Goal: Task Accomplishment & Management: Manage account settings

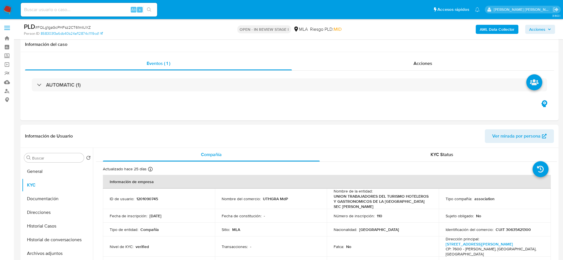
select select "10"
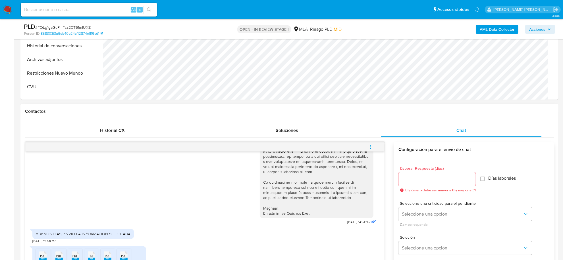
scroll to position [178, 0]
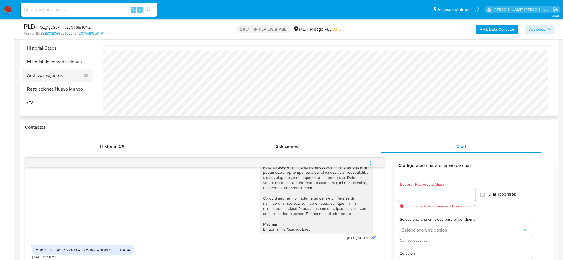
drag, startPoint x: 56, startPoint y: 76, endPoint x: 47, endPoint y: 77, distance: 9.4
click at [56, 76] on button "Archivos adjuntos" at bounding box center [55, 76] width 67 height 14
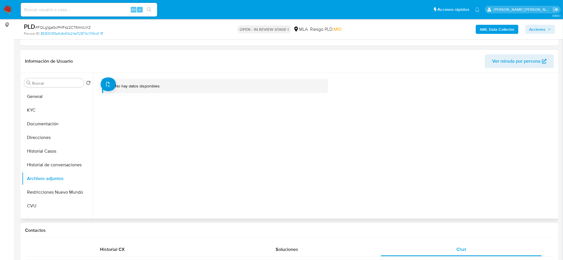
scroll to position [71, 0]
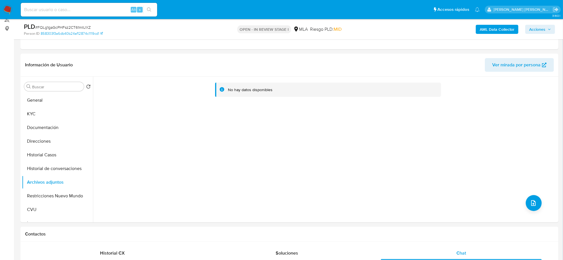
click at [483, 28] on b "AML Data Collector" at bounding box center [497, 29] width 35 height 9
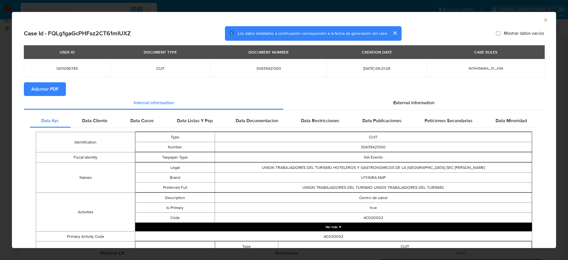
click at [49, 83] on span "Adjuntar PDF" at bounding box center [44, 89] width 27 height 13
click at [543, 20] on icon "Cerrar ventana" at bounding box center [546, 20] width 6 height 6
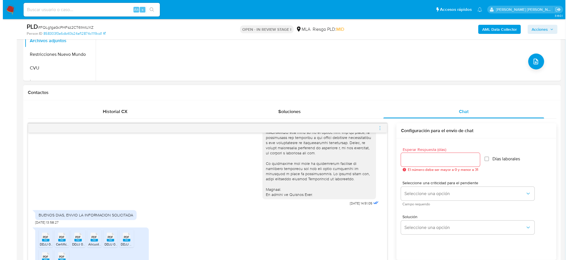
scroll to position [213, 0]
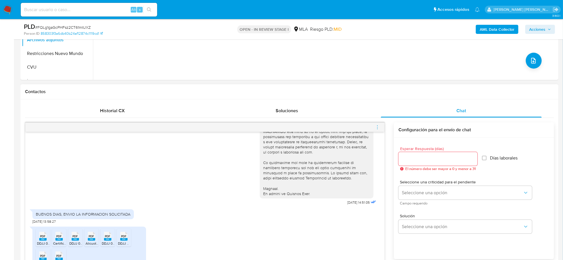
click at [377, 129] on icon "menu-action" at bounding box center [377, 128] width 1 height 1
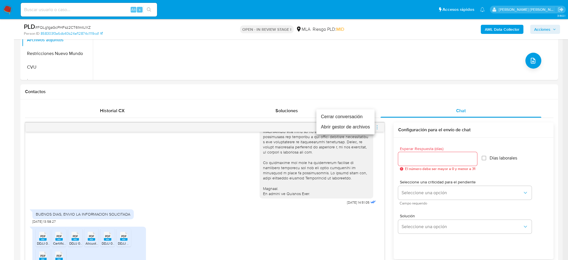
click at [346, 128] on li "Abrir gestor de archivos" at bounding box center [346, 127] width 58 height 10
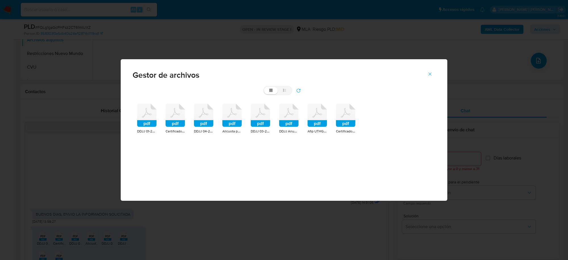
click at [291, 122] on rect at bounding box center [288, 123] width 19 height 7
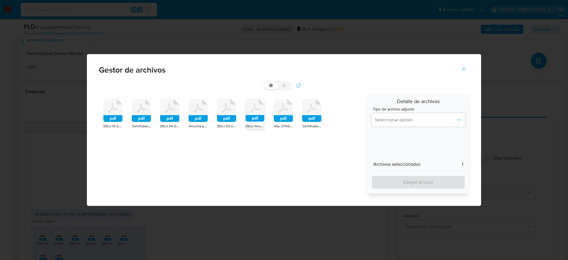
click at [394, 112] on div "Tipo de archivo adjunto Seleccionar opción" at bounding box center [419, 118] width 94 height 22
click at [394, 114] on button "Seleccionar opción" at bounding box center [419, 120] width 94 height 14
click at [167, 122] on div "pdf" at bounding box center [169, 111] width 19 height 25
click at [110, 122] on div "pdf" at bounding box center [112, 111] width 19 height 25
click at [411, 124] on button "Seleccionar opción" at bounding box center [419, 120] width 94 height 14
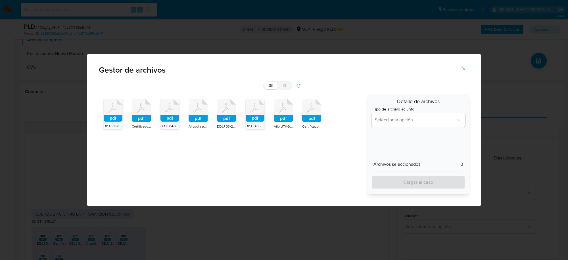
click at [113, 122] on div "pdf" at bounding box center [113, 111] width 19 height 24
click at [113, 122] on div "pdf" at bounding box center [112, 111] width 19 height 25
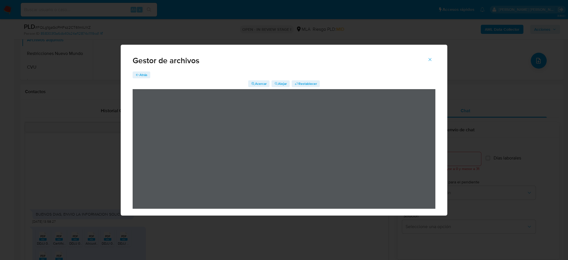
click at [144, 77] on span "Atrás" at bounding box center [144, 74] width 8 height 7
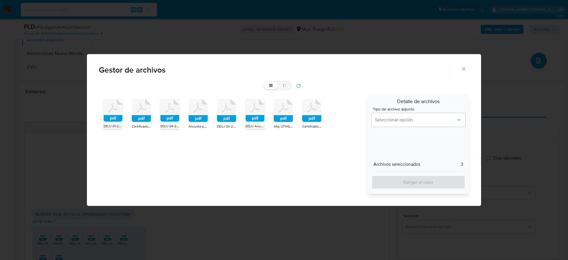
click at [110, 120] on rect at bounding box center [113, 118] width 19 height 7
click at [110, 120] on rect at bounding box center [112, 118] width 19 height 7
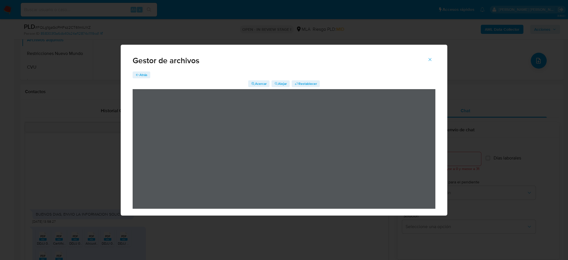
click at [431, 59] on icon "Cerrar" at bounding box center [430, 59] width 5 height 5
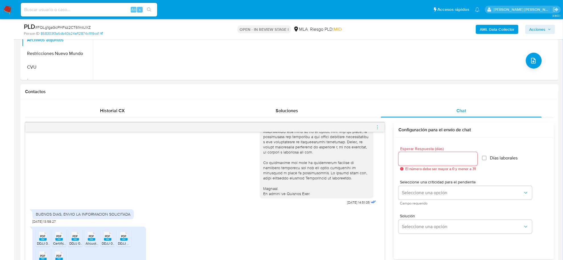
click at [378, 128] on icon "menu-action" at bounding box center [377, 126] width 5 height 5
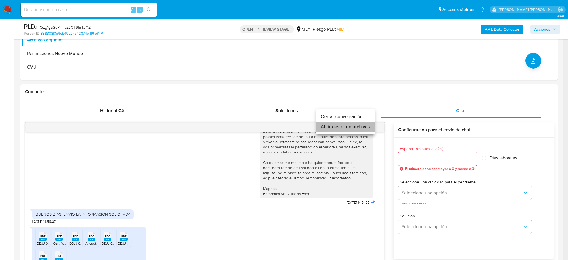
click at [341, 124] on li "Abrir gestor de archivos" at bounding box center [346, 127] width 58 height 10
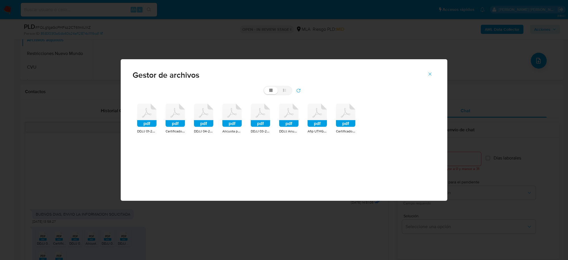
click at [147, 123] on rect at bounding box center [146, 123] width 19 height 7
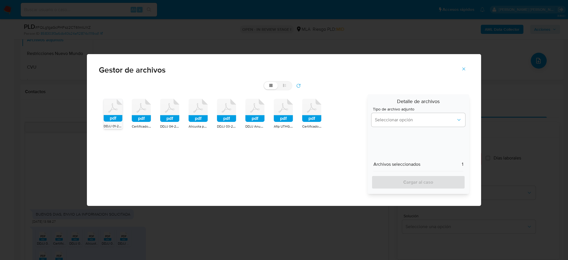
click at [173, 117] on rect at bounding box center [169, 118] width 19 height 7
click at [228, 119] on rect at bounding box center [226, 118] width 19 height 7
click at [258, 120] on rect at bounding box center [255, 118] width 19 height 7
click at [399, 122] on span "Seleccionar opción" at bounding box center [415, 120] width 81 height 6
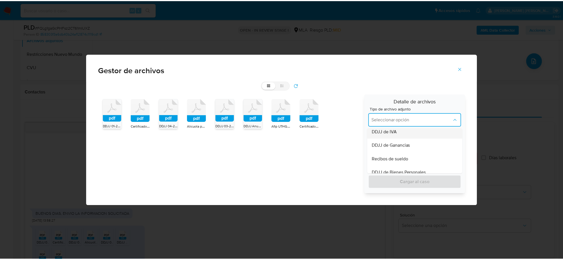
scroll to position [142, 0]
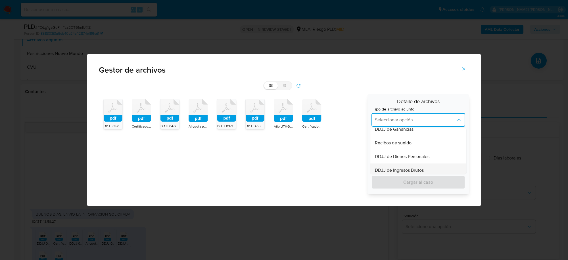
click at [395, 167] on span "DDJJ de Ingresos Brutos" at bounding box center [399, 170] width 49 height 6
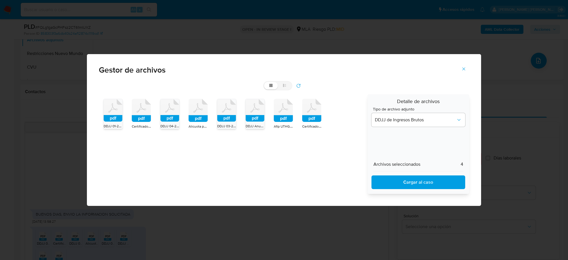
click at [397, 177] on span "Cargar al caso" at bounding box center [418, 182] width 79 height 13
click at [113, 114] on icon at bounding box center [113, 110] width 19 height 22
click at [113, 114] on icon at bounding box center [112, 110] width 19 height 23
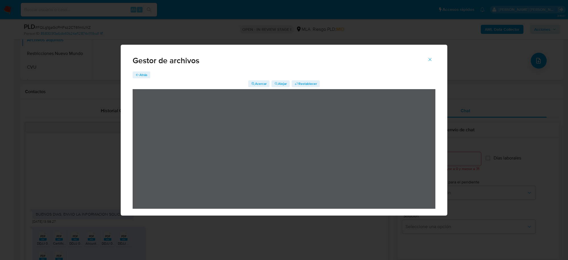
click at [429, 59] on icon "Cerrar" at bounding box center [430, 59] width 5 height 5
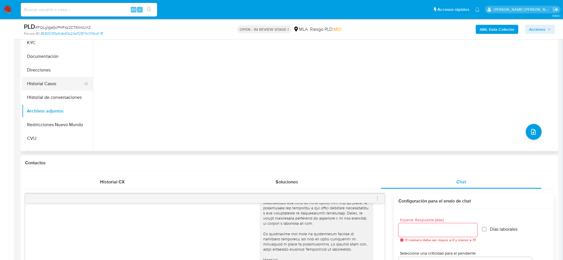
click at [33, 80] on button "Historial Casos" at bounding box center [55, 84] width 67 height 14
click at [42, 111] on button "Archivos adjuntos" at bounding box center [55, 111] width 67 height 14
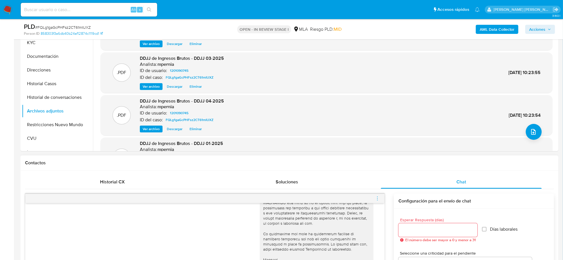
click at [376, 199] on icon "menu-action" at bounding box center [377, 198] width 5 height 5
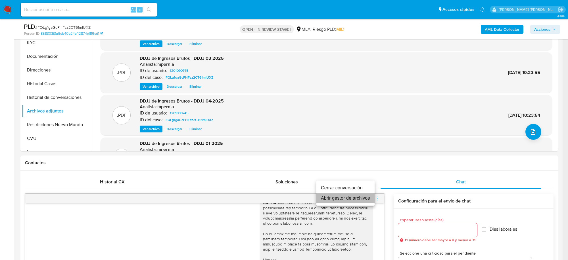
click at [348, 196] on li "Abrir gestor de archivos" at bounding box center [346, 198] width 58 height 10
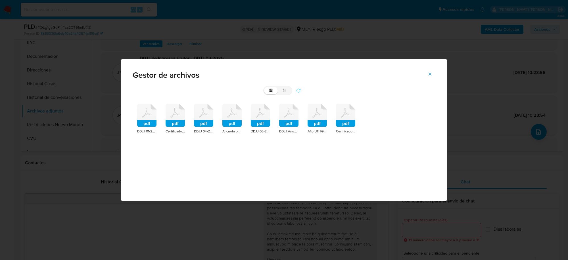
click at [177, 115] on icon at bounding box center [175, 114] width 19 height 23
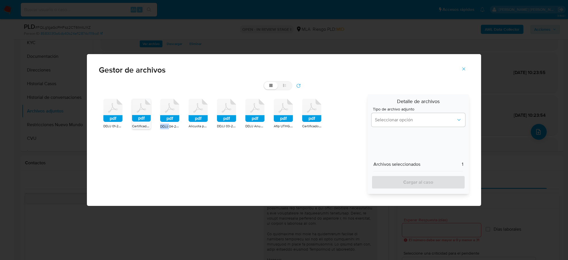
click at [177, 115] on rect at bounding box center [169, 118] width 19 height 7
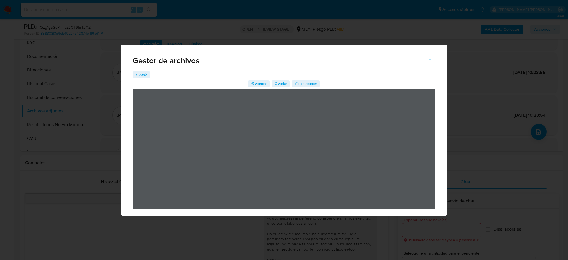
click at [429, 60] on icon "Cerrar" at bounding box center [430, 59] width 5 height 5
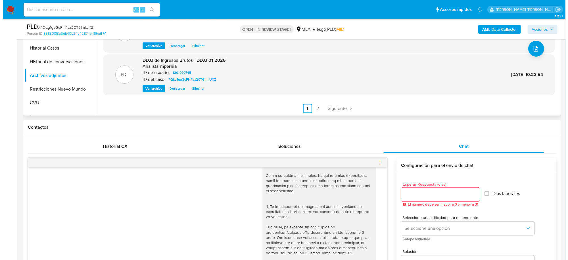
scroll to position [0, 0]
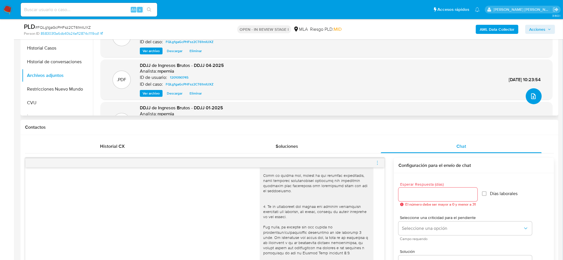
click at [532, 95] on icon "upload-file" at bounding box center [533, 96] width 7 height 7
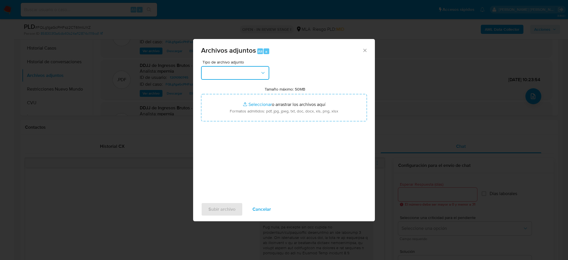
click at [248, 70] on button "button" at bounding box center [235, 73] width 68 height 14
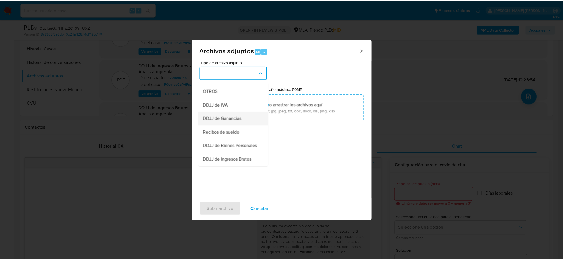
scroll to position [107, 0]
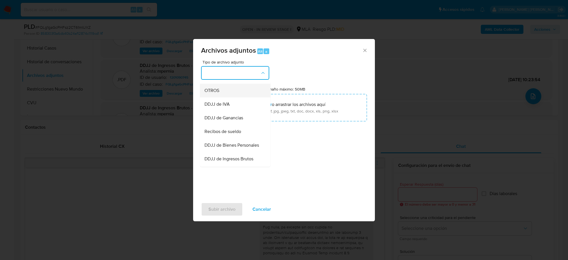
click at [215, 94] on span "OTROS" at bounding box center [212, 91] width 15 height 6
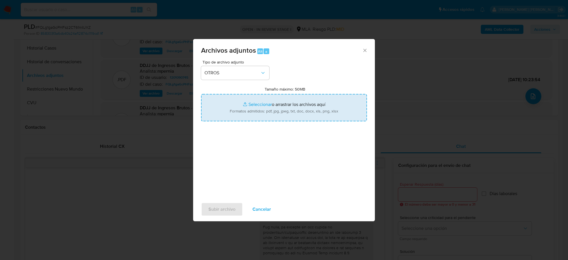
type input "C:\fakepath\Movimientos-Aladdin-1201090745.xlsx"
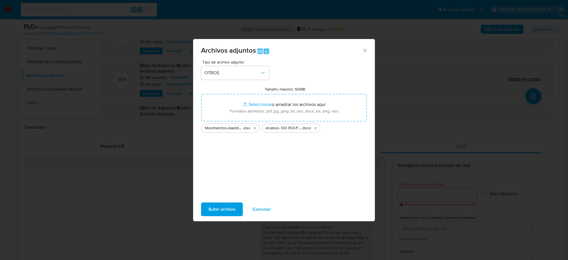
click at [229, 207] on span "Subir archivo" at bounding box center [222, 209] width 27 height 13
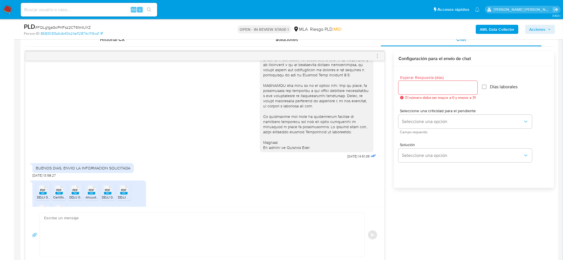
scroll to position [219, 0]
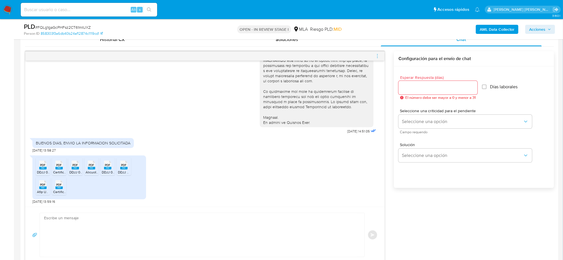
click at [377, 59] on span "menu-action" at bounding box center [377, 56] width 5 height 14
drag, startPoint x: 10, startPoint y: 94, endPoint x: 13, endPoint y: 93, distance: 3.1
click at [13, 94] on div at bounding box center [284, 130] width 568 height 260
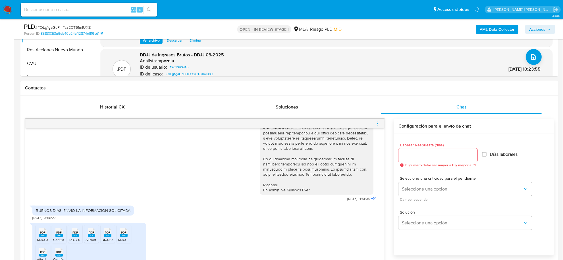
scroll to position [107, 0]
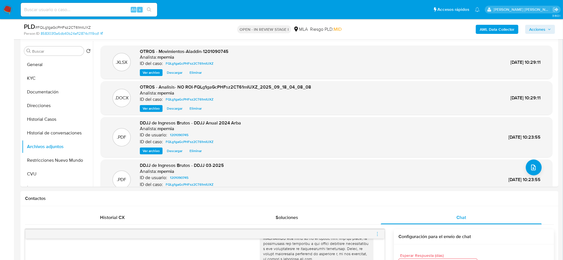
click at [68, 28] on span "# FQLg1gaGcPHFsz2CT61mIUXZ" at bounding box center [62, 27] width 55 height 6
copy span "FQLg1gaGcPHFsz2CT61mIUXZ"
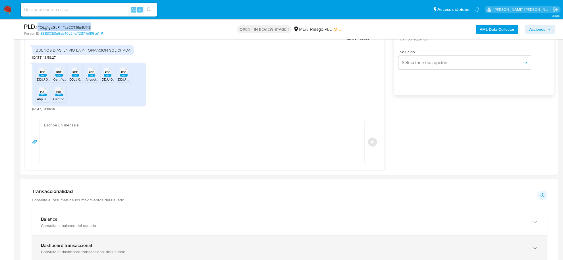
scroll to position [426, 0]
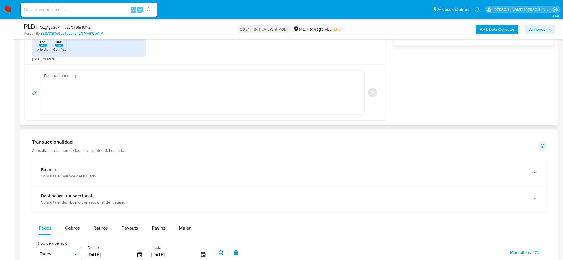
click at [66, 81] on textarea at bounding box center [200, 92] width 313 height 44
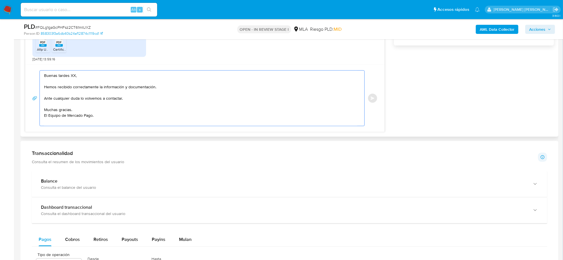
click at [73, 76] on textarea "Buenas tardes XX, Hemos recibido correctamente la información y documentación. …" at bounding box center [200, 97] width 313 height 55
paste textarea "UTHGRA MdP"
drag, startPoint x: 70, startPoint y: 76, endPoint x: 53, endPoint y: 76, distance: 16.8
click at [53, 76] on textarea "Buenas tardes UTHGRA MdP, Hemos recibido correctamente la información y documen…" at bounding box center [200, 97] width 313 height 55
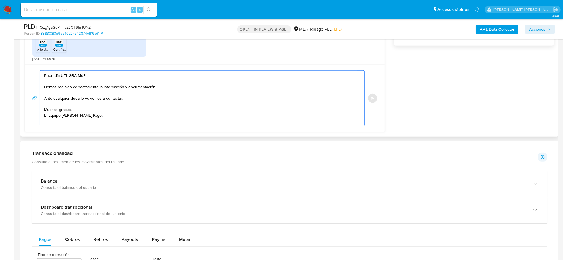
drag, startPoint x: 127, startPoint y: 89, endPoint x: 102, endPoint y: 86, distance: 24.7
click at [102, 86] on textarea "Buen día UTHGRA MdP, Hemos recibido correctamente la información y documentació…" at bounding box center [200, 97] width 313 height 55
click at [90, 119] on textarea "Buen día UTHGRA MdP, Hemos recibido correctamente la documentación. Ante cualqu…" at bounding box center [200, 97] width 313 height 55
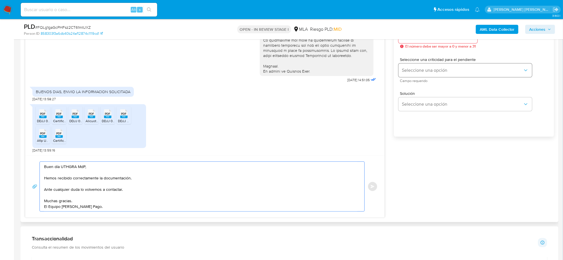
scroll to position [284, 0]
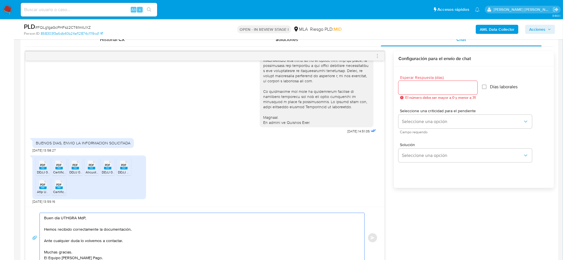
type textarea "Buen día UTHGRA MdP, Hemos recibido correctamente la documentación. Ante cualqu…"
click at [425, 92] on div at bounding box center [438, 88] width 79 height 14
click at [421, 88] on input "Esperar Respuesta (días)" at bounding box center [438, 87] width 79 height 7
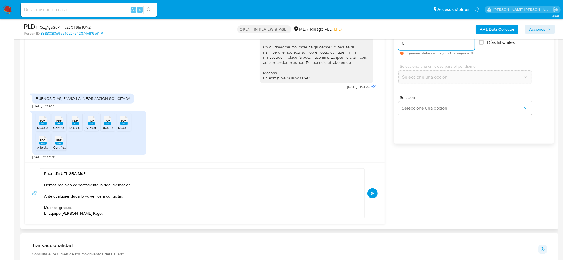
scroll to position [391, 0]
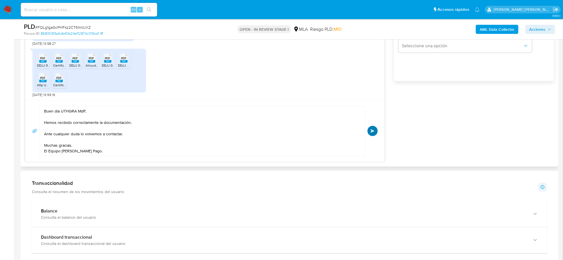
type input "0"
click at [372, 128] on button "Enviar" at bounding box center [373, 131] width 10 height 10
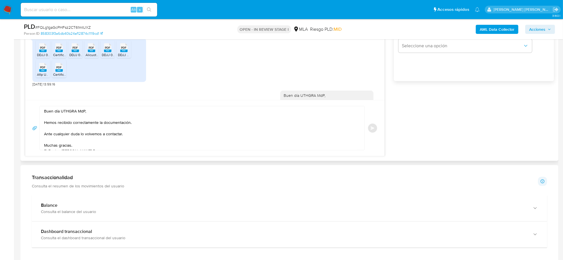
scroll to position [277, 0]
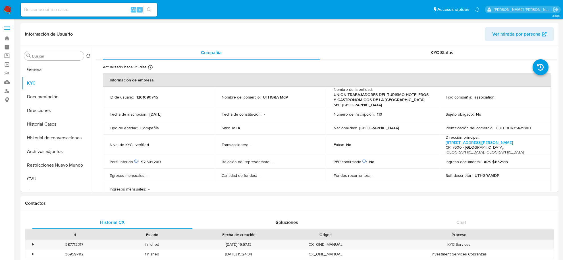
select select "10"
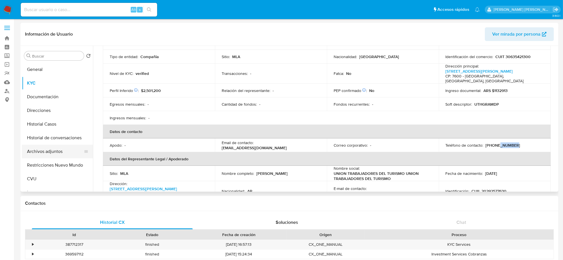
click at [42, 147] on button "Archivos adjuntos" at bounding box center [55, 151] width 67 height 14
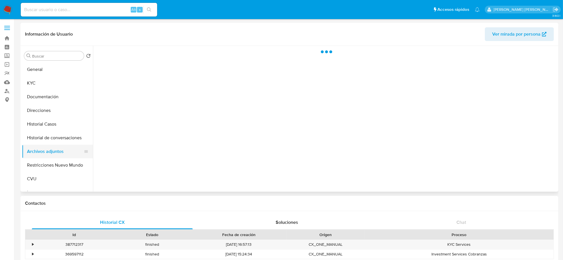
scroll to position [0, 0]
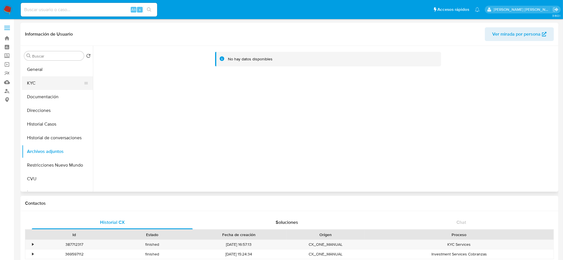
click at [44, 85] on button "KYC" at bounding box center [55, 83] width 67 height 14
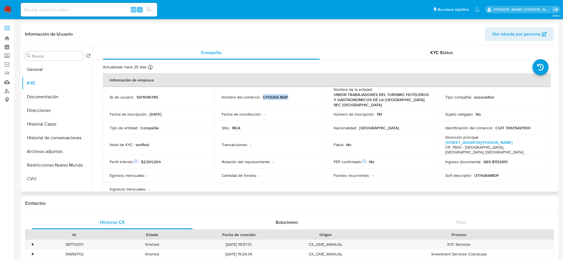
drag, startPoint x: 262, startPoint y: 97, endPoint x: 293, endPoint y: 100, distance: 31.1
click at [293, 100] on td "Nombre del comercio : UTHGRA MdP" at bounding box center [271, 97] width 112 height 20
copy p "UTHGRA MdP"
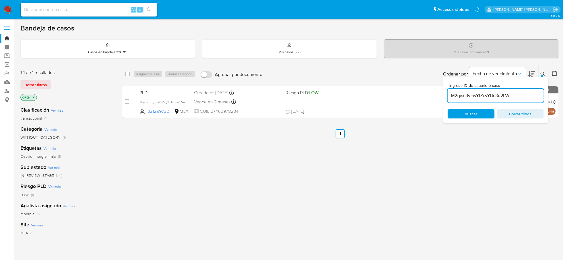
click at [482, 96] on input "M2qvxI3yEwYtZcyYDc3o2LVe" at bounding box center [496, 95] width 96 height 7
paste input "FQLg1gaGcPHFsz2CT61mIUXZ"
type input "FQLg1gaGcPHFsz2CT61mIUXZ"
click at [129, 76] on input "checkbox" at bounding box center [127, 74] width 5 height 5
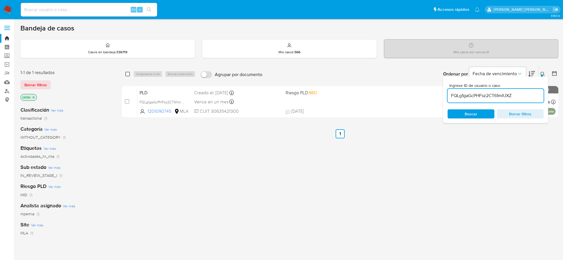
checkbox input "true"
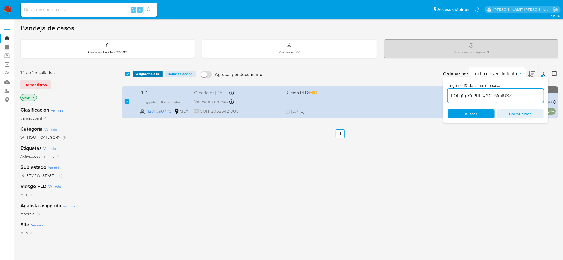
click at [136, 75] on span "Asignarme a mí" at bounding box center [148, 74] width 24 height 6
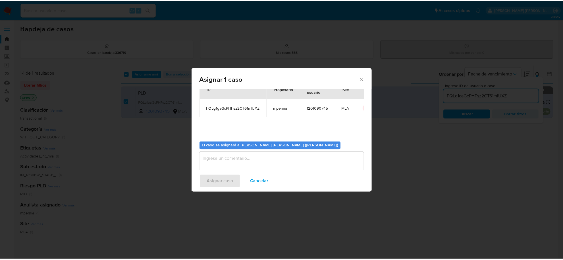
scroll to position [29, 0]
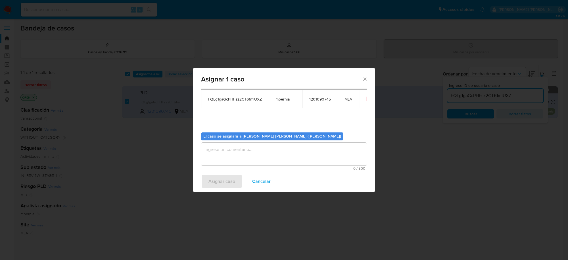
click at [261, 154] on textarea "assign-modal" at bounding box center [284, 153] width 166 height 23
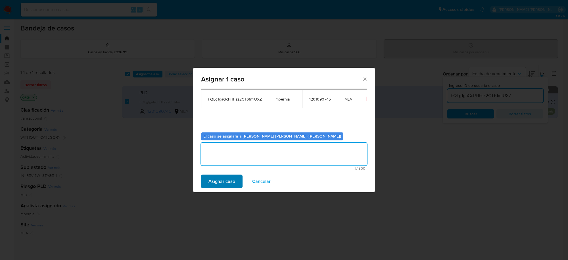
type textarea "-"
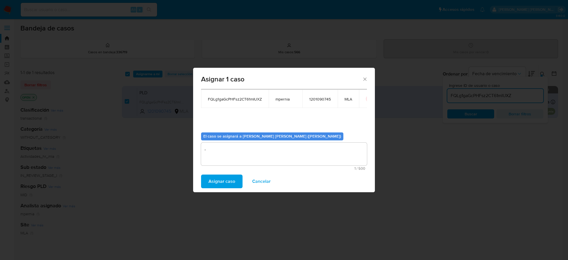
click at [229, 181] on span "Asignar caso" at bounding box center [222, 181] width 27 height 13
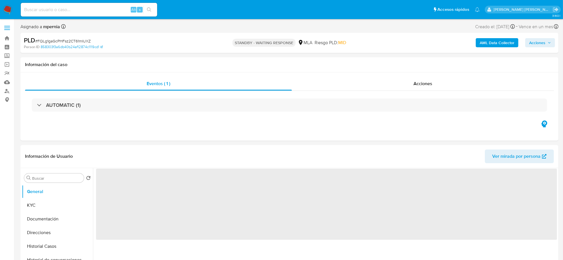
select select "10"
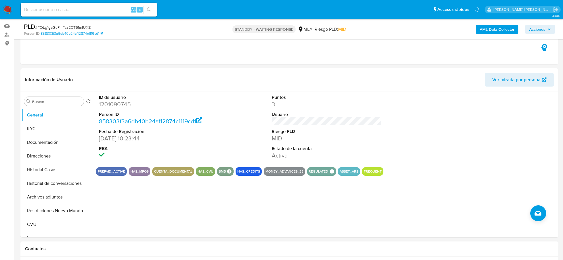
scroll to position [142, 0]
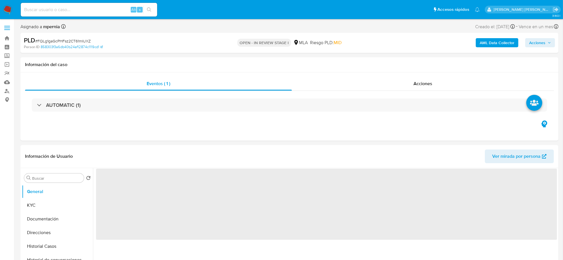
select select "10"
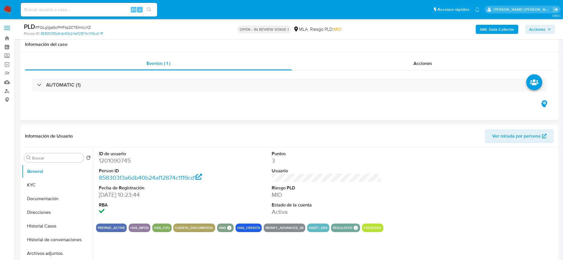
scroll to position [107, 0]
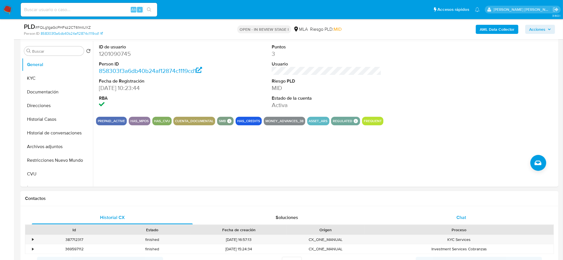
click at [454, 214] on div "Chat" at bounding box center [461, 217] width 161 height 14
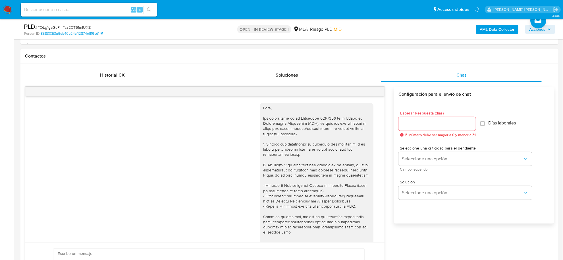
scroll to position [277, 0]
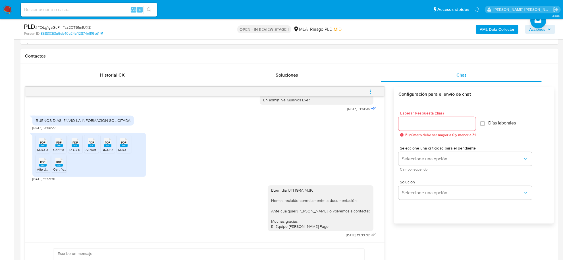
click at [371, 90] on icon "menu-action" at bounding box center [370, 91] width 5 height 5
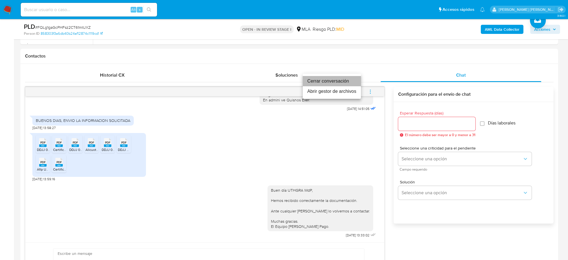
click at [345, 83] on li "Cerrar conversación" at bounding box center [332, 81] width 58 height 10
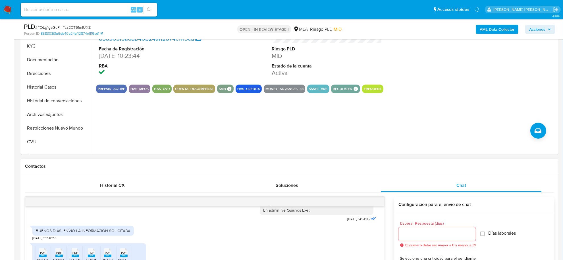
scroll to position [71, 0]
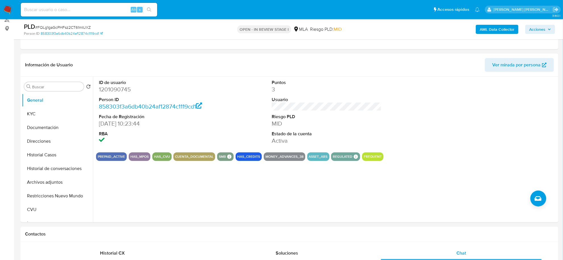
drag, startPoint x: 546, startPoint y: 32, endPoint x: 525, endPoint y: 34, distance: 21.2
click at [546, 32] on span "Acciones" at bounding box center [540, 29] width 22 height 8
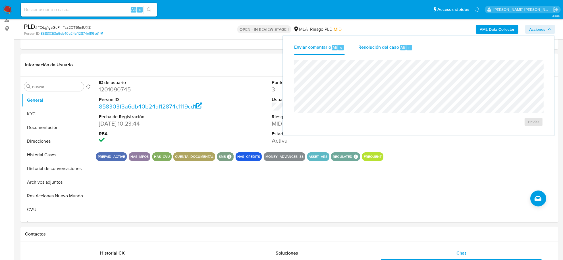
click at [404, 47] on span "Alt" at bounding box center [403, 47] width 5 height 5
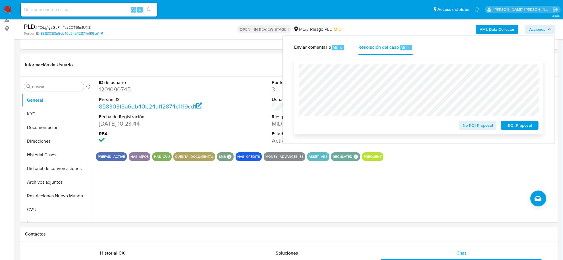
click at [469, 124] on span "No ROI Proposal" at bounding box center [478, 125] width 30 height 8
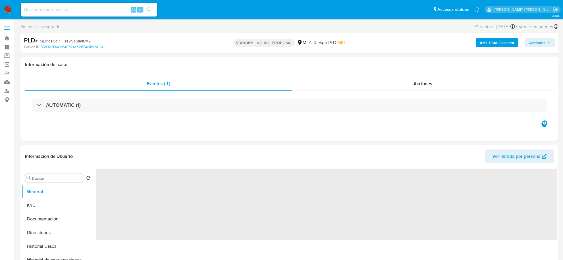
select select "10"
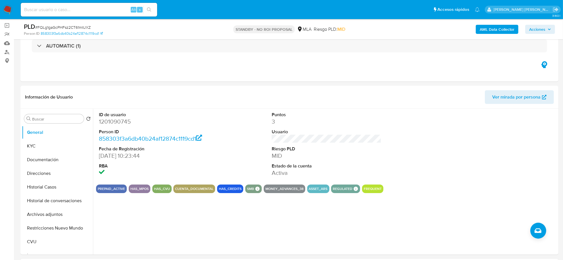
scroll to position [107, 0]
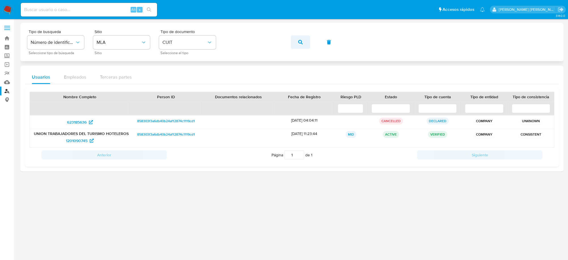
click at [296, 41] on button "button" at bounding box center [300, 42] width 19 height 14
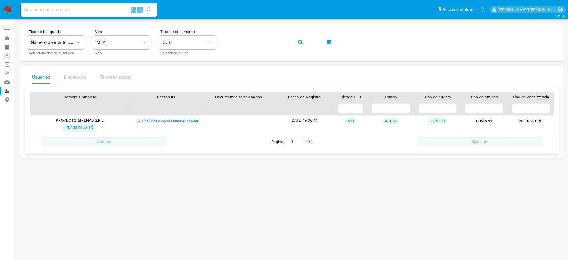
click at [72, 127] on span "1943311455" at bounding box center [77, 127] width 20 height 9
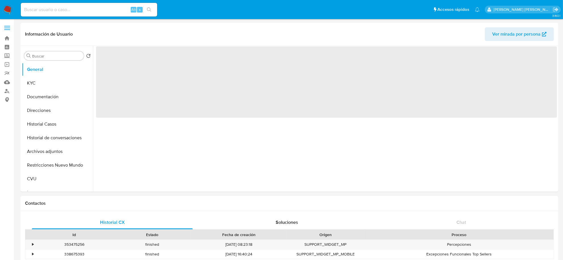
select select "10"
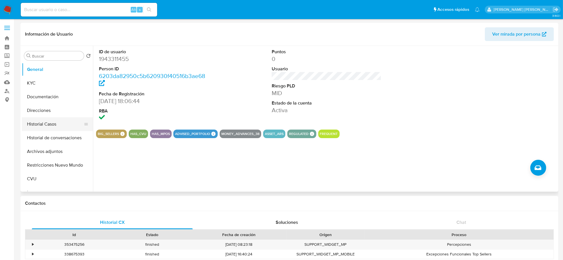
click at [48, 124] on button "Historial Casos" at bounding box center [55, 124] width 67 height 14
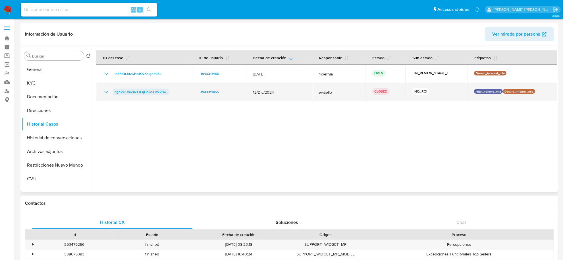
click at [159, 92] on span "tgdVOUno9QT7EqOoG5HsVV8w" at bounding box center [140, 91] width 51 height 7
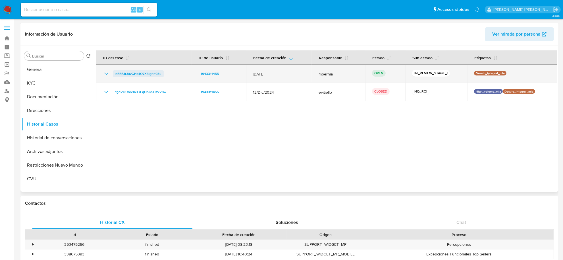
click at [150, 74] on span "nEEEJrJuvGHo1O7Xfkghn93u" at bounding box center [138, 73] width 46 height 7
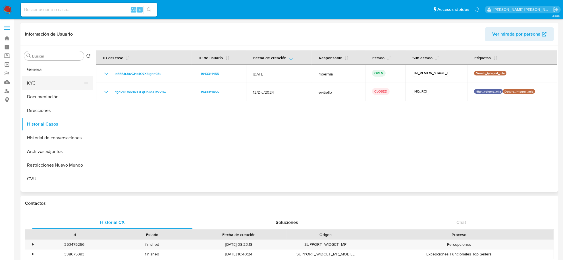
click at [37, 85] on button "KYC" at bounding box center [55, 83] width 67 height 14
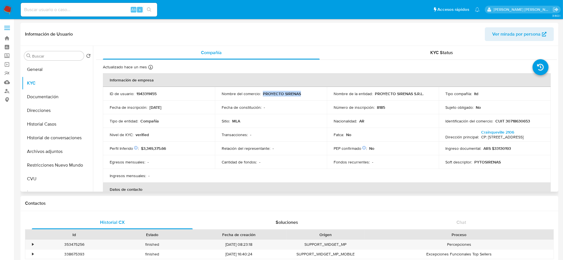
drag, startPoint x: 262, startPoint y: 94, endPoint x: 301, endPoint y: 92, distance: 38.7
click at [301, 92] on div "Nombre del comercio : PROYECTO SIRENAS" at bounding box center [271, 93] width 98 height 5
copy p "PROYECTO SIRENAS"
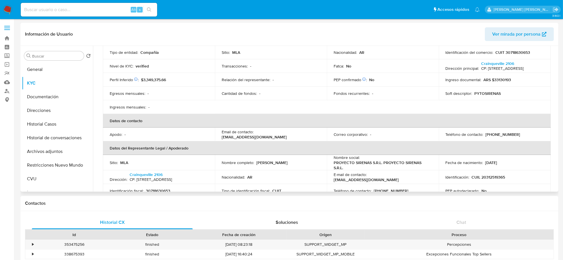
scroll to position [71, 0]
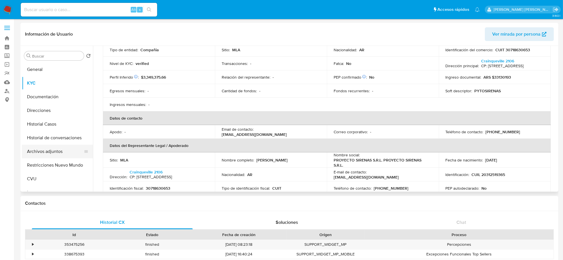
click at [49, 152] on button "Archivos adjuntos" at bounding box center [55, 151] width 67 height 14
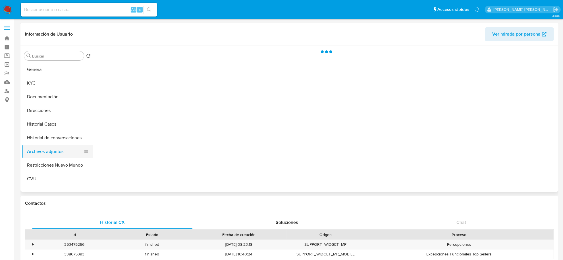
scroll to position [0, 0]
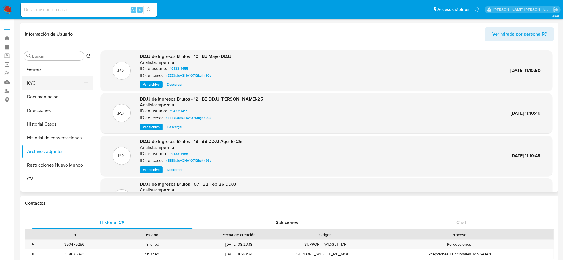
click at [43, 81] on button "KYC" at bounding box center [55, 83] width 67 height 14
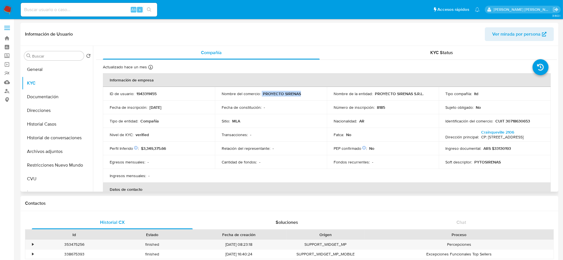
drag, startPoint x: 261, startPoint y: 91, endPoint x: 304, endPoint y: 97, distance: 43.9
click at [304, 97] on td "Nombre del comercio : PROYECTO SIRENAS" at bounding box center [271, 94] width 112 height 14
copy div "PROYECTO SIRENAS"
click at [41, 124] on button "Historial Casos" at bounding box center [55, 124] width 67 height 14
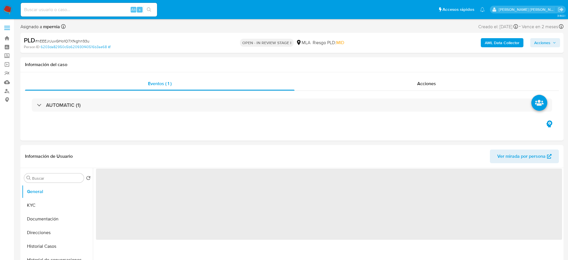
select select "10"
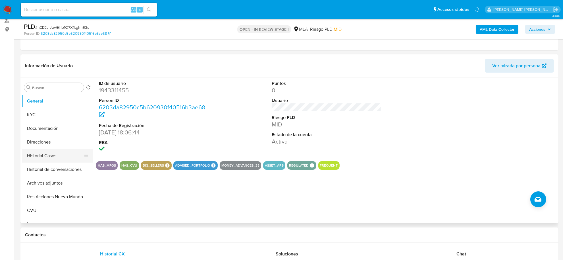
scroll to position [71, 0]
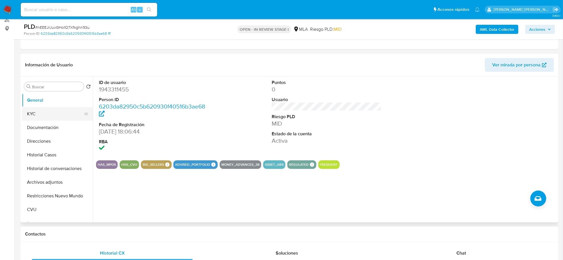
click at [36, 117] on button "KYC" at bounding box center [55, 114] width 67 height 14
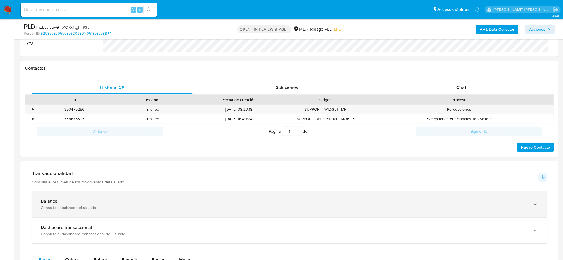
scroll to position [249, 0]
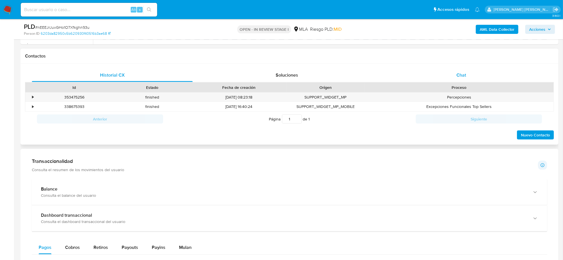
click at [466, 79] on div "Chat" at bounding box center [461, 75] width 161 height 14
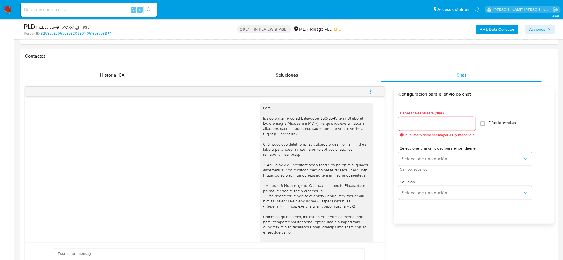
scroll to position [252, 0]
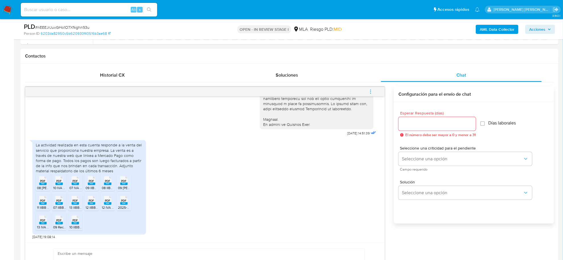
click at [46, 185] on rect at bounding box center [42, 183] width 7 height 3
click at [57, 182] on span "PDF" at bounding box center [59, 181] width 5 height 4
click at [77, 185] on icon "PDF" at bounding box center [75, 180] width 7 height 10
click at [372, 89] on icon "menu-action" at bounding box center [370, 91] width 5 height 5
click at [329, 90] on li "Abrir gestor de archivos" at bounding box center [332, 91] width 58 height 10
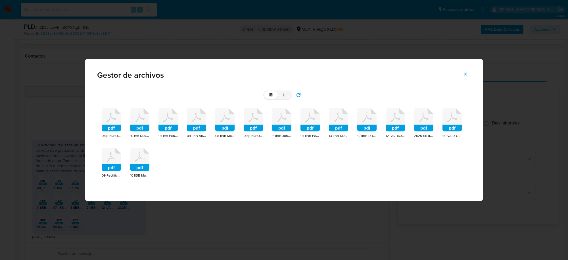
click at [109, 122] on icon at bounding box center [111, 119] width 19 height 23
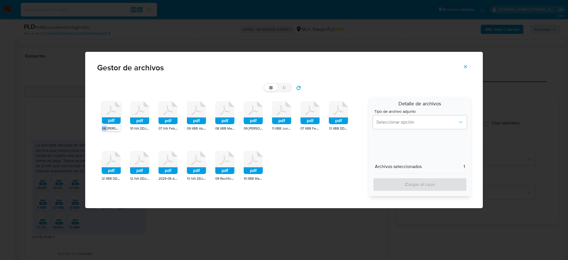
click at [109, 122] on rect at bounding box center [111, 120] width 19 height 7
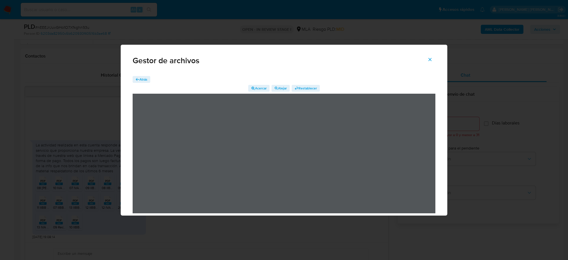
click at [88, 77] on div "Gestor de archivos Atrás Acercar Alejar Restablecer" at bounding box center [284, 130] width 568 height 260
click at [428, 60] on icon "Cerrar" at bounding box center [430, 59] width 5 height 5
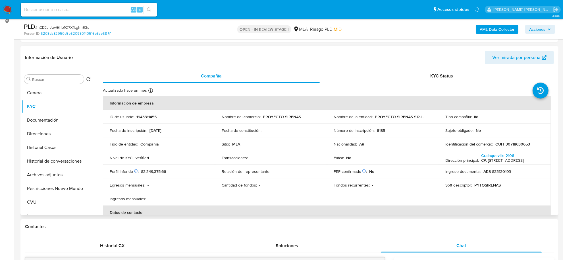
scroll to position [71, 0]
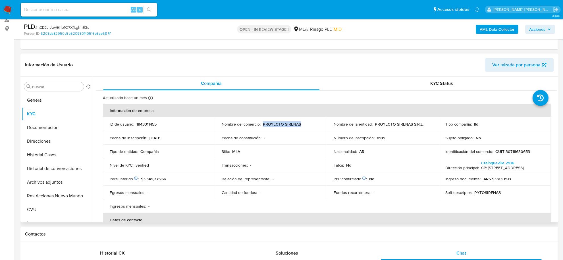
drag, startPoint x: 262, startPoint y: 123, endPoint x: 302, endPoint y: 125, distance: 39.8
click at [302, 125] on div "Nombre del comercio : PROYECTO SIRENAS" at bounding box center [271, 123] width 98 height 5
drag, startPoint x: 374, startPoint y: 122, endPoint x: 428, endPoint y: 124, distance: 53.8
click at [428, 124] on div "Nombre de la entidad : PROYECTO SIRENAS S.R.L." at bounding box center [383, 123] width 98 height 5
click at [45, 140] on button "Direcciones" at bounding box center [55, 141] width 67 height 14
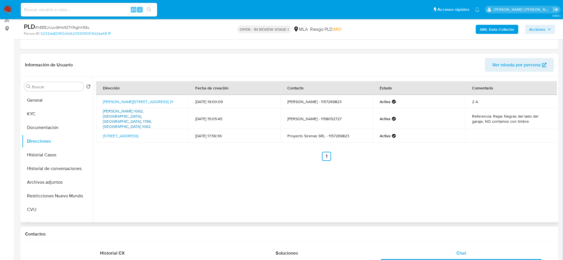
click at [128, 113] on link "[PERSON_NAME] 1062, [GEOGRAPHIC_DATA], [GEOGRAPHIC_DATA], 1766, [GEOGRAPHIC_DAT…" at bounding box center [127, 118] width 49 height 21
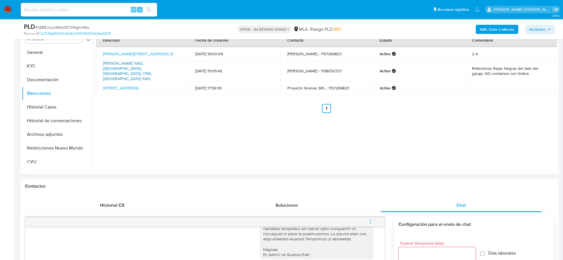
scroll to position [178, 0]
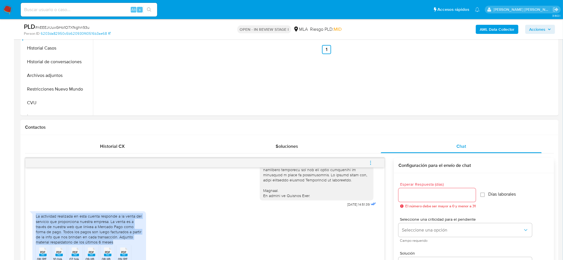
drag, startPoint x: 36, startPoint y: 215, endPoint x: 124, endPoint y: 241, distance: 92.6
click at [124, 241] on div "La actividad realizada en esta cuenta responde a la venta del servicio que prop…" at bounding box center [89, 228] width 107 height 31
copy div "La actividad realizada en esta cuenta responde a la venta del servicio que prop…"
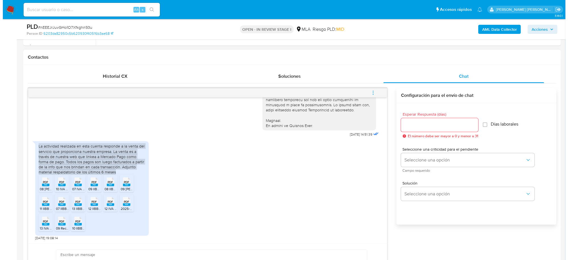
scroll to position [284, 0]
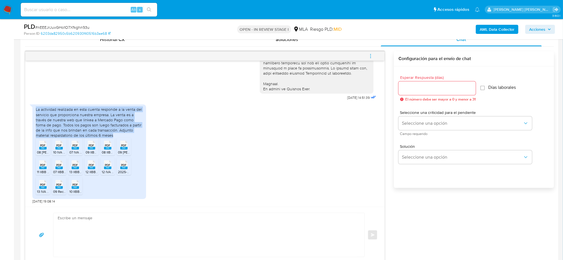
click at [370, 53] on icon "menu-action" at bounding box center [370, 55] width 5 height 5
click at [349, 57] on li "Abrir gestor de archivos" at bounding box center [332, 56] width 58 height 10
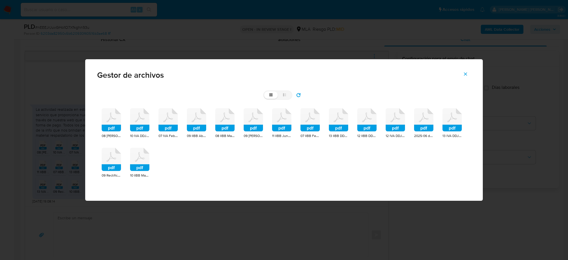
click at [109, 124] on icon at bounding box center [111, 119] width 19 height 23
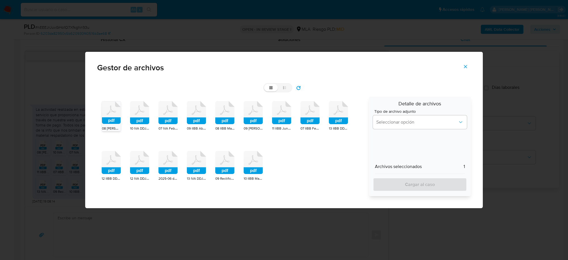
click at [111, 115] on icon at bounding box center [111, 112] width 19 height 22
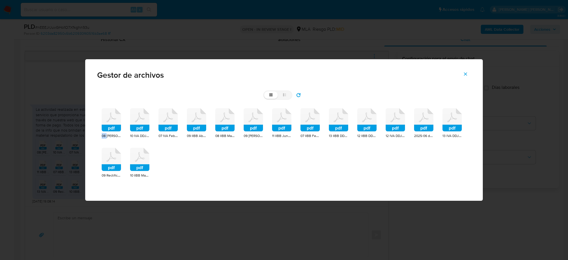
click at [111, 115] on icon at bounding box center [111, 119] width 19 height 23
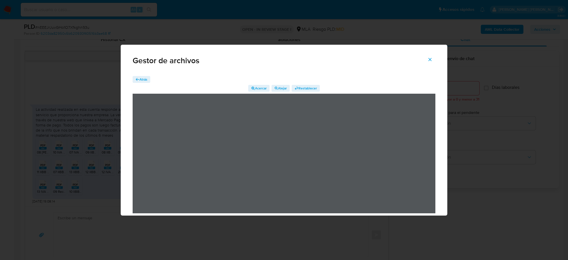
click at [147, 81] on span "Atrás" at bounding box center [144, 79] width 8 height 7
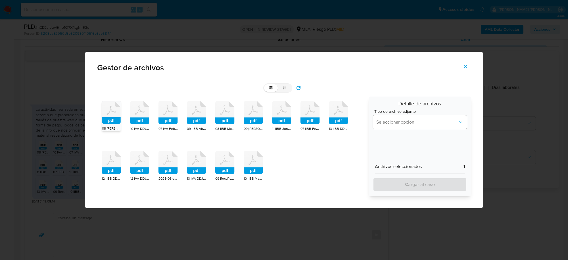
click at [147, 122] on rect at bounding box center [139, 120] width 19 height 7
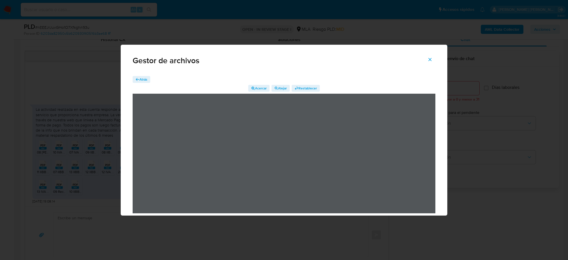
click at [140, 79] on span "Atrás" at bounding box center [144, 79] width 8 height 7
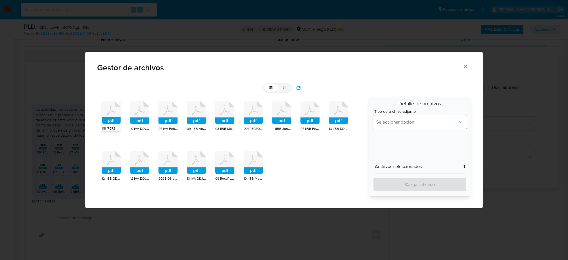
click at [170, 118] on rect at bounding box center [168, 120] width 19 height 7
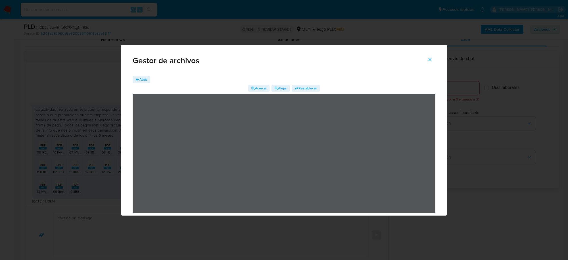
click at [136, 78] on icon "button" at bounding box center [138, 79] width 4 height 4
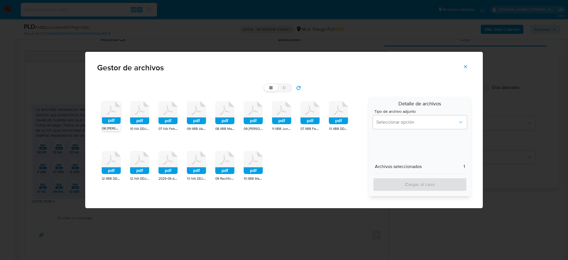
click at [250, 127] on span "09 IVA Abril-25 DDJJ.pdf" at bounding box center [269, 128] width 51 height 6
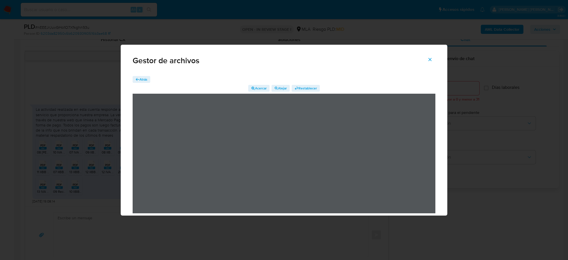
click at [144, 77] on span "Atrás" at bounding box center [144, 79] width 8 height 7
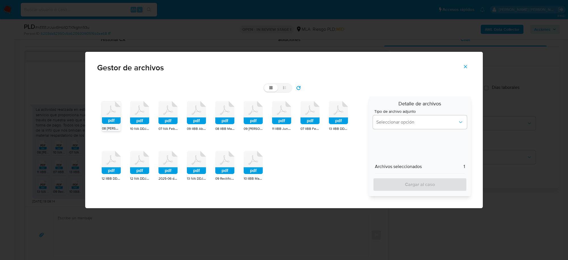
click at [140, 170] on rect at bounding box center [139, 170] width 19 height 7
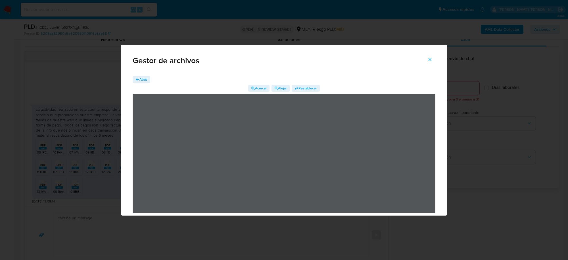
click at [138, 77] on span "Atrás" at bounding box center [142, 79] width 12 height 6
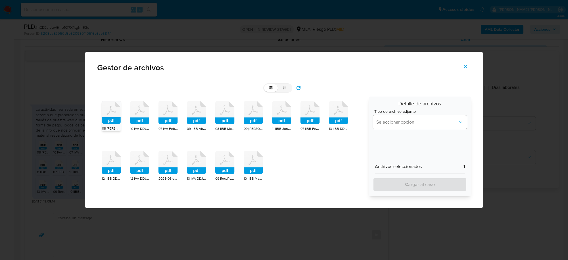
click at [171, 164] on icon at bounding box center [168, 162] width 19 height 23
click at [171, 164] on icon at bounding box center [168, 162] width 19 height 22
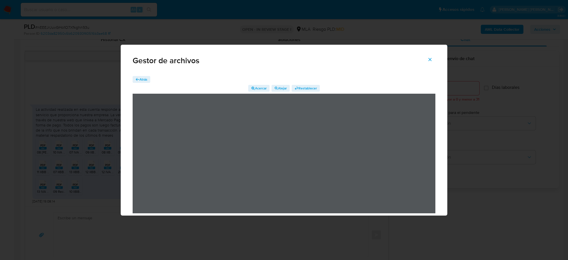
click at [143, 79] on span "Atrás" at bounding box center [144, 79] width 8 height 7
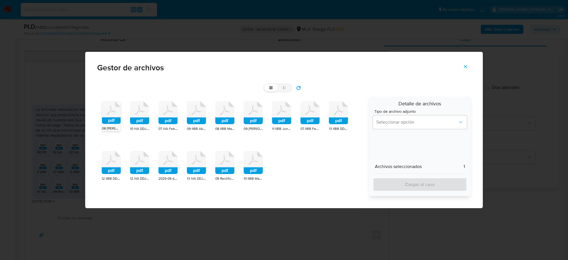
click at [197, 168] on rect at bounding box center [196, 170] width 19 height 7
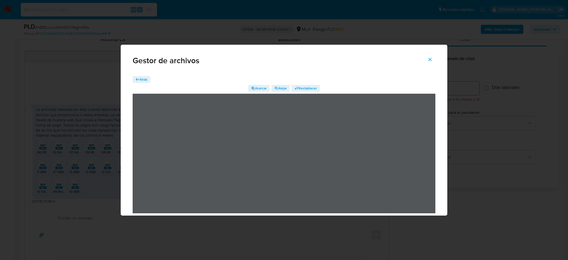
click at [145, 79] on span "Atrás" at bounding box center [144, 79] width 8 height 7
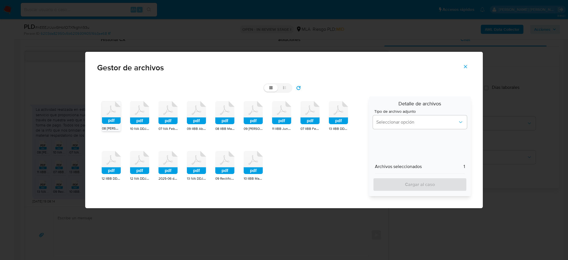
click at [253, 168] on rect at bounding box center [253, 170] width 19 height 7
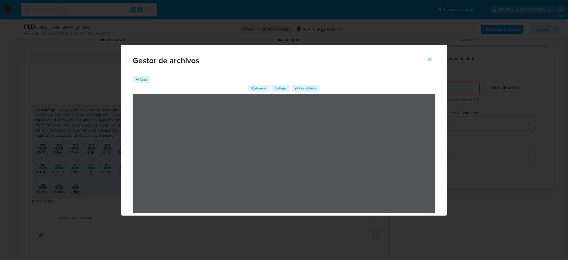
drag, startPoint x: 140, startPoint y: 77, endPoint x: 144, endPoint y: 83, distance: 6.9
click at [140, 77] on span "Atrás" at bounding box center [144, 79] width 8 height 7
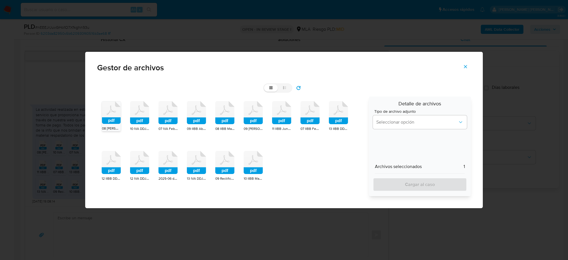
click at [207, 166] on div "pdf 08 IVA Marzo-25 DDJJ.pdf pdf 10 IVA DDJJ May-25.pdf pdf 07 IVA Feb-25 DDJJ.…" at bounding box center [231, 145] width 268 height 99
click at [190, 168] on rect at bounding box center [196, 170] width 19 height 7
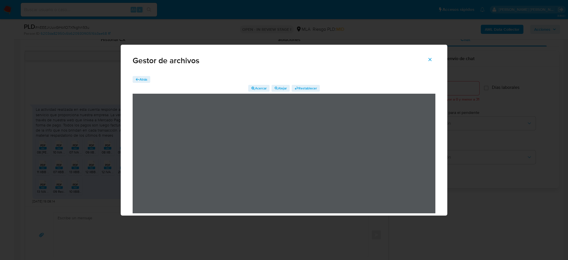
click at [137, 79] on icon "button" at bounding box center [137, 79] width 3 height 3
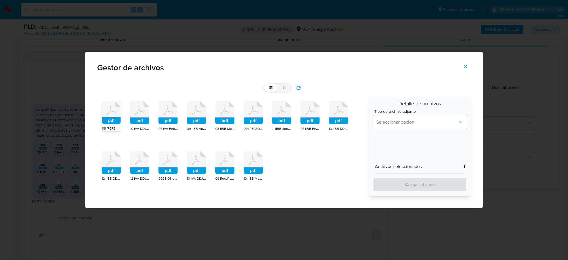
click at [223, 168] on rect at bounding box center [224, 170] width 19 height 7
click at [223, 168] on rect at bounding box center [225, 170] width 19 height 7
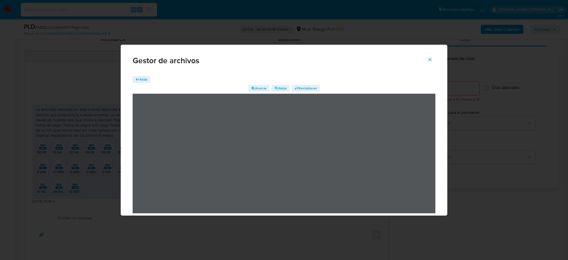
click at [144, 78] on span "Atrás" at bounding box center [144, 79] width 8 height 7
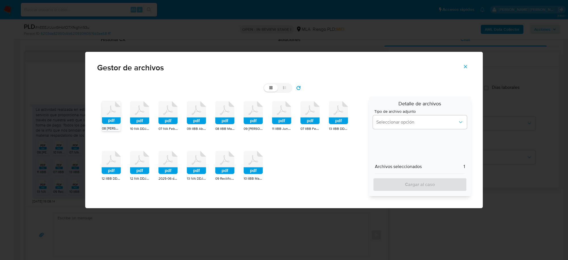
click at [199, 123] on rect at bounding box center [196, 120] width 19 height 7
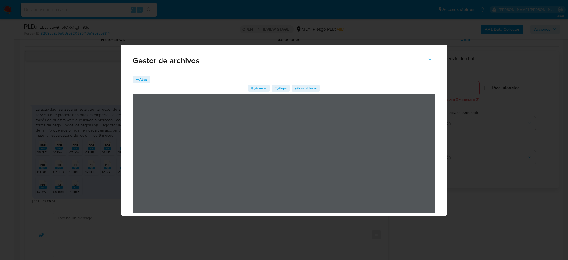
scroll to position [9, 0]
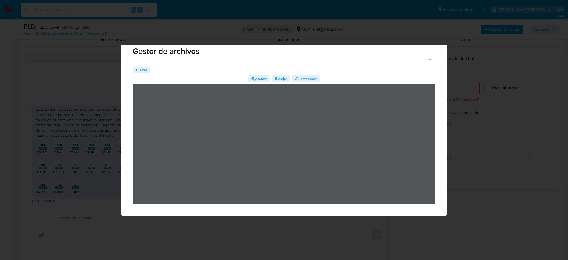
click at [429, 60] on icon "Cerrar" at bounding box center [430, 59] width 5 height 5
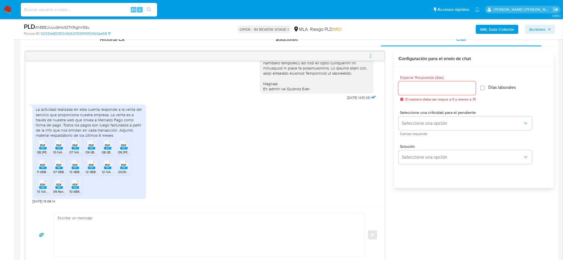
click at [369, 54] on icon "menu-action" at bounding box center [370, 55] width 5 height 5
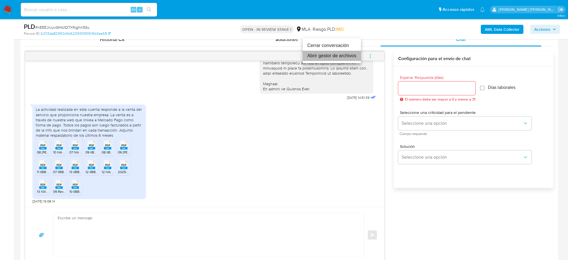
click at [313, 57] on li "Abrir gestor de archivos" at bounding box center [332, 56] width 58 height 10
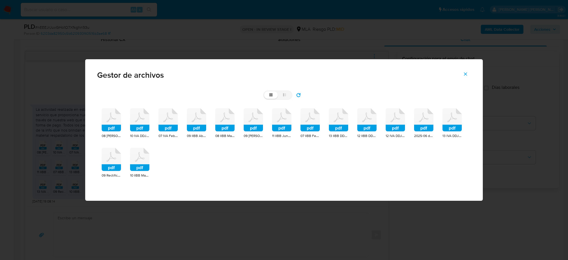
click at [107, 124] on rect at bounding box center [111, 127] width 19 height 7
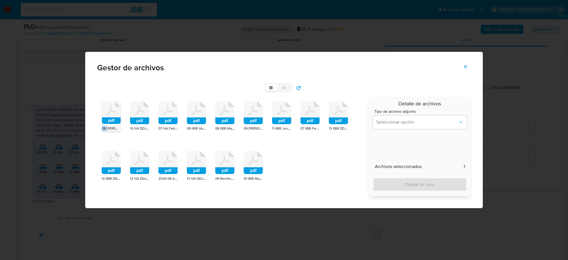
click at [107, 124] on div "pdf" at bounding box center [111, 113] width 19 height 24
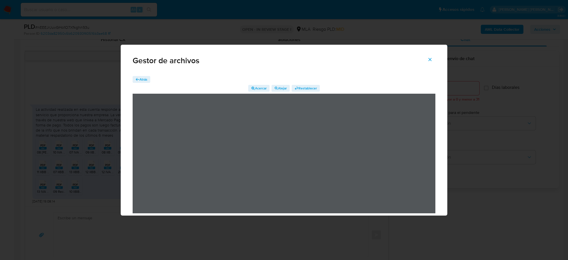
drag, startPoint x: 147, startPoint y: 80, endPoint x: 146, endPoint y: 84, distance: 4.1
click at [147, 80] on button "Atrás" at bounding box center [142, 79] width 18 height 7
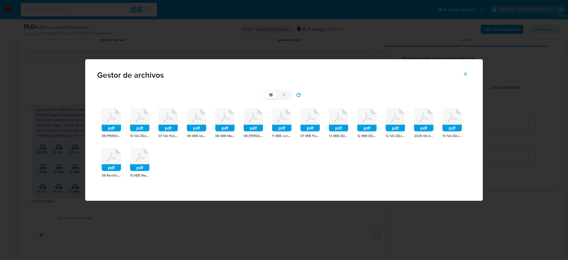
click at [142, 129] on rect at bounding box center [139, 127] width 19 height 7
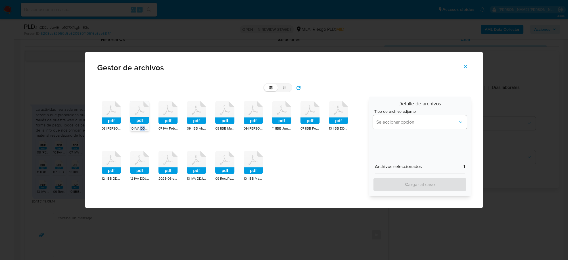
click at [142, 129] on span "10 IVA DDJJ May-25.pdf" at bounding box center [148, 128] width 36 height 6
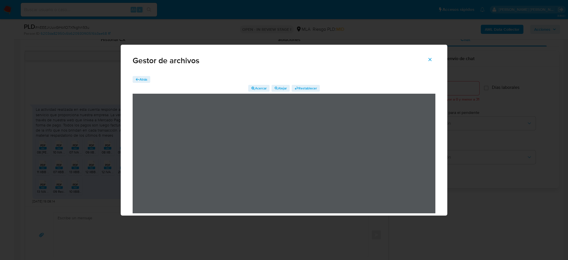
click at [147, 79] on span "Atrás" at bounding box center [144, 79] width 8 height 7
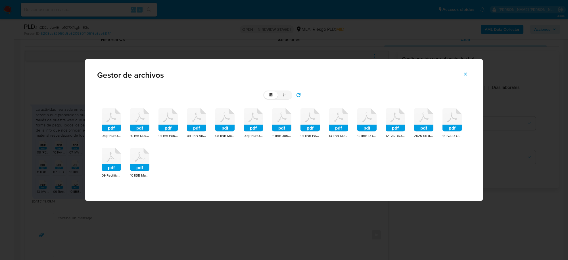
click at [285, 95] on icon at bounding box center [285, 95] width 4 height 4
click at [265, 92] on input "list" at bounding box center [264, 91] width 0 height 0
radio input "true"
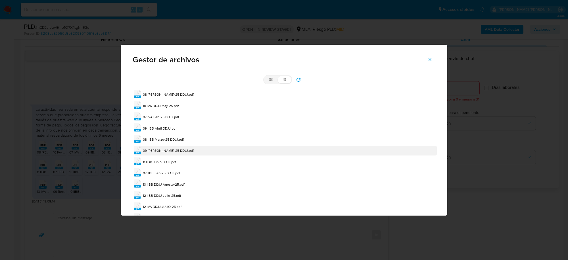
scroll to position [0, 0]
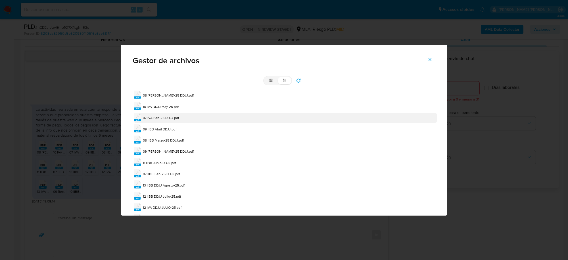
click at [159, 119] on span "07 IVA Feb-25 DDJJ.pdf" at bounding box center [161, 117] width 36 height 5
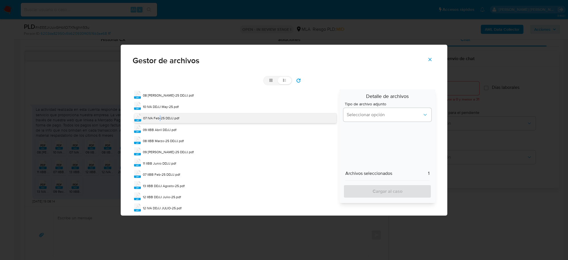
click at [159, 119] on span "07 IVA Feb-25 DDJJ.pdf" at bounding box center [161, 117] width 36 height 5
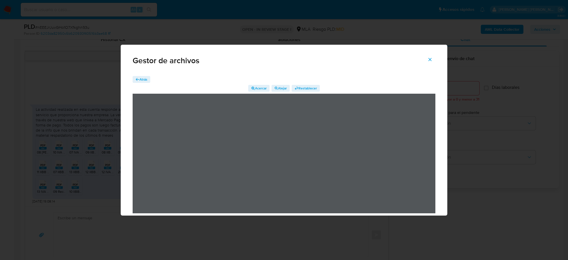
click at [141, 81] on span "Atrás" at bounding box center [144, 79] width 8 height 7
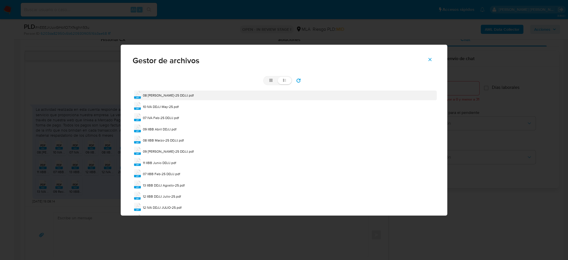
click at [154, 94] on span "08 IVA Marzo-25 DDJJ.pdf" at bounding box center [168, 95] width 51 height 5
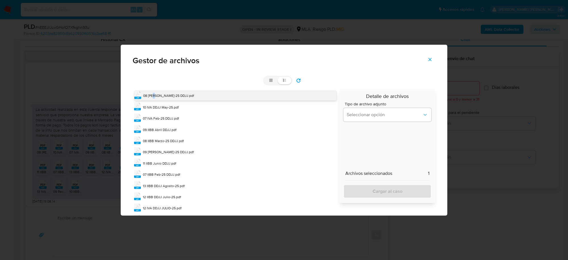
click at [154, 94] on span "08 IVA Marzo-25 DDJJ.pdf" at bounding box center [168, 95] width 51 height 5
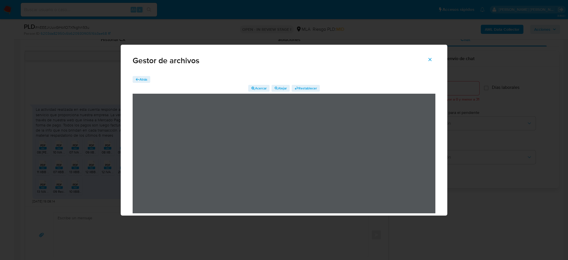
click at [138, 77] on span "Atrás" at bounding box center [142, 79] width 12 height 6
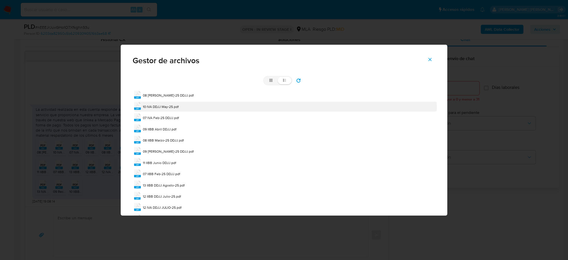
click at [155, 107] on span "10 IVA DDJJ May-25.pdf" at bounding box center [161, 106] width 36 height 5
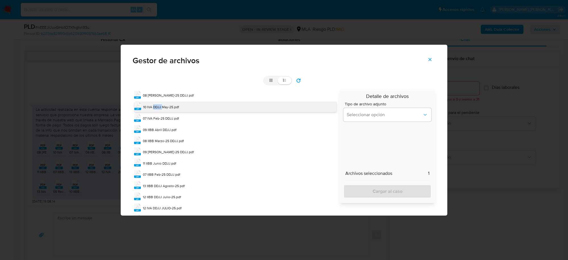
click at [155, 107] on span "10 IVA DDJJ May-25.pdf" at bounding box center [161, 106] width 36 height 5
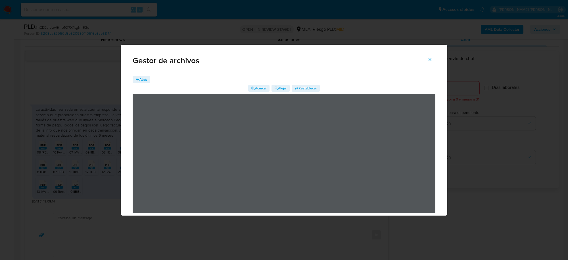
click at [140, 82] on span "Atrás" at bounding box center [142, 79] width 12 height 6
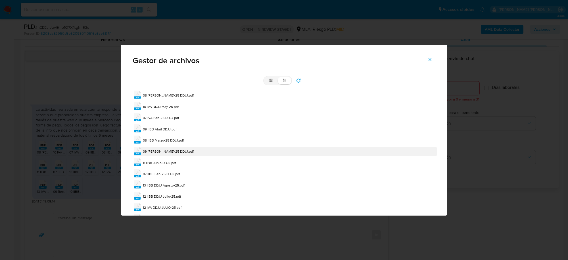
click at [167, 151] on span "09 IVA Abril-25 DDJJ.pdf" at bounding box center [168, 151] width 51 height 5
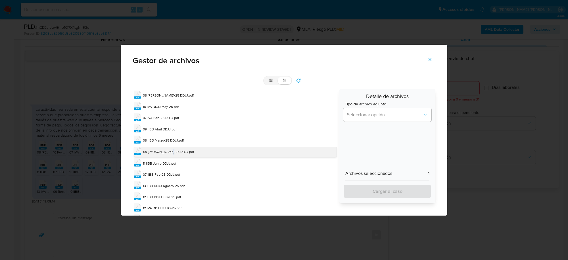
click at [166, 151] on span "09 IVA Abril-25 DDJJ.pdf" at bounding box center [168, 151] width 51 height 5
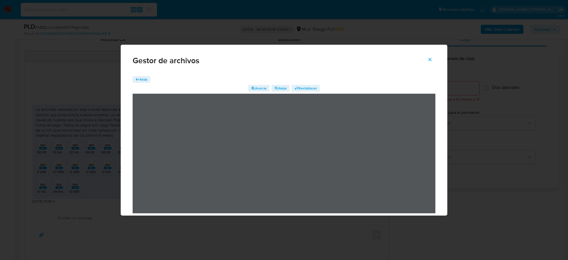
click at [144, 76] on span "Atrás" at bounding box center [144, 79] width 8 height 7
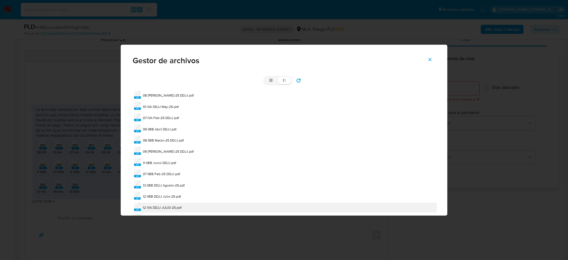
click at [164, 206] on span "12 IVA DDJJ JULIO-25.pdf" at bounding box center [162, 207] width 39 height 5
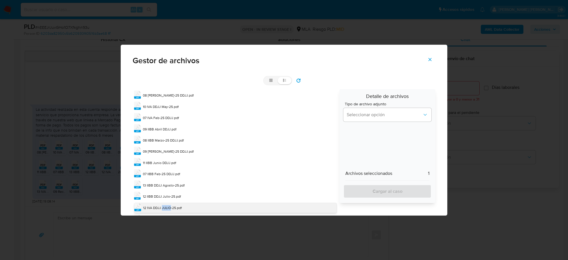
click at [163, 206] on span "12 IVA DDJJ JULIO-25.pdf" at bounding box center [162, 207] width 39 height 5
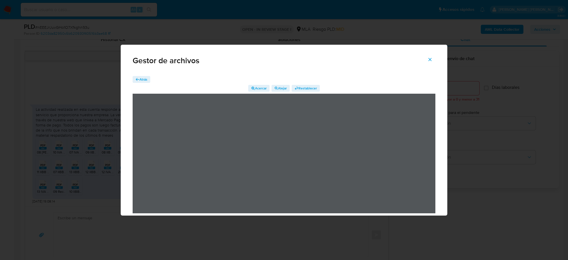
click at [140, 78] on span "Atrás" at bounding box center [144, 79] width 8 height 7
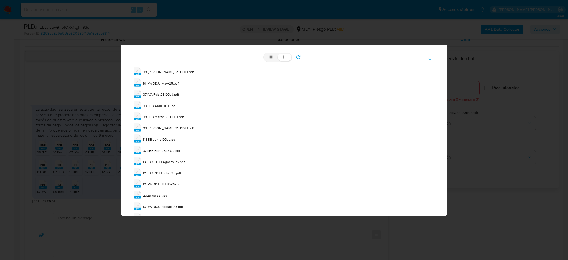
scroll to position [26, 0]
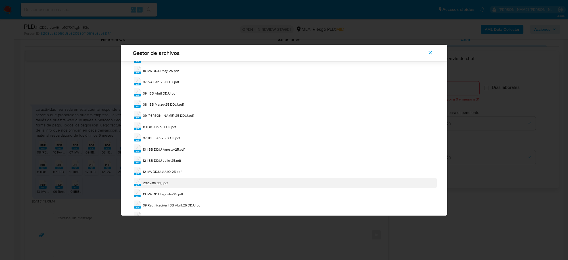
click at [160, 185] on span "2025-06 ddjj.pdf" at bounding box center [155, 182] width 25 height 5
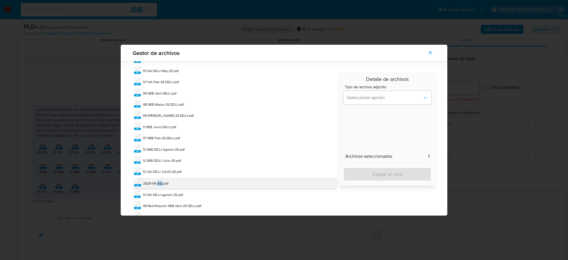
click at [160, 185] on span "2025-06 ddjj.pdf" at bounding box center [155, 182] width 25 height 5
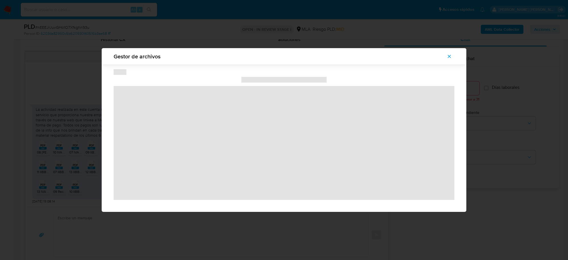
scroll to position [0, 0]
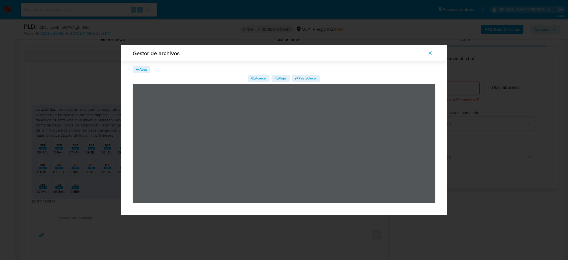
click at [140, 69] on span "Atrás" at bounding box center [144, 69] width 8 height 7
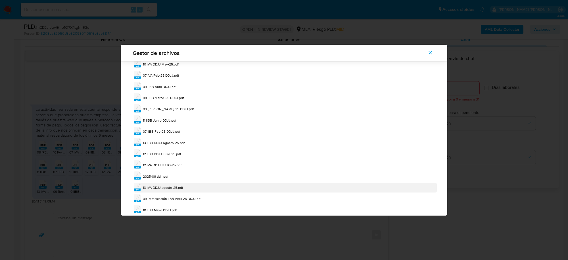
scroll to position [46, 0]
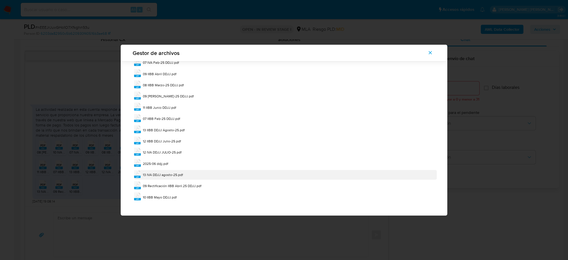
click at [163, 174] on span "13 IVA DDJJ agosto-25.pdf" at bounding box center [163, 174] width 40 height 5
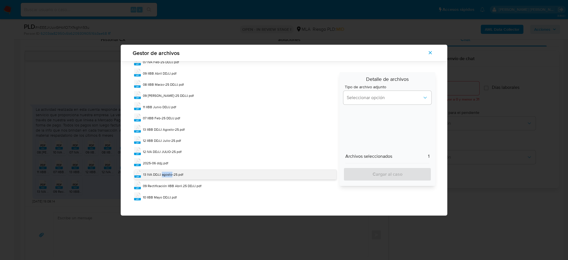
click at [163, 174] on span "13 IVA DDJJ agosto-25.pdf" at bounding box center [163, 174] width 40 height 5
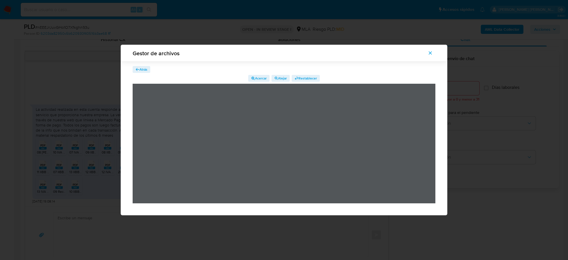
click at [140, 68] on span "Atrás" at bounding box center [144, 69] width 8 height 7
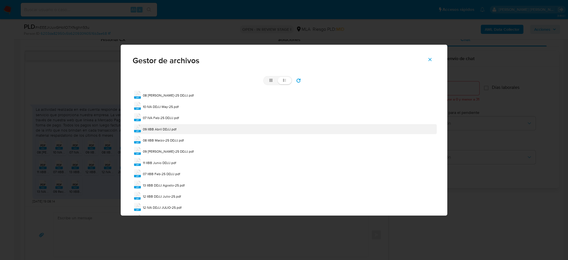
click at [168, 130] on span "09 IIBB Abril DDJJ.pdf" at bounding box center [160, 128] width 34 height 5
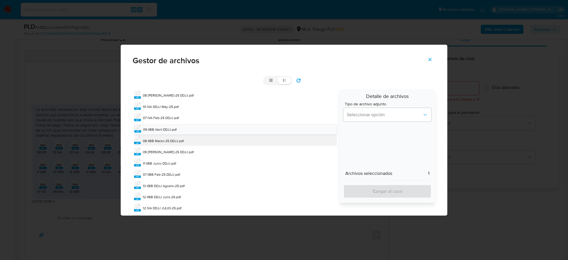
click at [170, 141] on span "08 IIBB Marzo-25 DDJJ.pdf" at bounding box center [163, 140] width 41 height 5
click at [167, 164] on span "11 IIBB Junio DDJJ.pdf" at bounding box center [159, 163] width 33 height 5
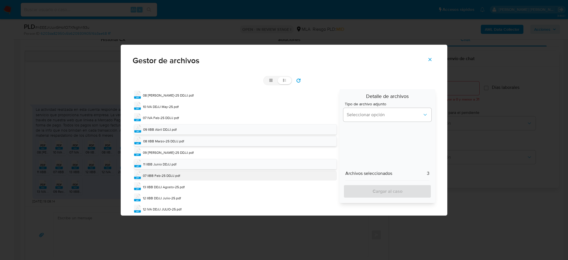
click at [168, 174] on span "07 IIBB Feb-25 DDJJ.pdf" at bounding box center [161, 175] width 37 height 5
click at [169, 186] on span "13 IIBB DDJJ Agosto-25.pdf" at bounding box center [164, 187] width 42 height 5
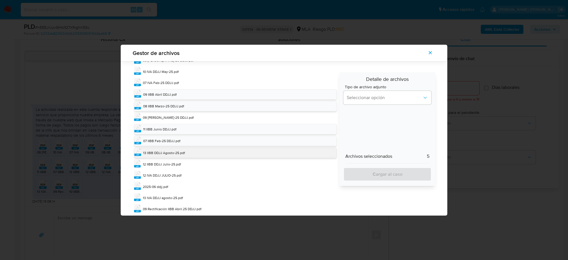
scroll to position [26, 0]
click at [168, 163] on span "12 IIBB DDJJ Julio-25.pdf" at bounding box center [162, 163] width 38 height 5
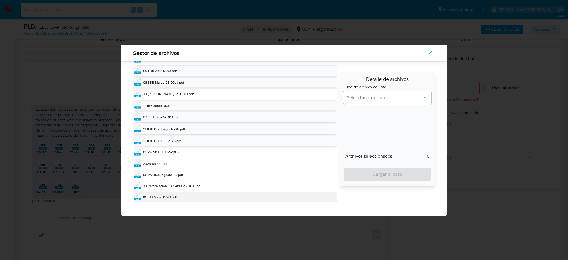
click at [169, 195] on span "10 IIBB Mayo DDJJ.pdf" at bounding box center [160, 196] width 34 height 5
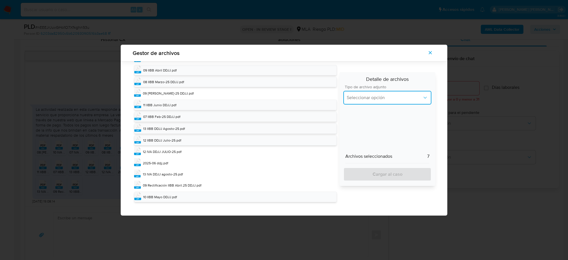
click at [404, 98] on span "Seleccionar opción" at bounding box center [385, 98] width 76 height 6
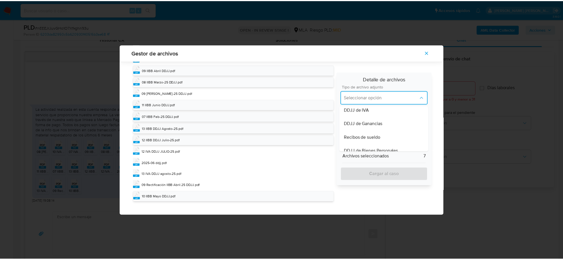
scroll to position [142, 0]
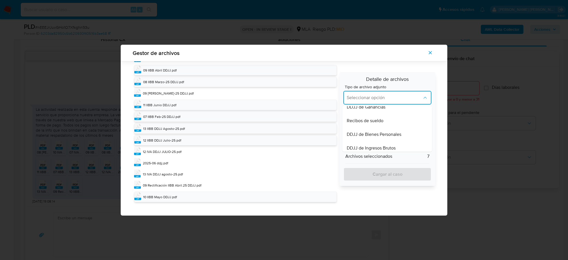
click at [385, 148] on span "DDJJ de Ingresos Brutos" at bounding box center [371, 148] width 49 height 6
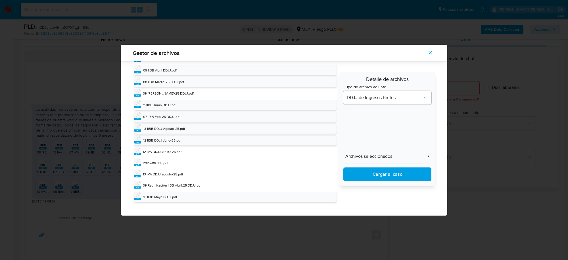
click at [397, 169] on span "Cargar al caso" at bounding box center [387, 174] width 73 height 13
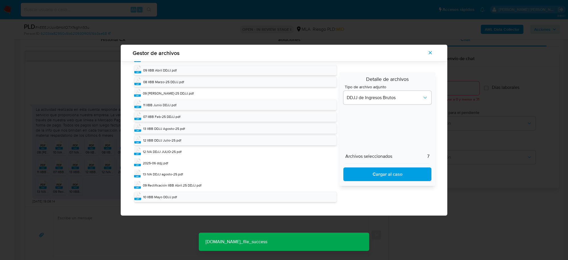
drag, startPoint x: 432, startPoint y: 53, endPoint x: 430, endPoint y: 56, distance: 3.0
click at [431, 53] on icon "Cerrar" at bounding box center [430, 52] width 3 height 3
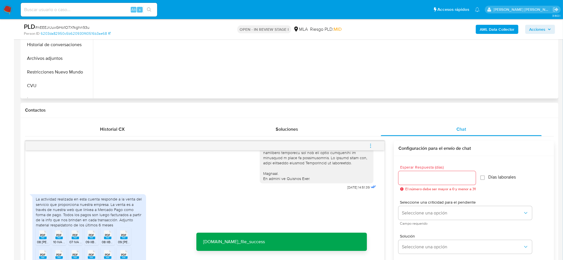
scroll to position [107, 0]
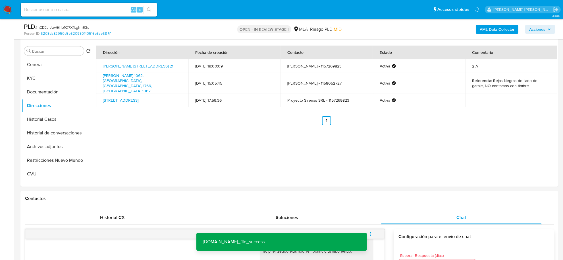
click at [499, 31] on b "AML Data Collector" at bounding box center [497, 29] width 35 height 9
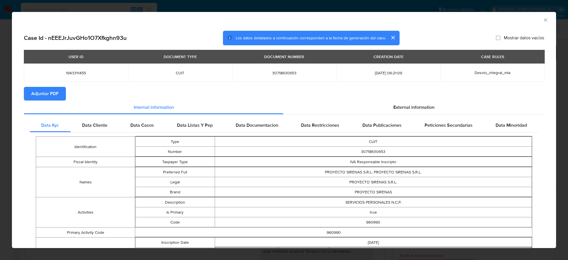
click at [54, 95] on span "Adjuntar PDF" at bounding box center [44, 93] width 27 height 13
click at [543, 20] on icon "Cerrar ventana" at bounding box center [546, 20] width 6 height 6
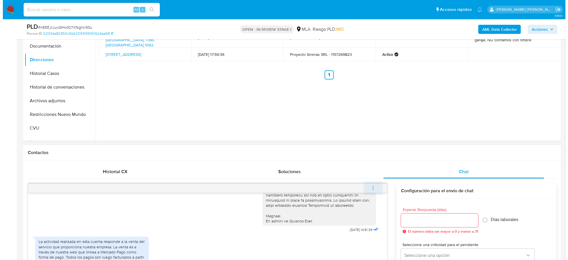
scroll to position [213, 0]
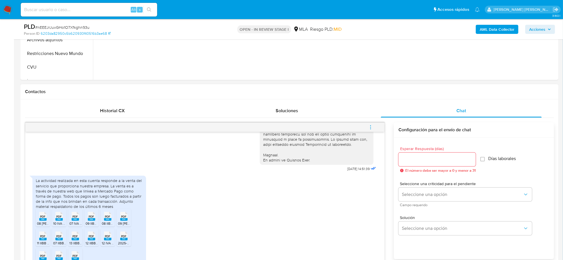
click at [373, 128] on icon "menu-action" at bounding box center [370, 126] width 5 height 5
click at [340, 124] on li "Abrir gestor de archivos" at bounding box center [332, 127] width 58 height 10
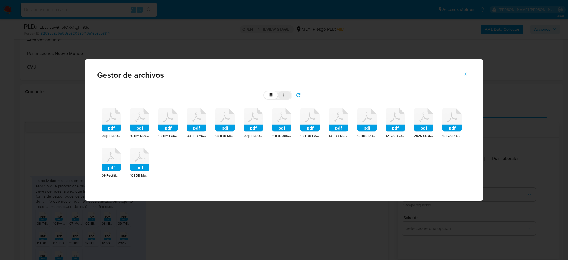
click at [289, 95] on label "list" at bounding box center [285, 94] width 14 height 7
click at [265, 92] on input "list" at bounding box center [264, 91] width 0 height 0
radio input "true"
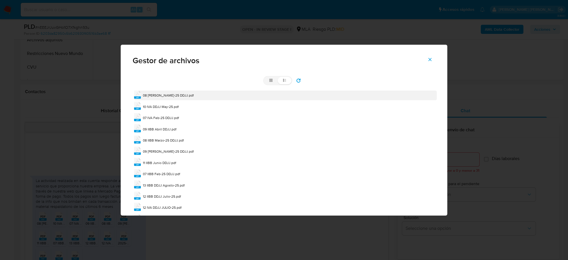
click at [166, 97] on span "08 IVA Marzo-25 DDJJ.pdf" at bounding box center [168, 95] width 51 height 5
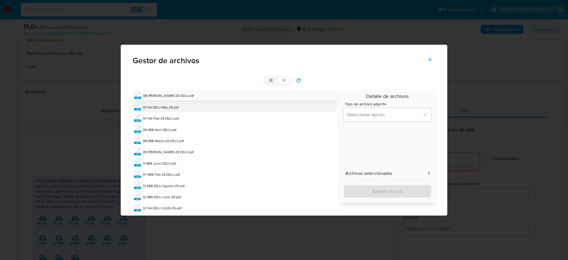
click at [169, 108] on span "10 IVA DDJJ May-25.pdf" at bounding box center [161, 107] width 36 height 5
click at [171, 118] on span "07 IVA Feb-25 DDJJ.pdf" at bounding box center [161, 118] width 36 height 5
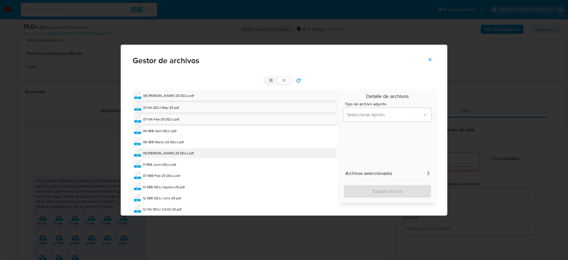
click at [169, 150] on div "pdf 09 IVA Abril-25 DDJJ.pdf" at bounding box center [235, 153] width 203 height 10
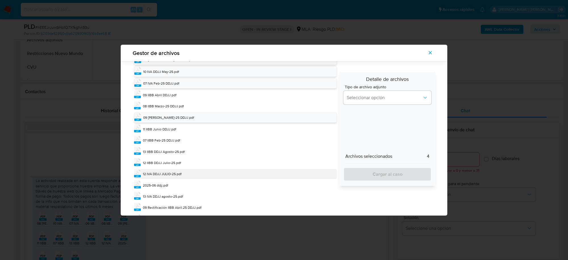
click at [163, 174] on span "12 IVA DDJJ JULIO-25.pdf" at bounding box center [162, 173] width 39 height 5
click at [161, 185] on span "2025-06 ddjj.pdf" at bounding box center [155, 185] width 25 height 5
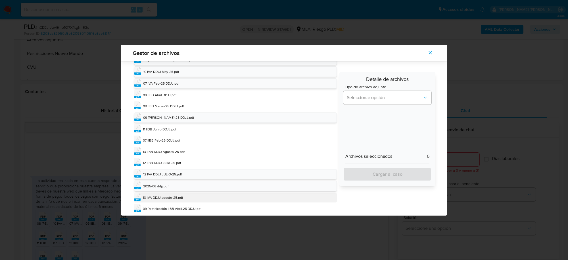
click at [163, 196] on span "13 IVA DDJJ agosto-25.pdf" at bounding box center [163, 197] width 40 height 5
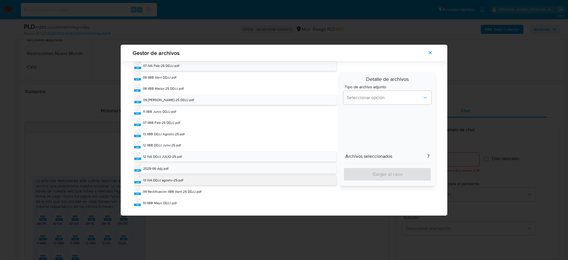
scroll to position [51, 0]
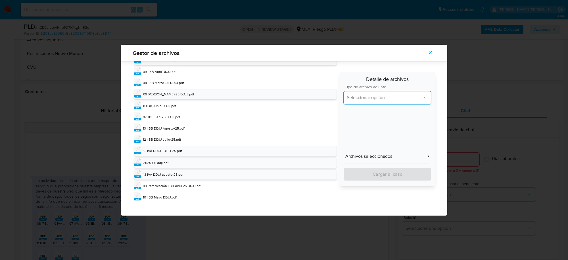
click at [387, 99] on span "Seleccionar opción" at bounding box center [385, 98] width 76 height 6
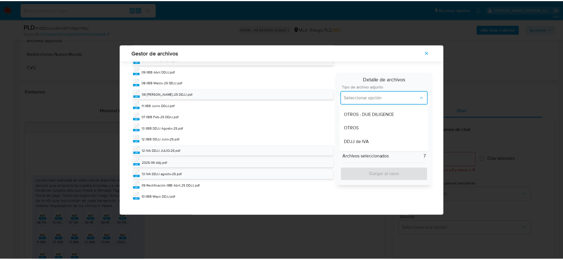
scroll to position [107, 0]
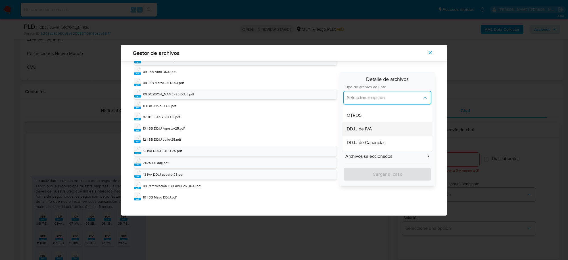
click at [373, 128] on div "DDJJ de IVA" at bounding box center [387, 129] width 81 height 14
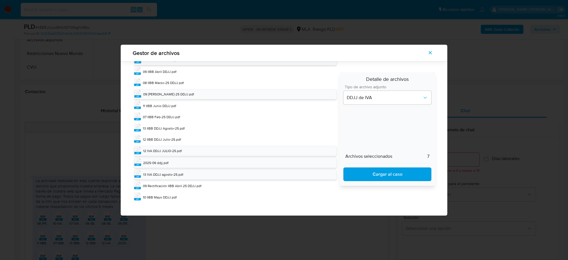
click at [375, 168] on span "Cargar al caso" at bounding box center [387, 174] width 73 height 13
click at [432, 55] on span "Cerrar" at bounding box center [430, 52] width 5 height 13
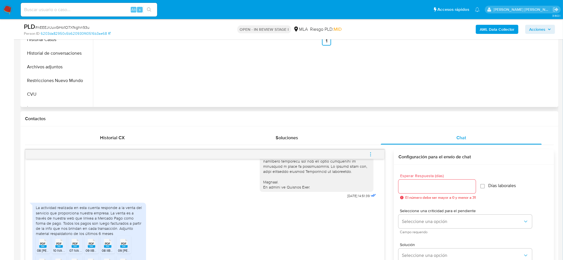
scroll to position [142, 0]
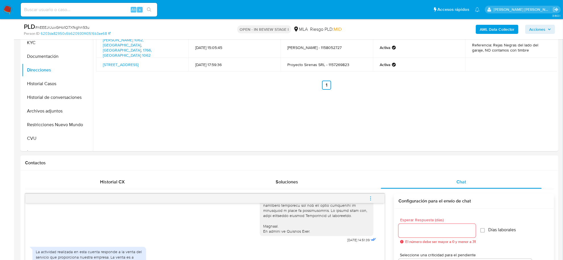
click at [79, 28] on span "# nEEEJrJuvGHo1O7Xfkghn93u" at bounding box center [62, 27] width 54 height 6
copy span "nEEEJrJuvGHo1O7Xfkghn93u"
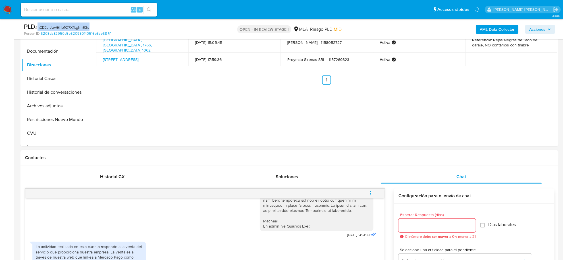
scroll to position [320, 0]
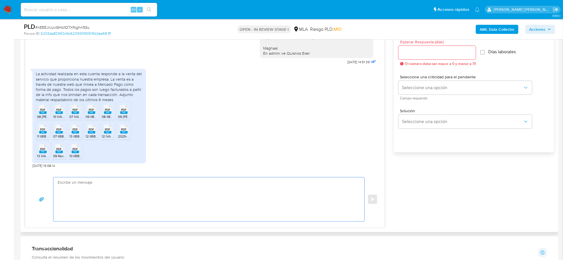
click at [139, 204] on textarea at bounding box center [208, 199] width 300 height 44
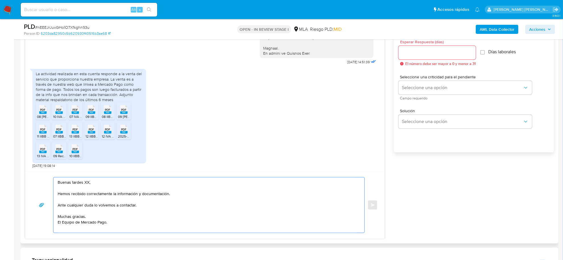
click at [87, 182] on textarea "Buenas tardes XX, Hemos recibido correctamente la información y documentación. …" at bounding box center [208, 204] width 300 height 55
paste textarea "PROYECTO SIRENAS"
click at [105, 182] on textarea "Buenas tardes Equipo de PROYECTO SIRENAS, Hemos recibido correctamente la infor…" at bounding box center [208, 204] width 300 height 55
type textarea "Buenas tardes Equipo de PROYECTO SIRENAS, Hemos recibido correctamente la infor…"
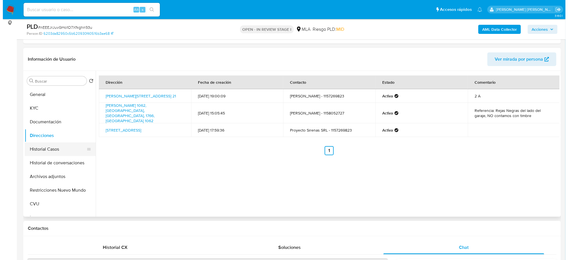
scroll to position [71, 0]
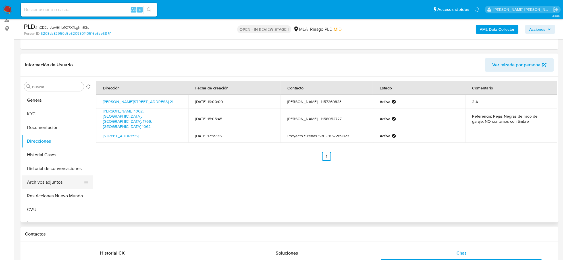
drag, startPoint x: 43, startPoint y: 183, endPoint x: 47, endPoint y: 184, distance: 3.7
click at [43, 183] on button "Archivos adjuntos" at bounding box center [55, 182] width 67 height 14
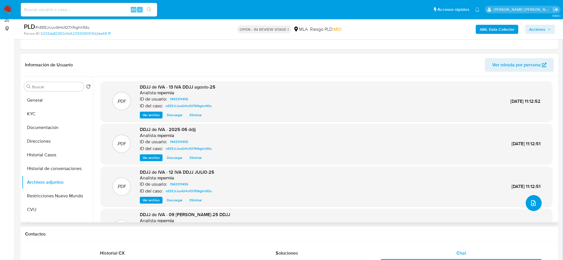
click at [530, 202] on icon "upload-file" at bounding box center [533, 202] width 7 height 7
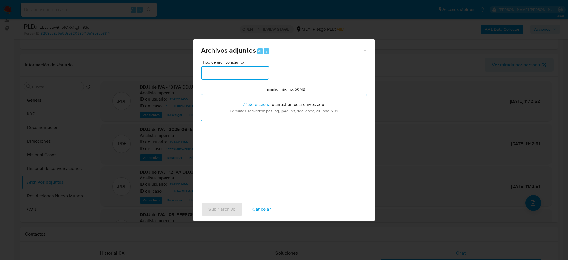
click at [258, 72] on button "button" at bounding box center [235, 73] width 68 height 14
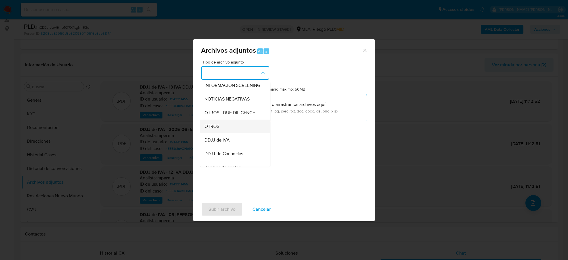
click at [231, 130] on div "OTROS" at bounding box center [234, 126] width 58 height 14
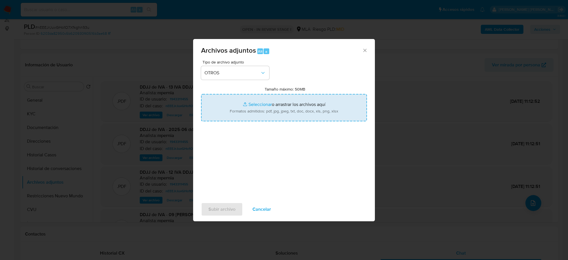
type input "C:\fakepath\Movimientos-Aladdin-1943311455.xlsx"
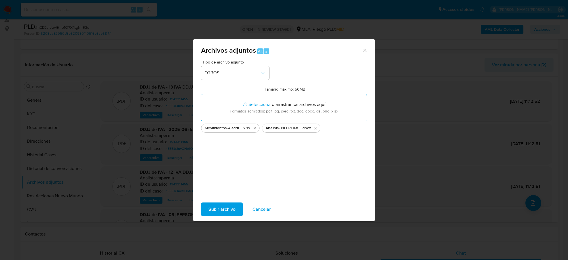
click at [240, 216] on div "Subir archivo Cancelar" at bounding box center [284, 209] width 182 height 22
click at [236, 207] on button "Subir archivo" at bounding box center [222, 209] width 42 height 14
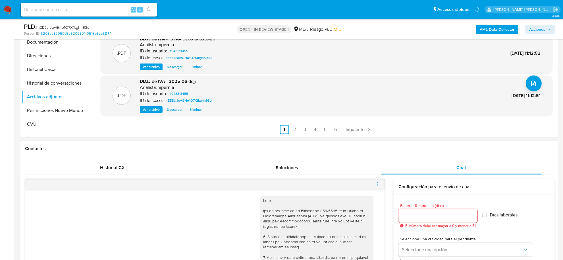
scroll to position [213, 0]
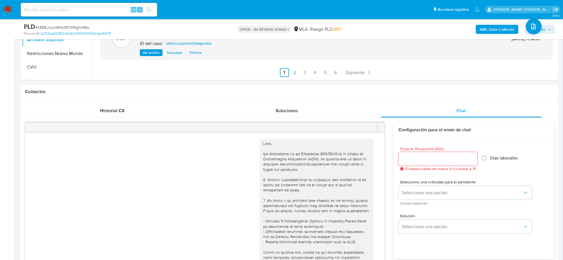
click at [413, 160] on input "Esperar Respuesta (días)" at bounding box center [438, 158] width 79 height 7
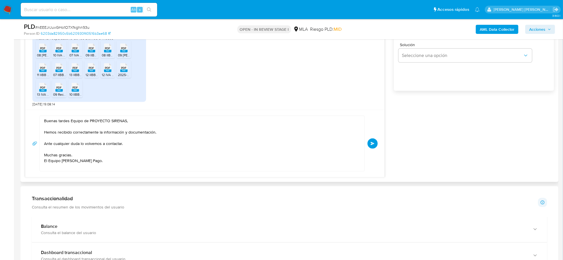
scroll to position [391, 0]
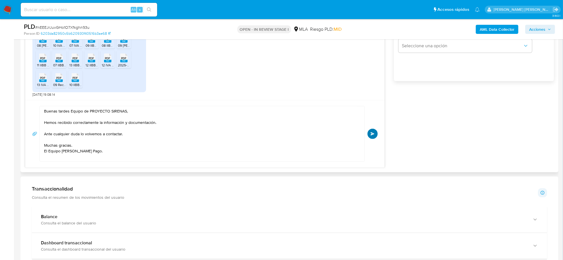
type input "0"
click at [374, 134] on span "Enviar" at bounding box center [373, 133] width 4 height 3
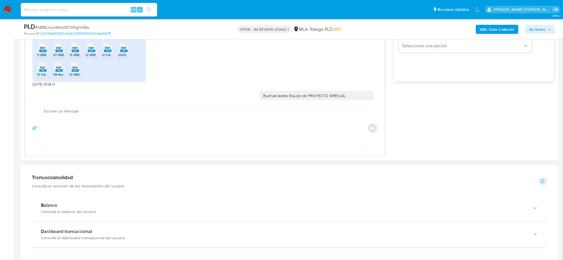
scroll to position [316, 0]
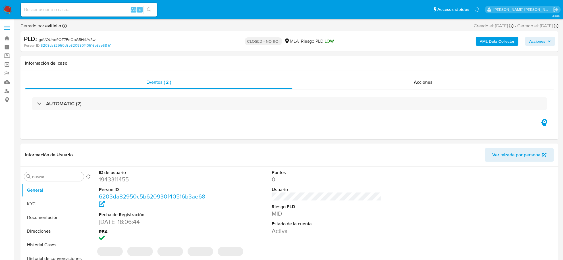
select select "10"
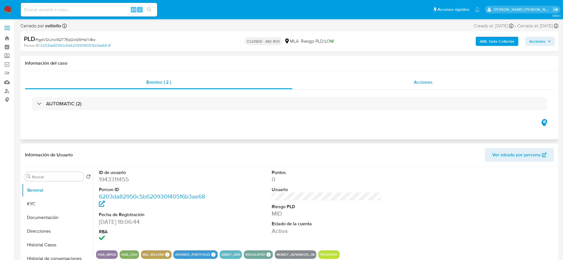
click at [427, 82] on span "Acciones" at bounding box center [423, 82] width 19 height 7
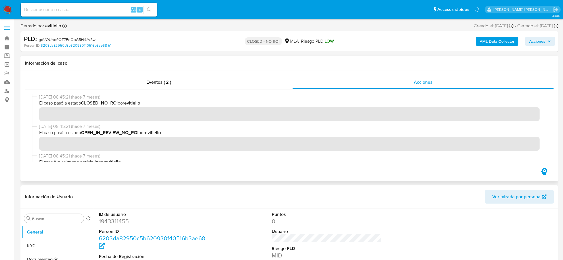
scroll to position [71, 0]
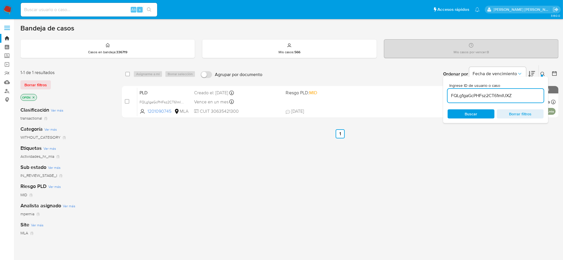
click at [471, 96] on input "FQLg1gaGcPHFsz2CT61mIUXZ" at bounding box center [496, 95] width 96 height 7
paste input "nEEEJrJuvGHo1O7Xfkghn93u"
type input "nEEEJrJuvGHo1O7Xfkghn93u"
click at [128, 74] on input "checkbox" at bounding box center [127, 74] width 5 height 5
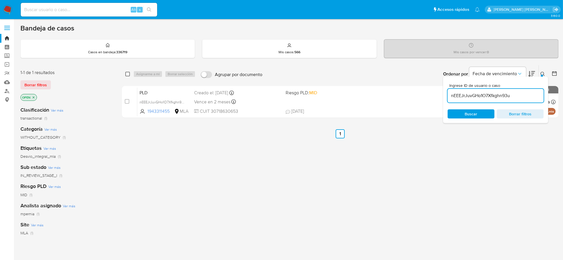
checkbox input "true"
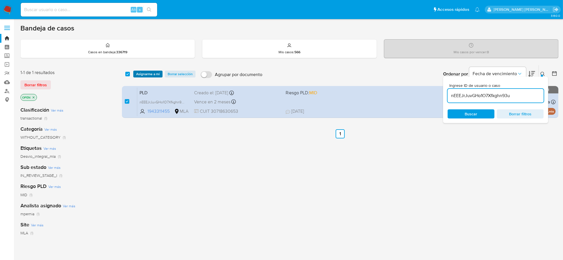
click at [139, 75] on span "Asignarme a mí" at bounding box center [148, 74] width 24 height 6
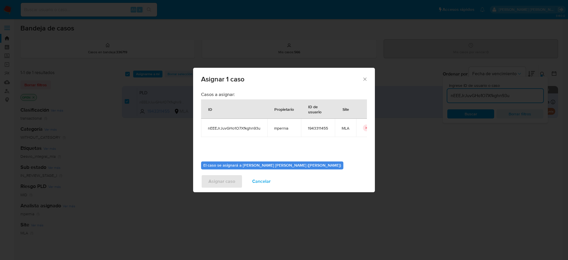
scroll to position [29, 0]
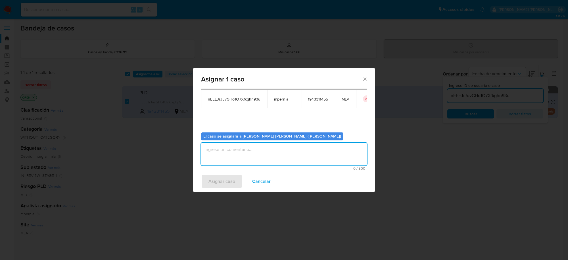
click at [250, 148] on textarea "assign-modal" at bounding box center [284, 153] width 166 height 23
type textarea "-"
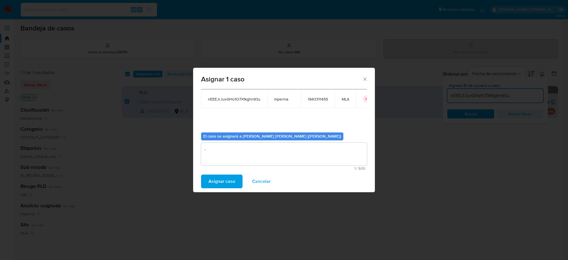
click at [233, 183] on span "Asignar caso" at bounding box center [222, 181] width 27 height 13
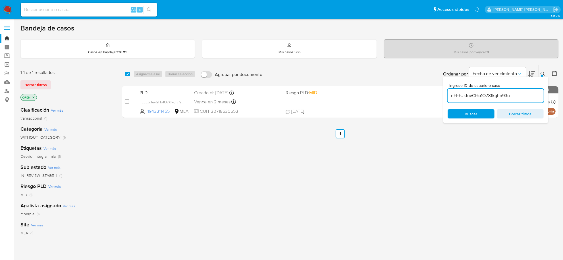
click at [491, 94] on input "nEEEJrJuvGHo1O7Xfkghn93u" at bounding box center [496, 95] width 96 height 7
click at [491, 93] on input "nEEEJrJuvGHo1O7Xfkghn93u" at bounding box center [496, 95] width 96 height 7
paste input "gG1PMzXV9FAJ6MXwqTtIbW0m"
type input "gG1PMzXV9FAJ6MXwqTtIbW0m"
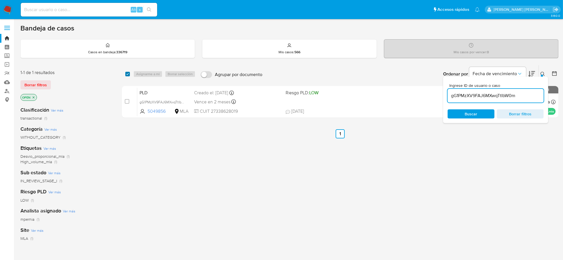
click at [128, 74] on input "checkbox" at bounding box center [127, 74] width 5 height 5
checkbox input "true"
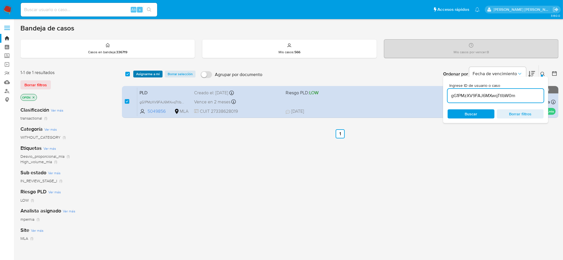
click at [139, 74] on span "Asignarme a mí" at bounding box center [148, 74] width 24 height 6
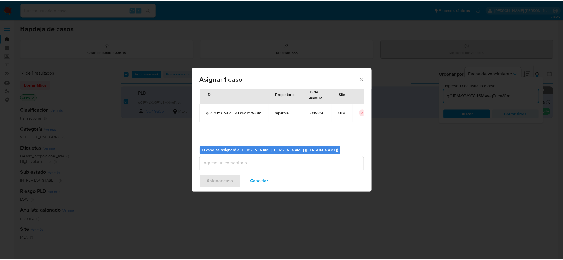
scroll to position [29, 0]
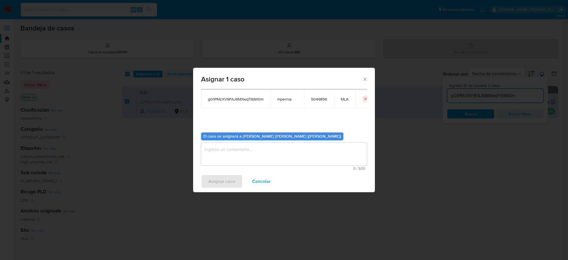
drag, startPoint x: 273, startPoint y: 164, endPoint x: 270, endPoint y: 159, distance: 5.2
click at [272, 164] on textarea "assign-modal" at bounding box center [284, 153] width 166 height 23
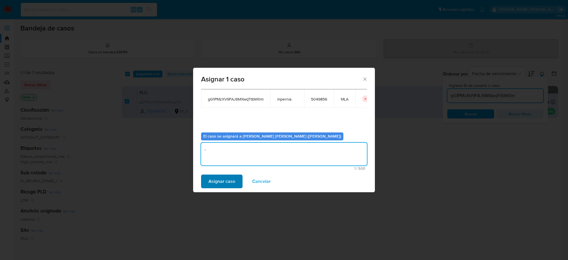
type textarea "-"
click at [229, 180] on span "Asignar caso" at bounding box center [222, 181] width 27 height 13
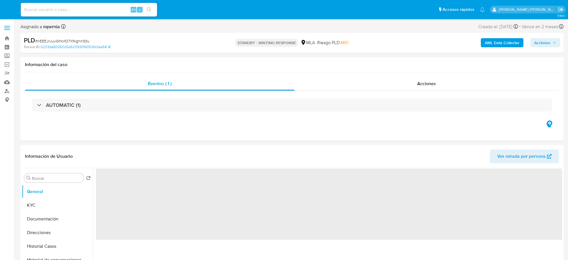
select select "10"
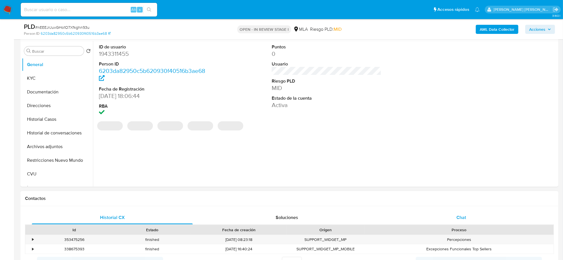
click at [460, 218] on span "Chat" at bounding box center [461, 217] width 10 height 7
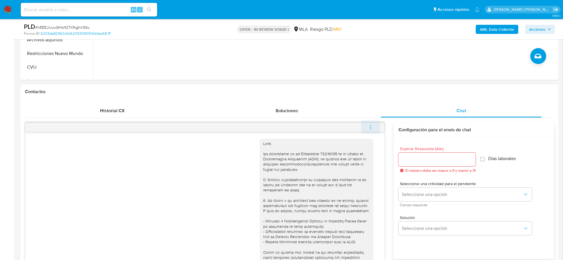
scroll to position [316, 0]
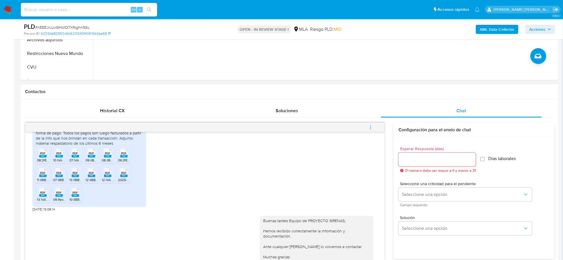
click at [368, 128] on button "menu-action" at bounding box center [370, 127] width 19 height 14
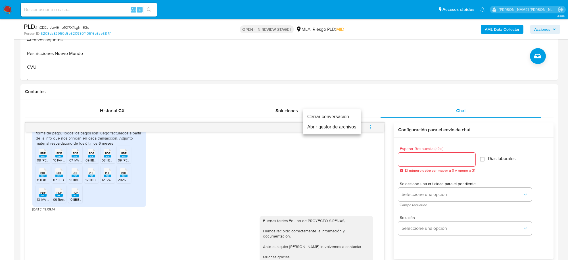
click at [339, 117] on li "Cerrar conversación" at bounding box center [332, 116] width 58 height 10
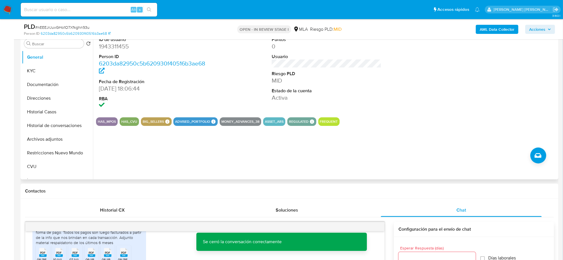
scroll to position [36, 0]
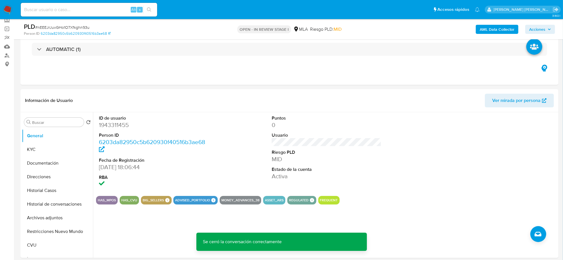
click at [541, 26] on span "Acciones" at bounding box center [537, 29] width 16 height 9
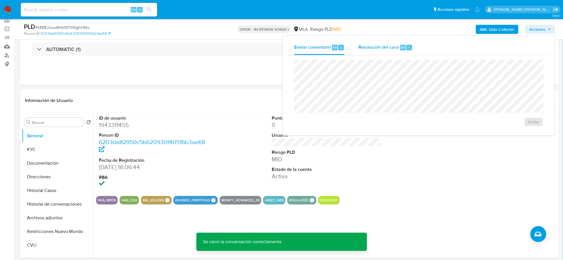
click at [372, 53] on div "Resolución del caso Alt r" at bounding box center [385, 47] width 54 height 15
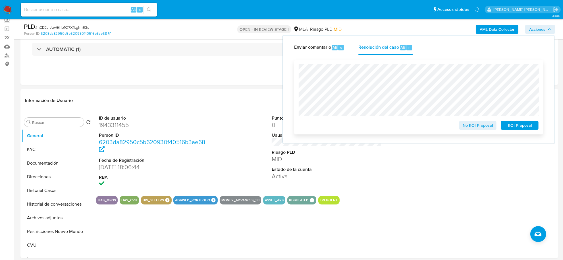
click at [466, 126] on span "No ROI Proposal" at bounding box center [478, 125] width 30 height 8
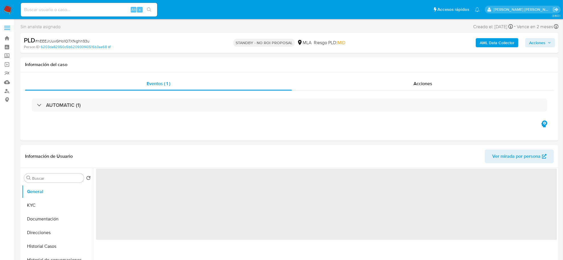
select select "10"
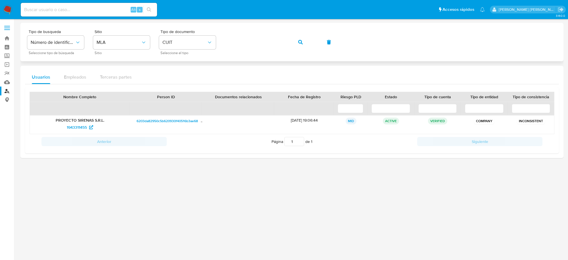
click at [306, 41] on button "button" at bounding box center [300, 42] width 19 height 14
click at [69, 127] on span "2481849302" at bounding box center [77, 127] width 22 height 9
drag, startPoint x: 60, startPoint y: 128, endPoint x: 88, endPoint y: 126, distance: 27.4
click at [88, 126] on div "2481849302" at bounding box center [80, 127] width 92 height 9
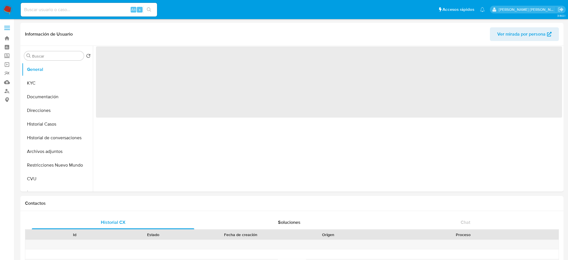
select select "10"
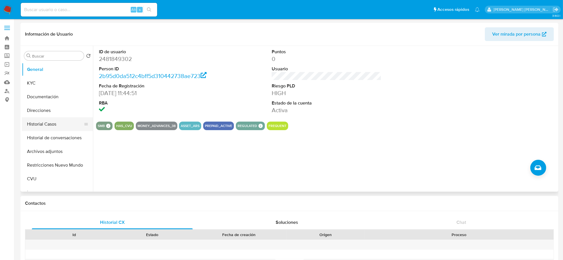
click at [37, 120] on button "Historial Casos" at bounding box center [55, 124] width 67 height 14
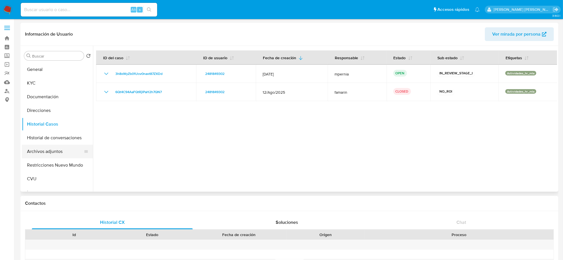
click at [41, 147] on button "Archivos adjuntos" at bounding box center [55, 151] width 67 height 14
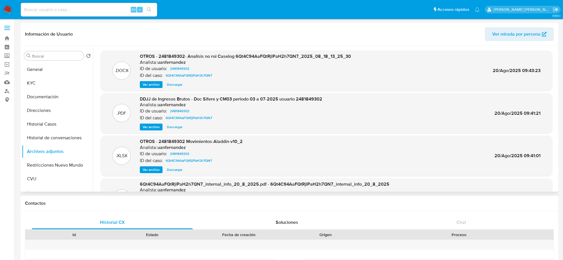
click at [144, 82] on span "Ver archivo" at bounding box center [151, 85] width 17 height 6
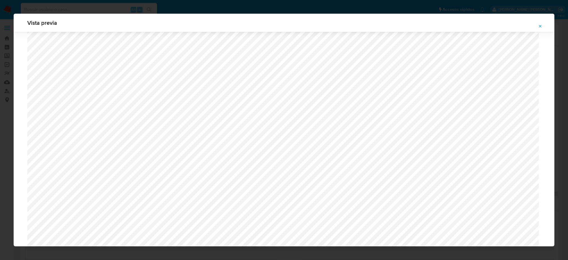
scroll to position [131, 0]
click at [542, 28] on icon "Attachment preview" at bounding box center [540, 26] width 5 height 5
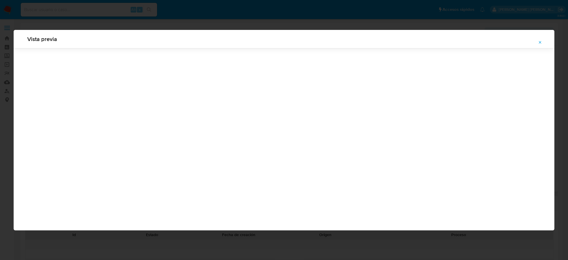
scroll to position [0, 0]
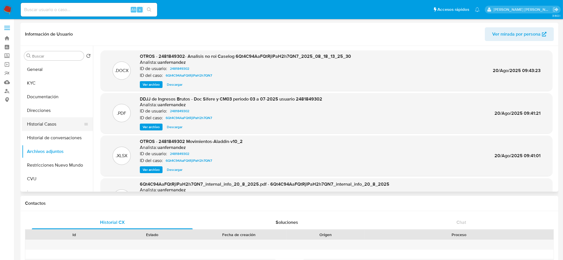
click at [43, 121] on button "Historial Casos" at bounding box center [55, 124] width 67 height 14
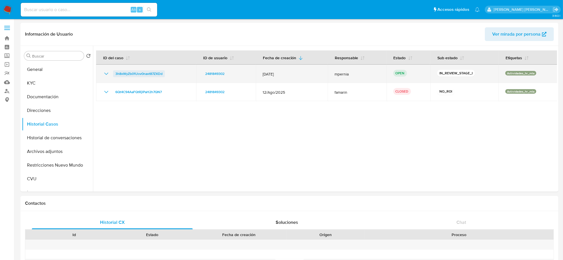
click at [148, 76] on span "3h8xWyZb01Uov0navt87ZXDd" at bounding box center [138, 73] width 47 height 7
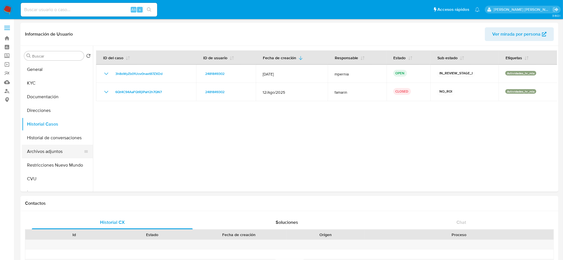
click at [50, 148] on button "Archivos adjuntos" at bounding box center [55, 151] width 67 height 14
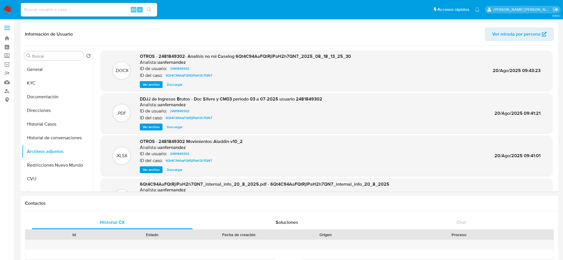
click at [149, 82] on span "Ver archivo" at bounding box center [151, 85] width 17 height 6
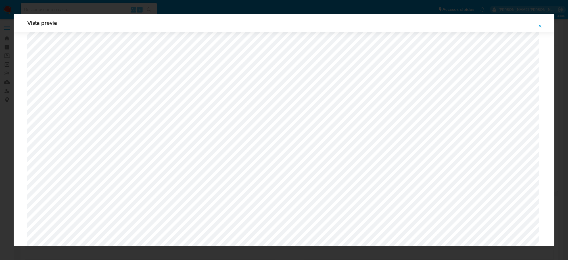
scroll to position [806, 0]
click at [542, 23] on span "Attachment preview" at bounding box center [540, 26] width 5 height 8
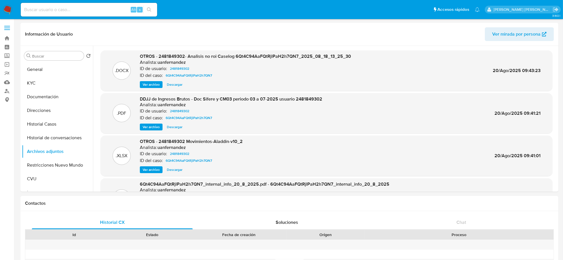
click at [87, 7] on input at bounding box center [89, 9] width 136 height 7
paste input "5049856"
type input "5049856"
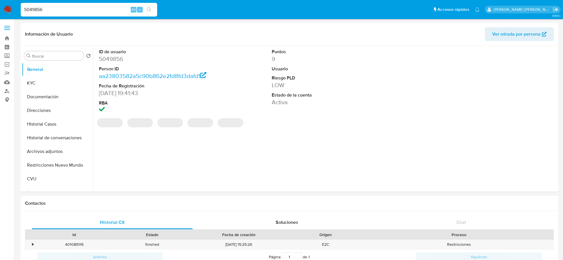
select select "10"
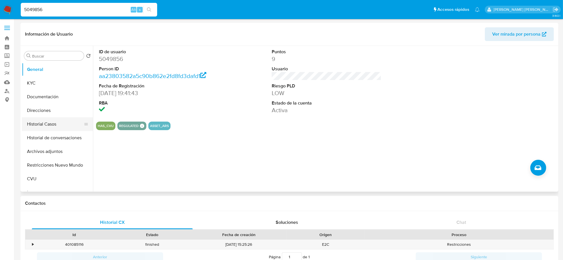
click at [61, 124] on button "Historial Casos" at bounding box center [55, 124] width 67 height 14
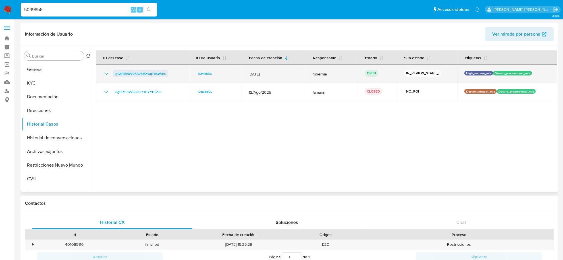
click at [128, 74] on span "gG1PMzXV9FAJ6MXwqTtIbW0m" at bounding box center [140, 73] width 50 height 7
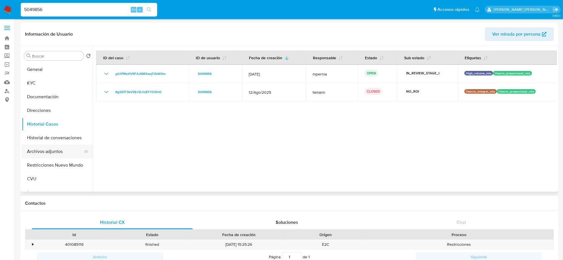
click at [47, 150] on button "Archivos adjuntos" at bounding box center [55, 151] width 67 height 14
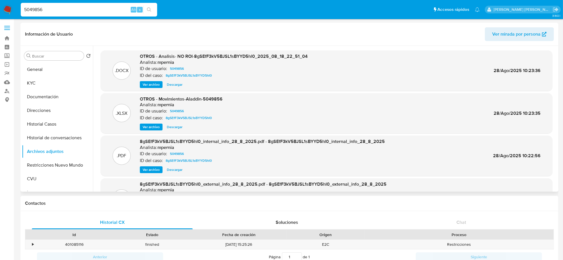
click at [153, 84] on span "Ver archivo" at bounding box center [151, 85] width 17 height 6
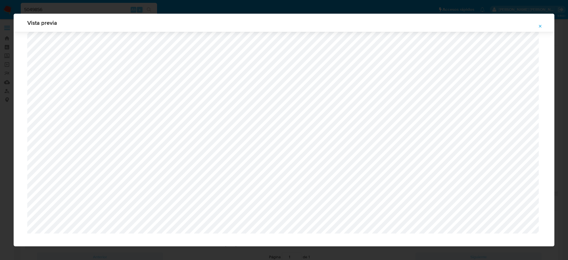
scroll to position [411, 0]
click at [539, 25] on icon "Attachment preview" at bounding box center [540, 26] width 5 height 5
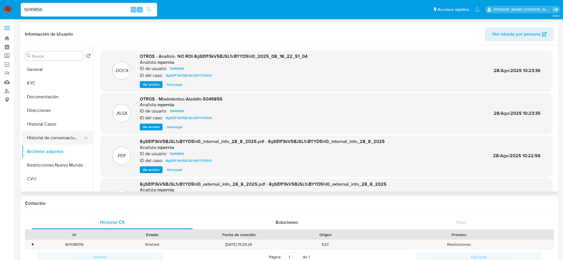
click at [45, 140] on button "Historial de conversaciones" at bounding box center [55, 138] width 67 height 14
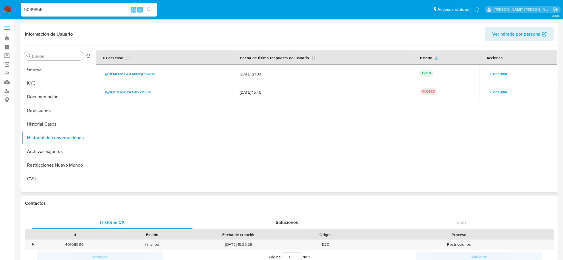
click at [491, 92] on span "Consultar" at bounding box center [498, 92] width 17 height 8
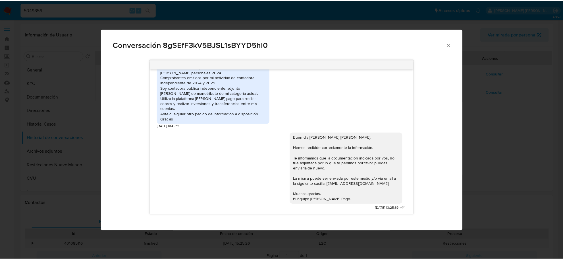
scroll to position [293, 0]
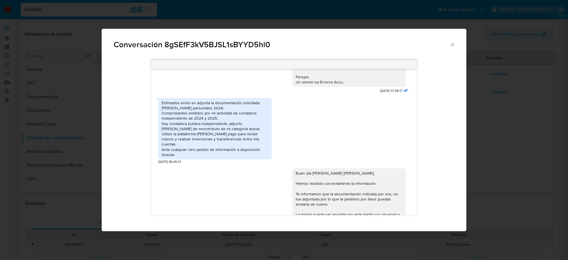
click at [453, 46] on icon "Cerrar" at bounding box center [453, 45] width 6 height 6
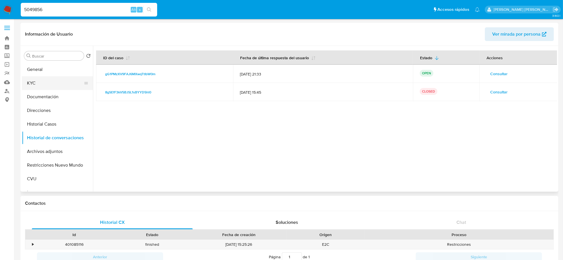
drag, startPoint x: 39, startPoint y: 84, endPoint x: 88, endPoint y: 85, distance: 49.2
click at [42, 83] on button "KYC" at bounding box center [55, 83] width 67 height 14
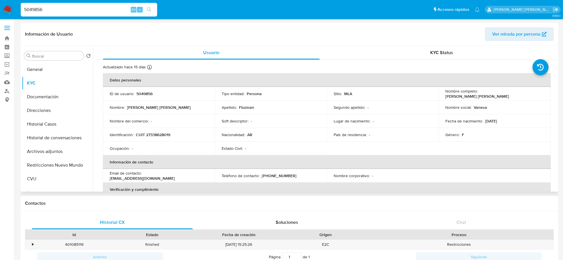
click at [160, 134] on p "CUIT 27338628019" at bounding box center [153, 134] width 34 height 5
copy p "27338628019"
click at [34, 127] on button "Historial Casos" at bounding box center [55, 124] width 67 height 14
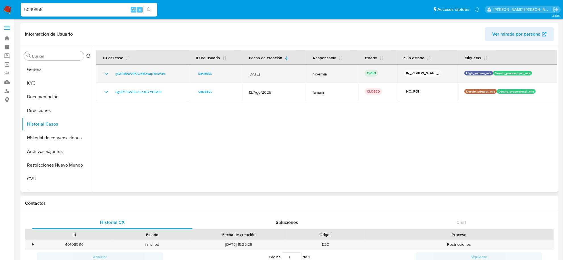
drag, startPoint x: 169, startPoint y: 72, endPoint x: 112, endPoint y: 72, distance: 57.7
click at [112, 72] on div "gG1PMzXV9FAJ6MXwqTtIbW0m" at bounding box center [142, 73] width 79 height 7
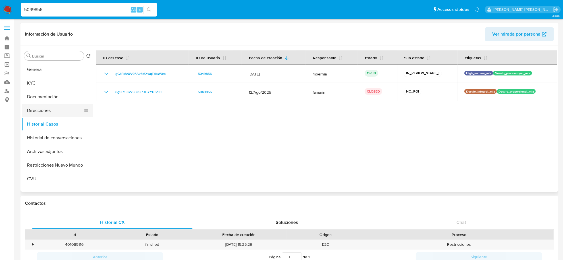
click at [33, 108] on button "Direcciones" at bounding box center [55, 110] width 67 height 14
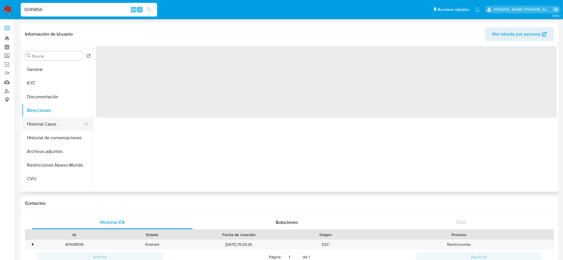
click at [44, 126] on button "Historial Casos" at bounding box center [55, 124] width 67 height 14
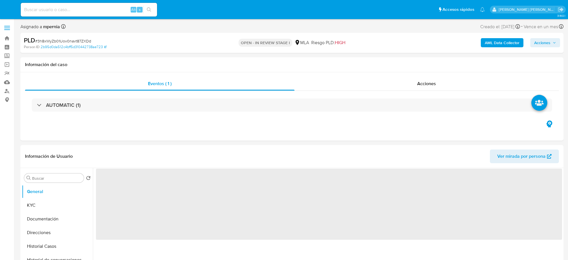
select select "10"
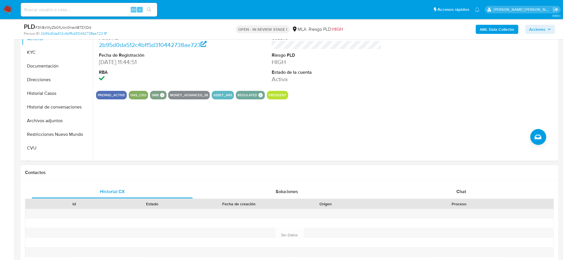
scroll to position [142, 0]
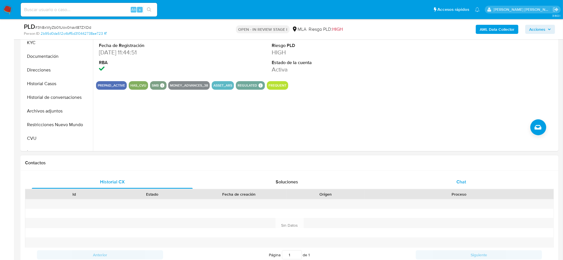
click at [461, 182] on span "Chat" at bounding box center [461, 181] width 10 height 7
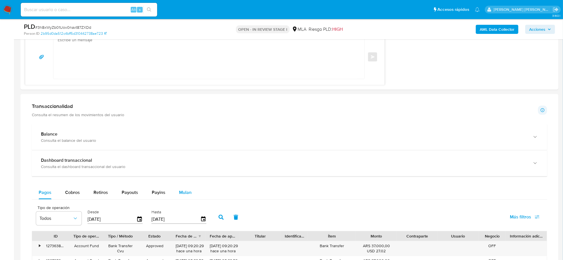
scroll to position [497, 0]
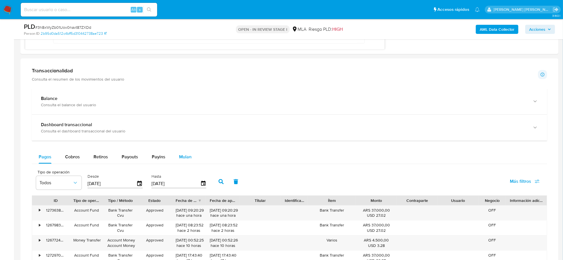
click at [180, 151] on div "Mulan" at bounding box center [185, 157] width 13 height 14
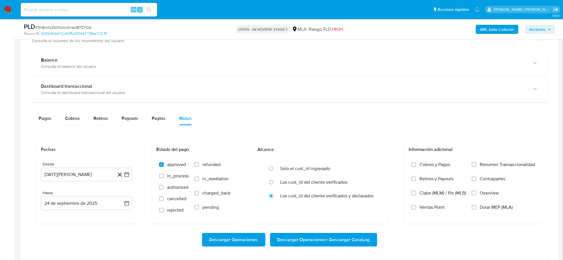
scroll to position [604, 0]
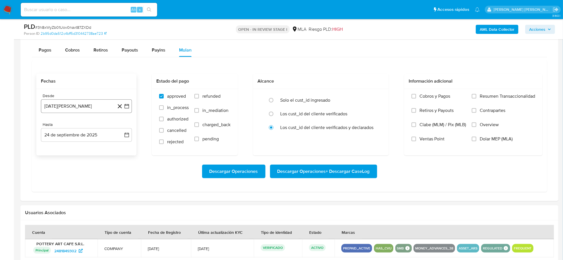
click at [67, 104] on button "24 de agosto de 2024" at bounding box center [86, 106] width 91 height 14
click at [86, 126] on span "agosto 2024" at bounding box center [84, 126] width 26 height 6
click at [123, 126] on icon "Año siguiente" at bounding box center [120, 126] width 7 height 7
click at [84, 183] on button "ago" at bounding box center [86, 178] width 16 height 9
click at [98, 148] on button "1" at bounding box center [97, 147] width 9 height 9
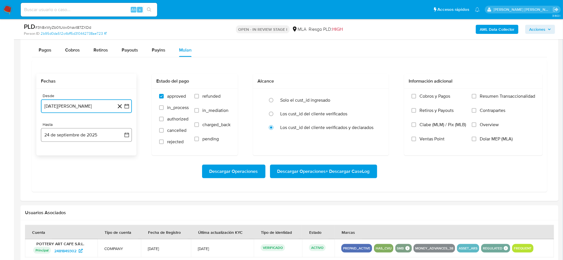
click at [88, 139] on button "24 de septiembre de 2025" at bounding box center [86, 135] width 91 height 14
click at [51, 157] on icon "Mes anterior" at bounding box center [51, 155] width 7 height 7
click at [120, 222] on button "31" at bounding box center [120, 221] width 9 height 9
click at [204, 98] on span "refunded" at bounding box center [211, 96] width 18 height 6
click at [199, 98] on input "refunded" at bounding box center [196, 96] width 5 height 5
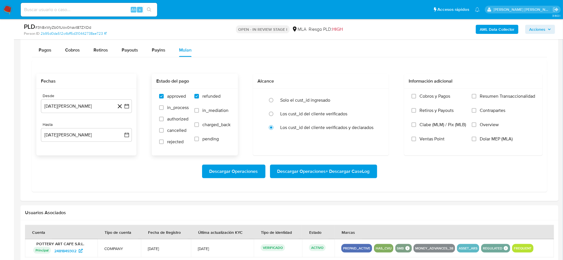
checkbox input "true"
click at [476, 140] on input "Dolar MEP (MLA)" at bounding box center [474, 138] width 5 height 5
click at [325, 174] on span "Descargar Operaciones + Descargar CaseLog" at bounding box center [323, 171] width 92 height 13
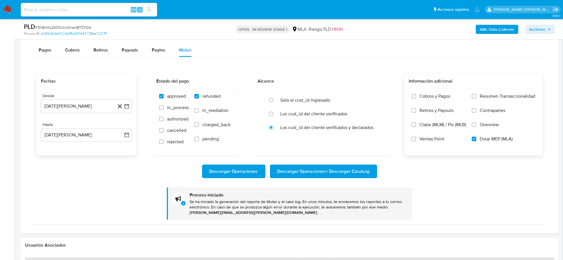
click at [71, 10] on input at bounding box center [89, 9] width 136 height 7
paste input "5049856"
type input "5049856"
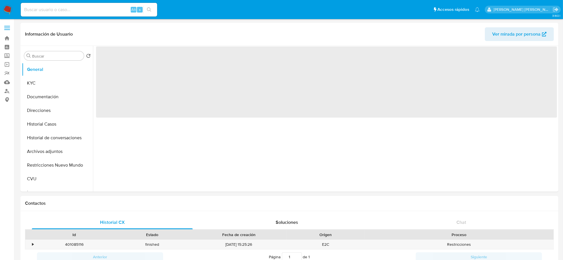
select select "10"
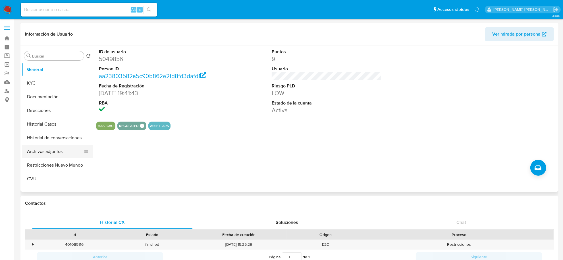
click at [38, 153] on button "Archivos adjuntos" at bounding box center [55, 151] width 67 height 14
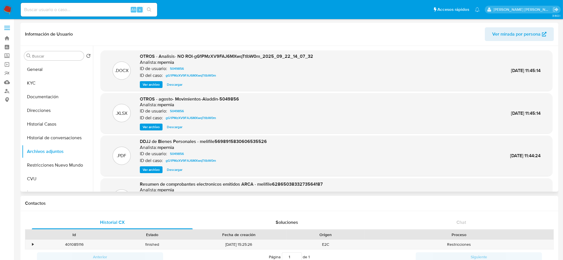
click at [155, 85] on span "Ver archivo" at bounding box center [151, 85] width 17 height 6
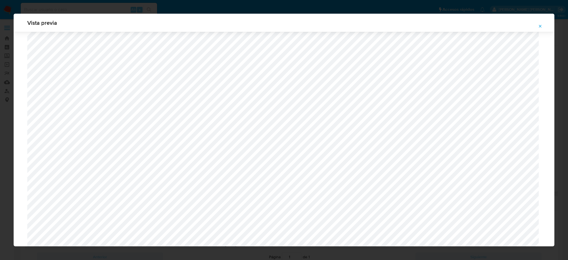
scroll to position [308, 0]
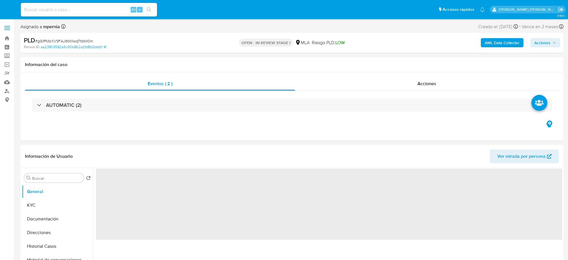
select select "10"
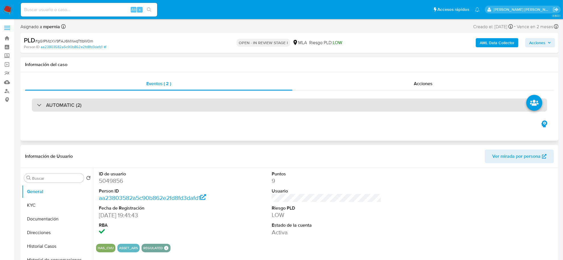
click at [89, 106] on div "AUTOMATIC (2)" at bounding box center [289, 104] width 515 height 13
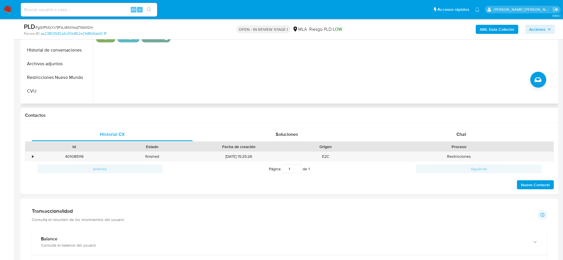
scroll to position [426, 0]
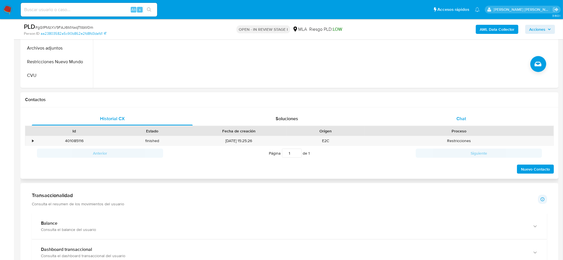
click at [453, 119] on div "Chat" at bounding box center [461, 119] width 161 height 14
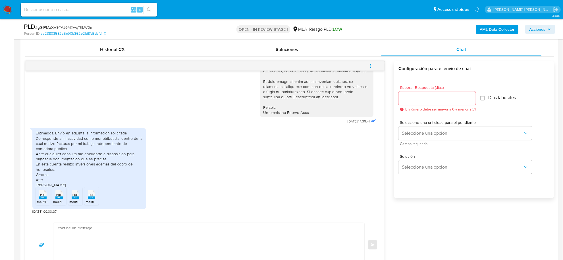
scroll to position [497, 0]
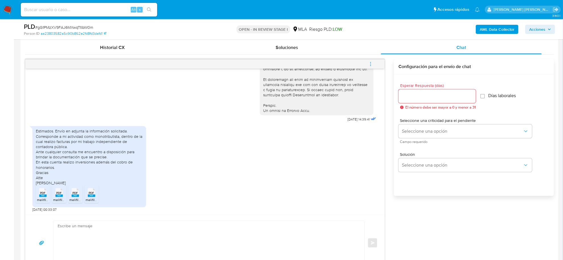
click at [372, 64] on icon "menu-action" at bounding box center [370, 63] width 5 height 5
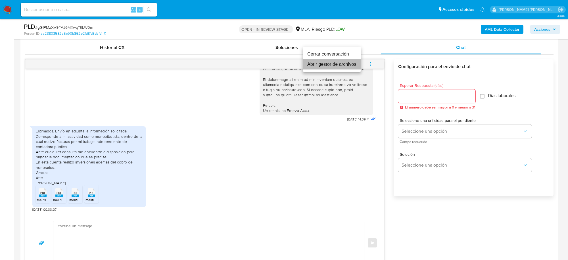
click at [322, 66] on li "Abrir gestor de archivos" at bounding box center [332, 64] width 58 height 10
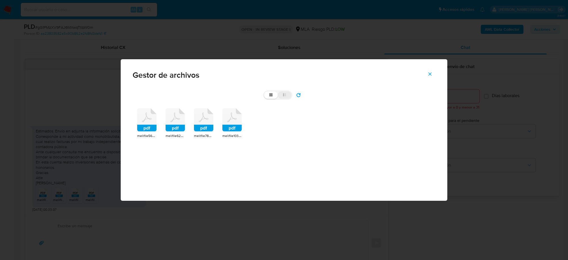
click at [284, 94] on icon at bounding box center [285, 95] width 4 height 4
click at [265, 92] on input "list" at bounding box center [264, 91] width 0 height 0
radio input "true"
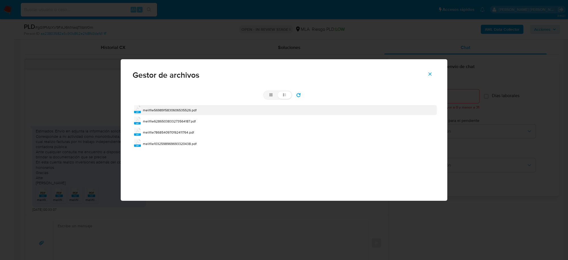
click at [188, 109] on span "melifile5698915830606535526.pdf" at bounding box center [170, 109] width 54 height 5
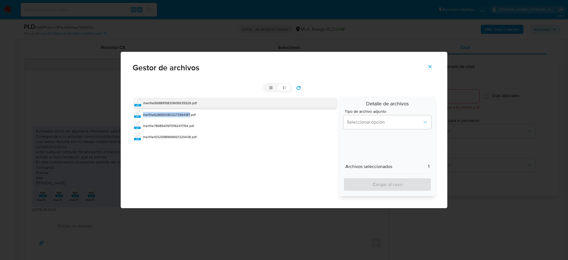
click at [188, 109] on div "pdf melifile5698915830606535526.pdf pdf melifile6286503833273564187.pdf pdf mel…" at bounding box center [234, 145] width 203 height 99
click at [182, 103] on span "melifile5698915830606535526.pdf" at bounding box center [170, 102] width 54 height 5
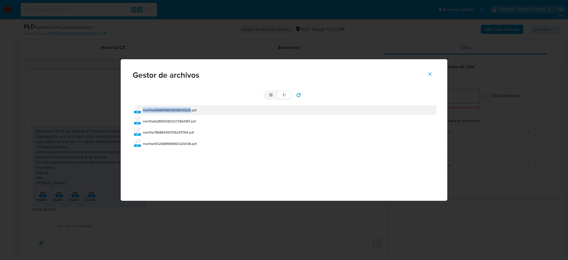
click at [182, 103] on div "pdf melifile5698915830606535526.pdf pdf melifile6286503833273564187.pdf pdf mel…" at bounding box center [284, 126] width 303 height 46
click at [175, 108] on span "melifile5698915830606535526.pdf" at bounding box center [170, 109] width 54 height 5
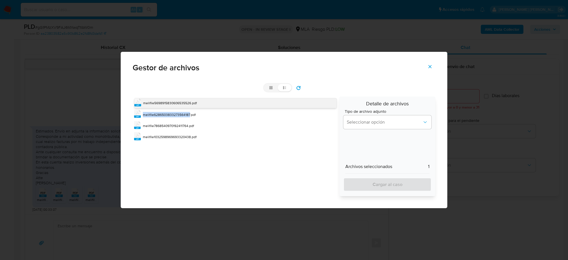
click at [175, 108] on div "pdf melifile5698915830606535526.pdf pdf melifile6286503833273564187.pdf pdf mel…" at bounding box center [234, 145] width 203 height 99
click at [144, 103] on span "melifile5698915830606535526.pdf" at bounding box center [170, 102] width 54 height 5
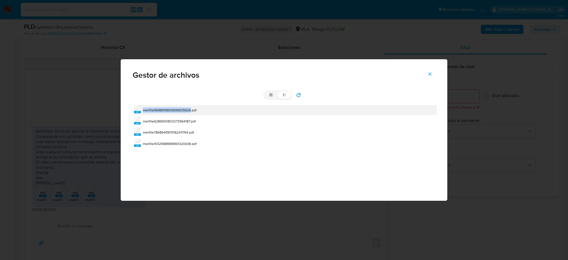
click at [144, 103] on div "grid list pdf melifile5698915830606535526.pdf pdf melifile6286503833273564187.p…" at bounding box center [284, 119] width 303 height 59
click at [141, 110] on icon at bounding box center [137, 109] width 7 height 8
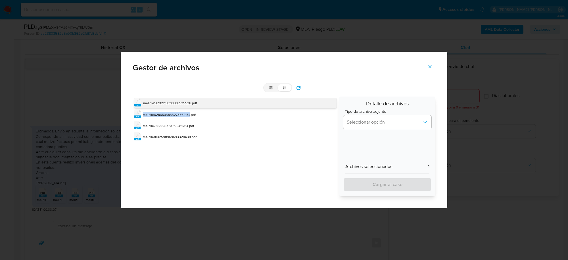
click at [141, 110] on icon "pdf" at bounding box center [137, 113] width 7 height 8
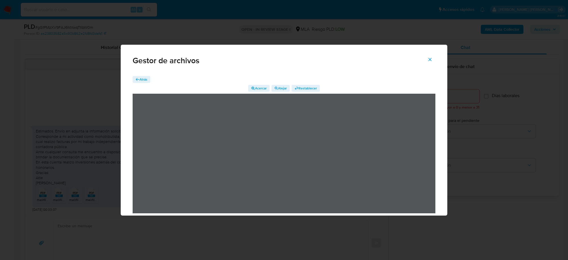
drag, startPoint x: 135, startPoint y: 76, endPoint x: 138, endPoint y: 78, distance: 3.8
click at [137, 77] on button "Atrás" at bounding box center [142, 79] width 18 height 7
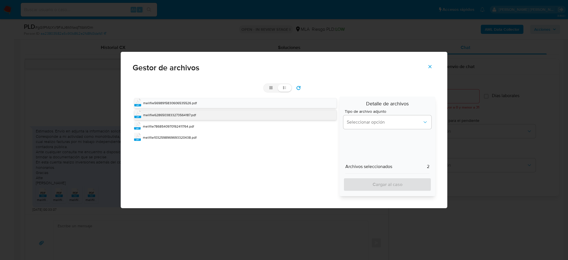
click at [148, 111] on div "pdf melifile6286503833273564187.pdf" at bounding box center [235, 114] width 203 height 10
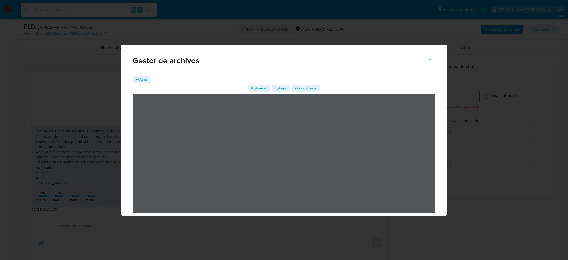
click at [140, 76] on span "Atrás" at bounding box center [144, 79] width 8 height 7
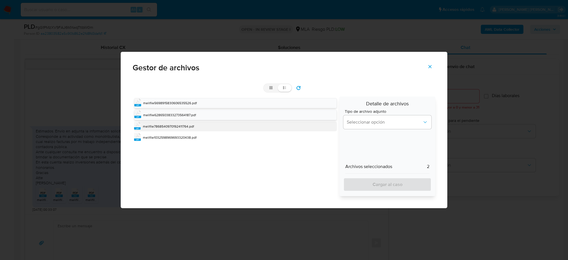
click at [157, 126] on span "melifile7868540970192411764.pdf" at bounding box center [168, 126] width 51 height 5
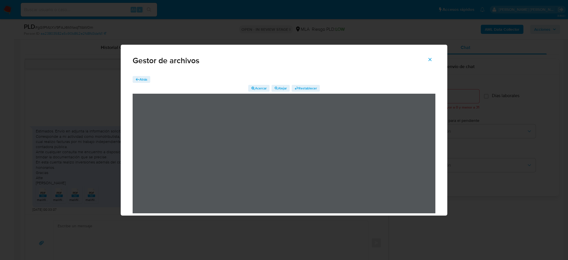
click at [145, 77] on span "Atrás" at bounding box center [144, 79] width 8 height 7
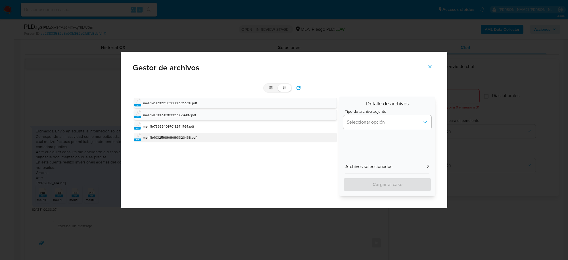
click at [162, 136] on span "melifile1032598969693320438.pdf" at bounding box center [170, 137] width 54 height 5
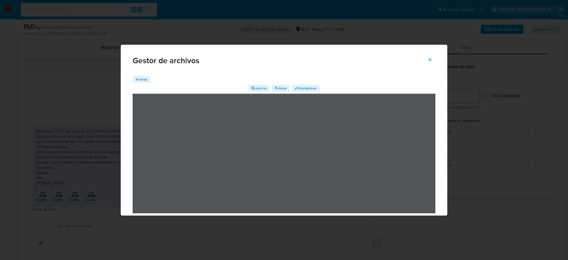
click at [430, 59] on icon "Cerrar" at bounding box center [430, 59] width 5 height 5
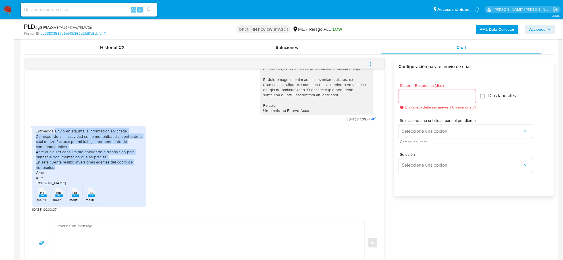
drag, startPoint x: 55, startPoint y: 132, endPoint x: 57, endPoint y: 168, distance: 36.2
click at [57, 168] on div "Estimados. Envío en adjunta la información solicitada. Corresponde a mi activid…" at bounding box center [89, 156] width 107 height 57
copy div "Envío en adjunta la información solicitada. Corresponde a mi actividad como mon…"
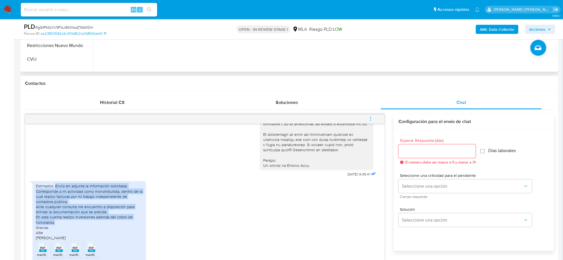
scroll to position [355, 0]
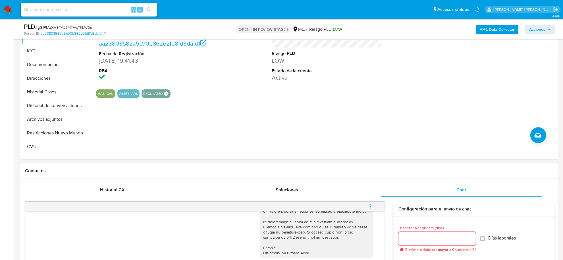
click at [493, 31] on b "AML Data Collector" at bounding box center [497, 29] width 35 height 9
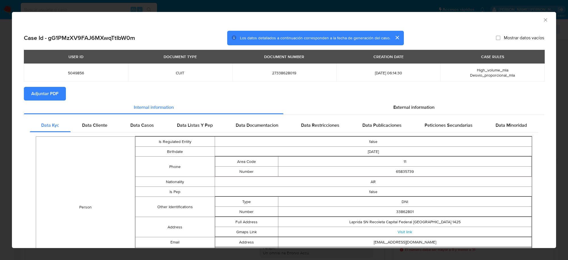
click at [47, 92] on span "Adjuntar PDF" at bounding box center [44, 93] width 27 height 13
click at [544, 20] on icon "Cerrar ventana" at bounding box center [545, 19] width 3 height 3
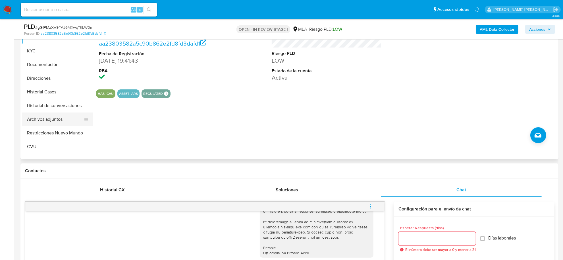
click at [53, 116] on button "Archivos adjuntos" at bounding box center [55, 119] width 67 height 14
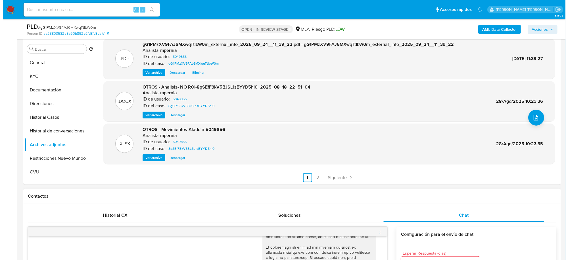
scroll to position [391, 0]
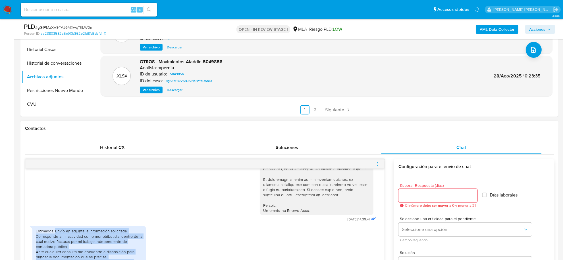
click at [376, 165] on icon "menu-action" at bounding box center [377, 163] width 5 height 5
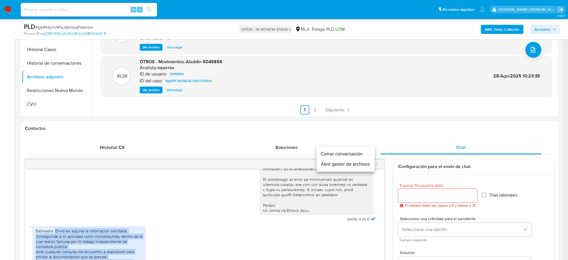
click at [348, 166] on li "Abrir gestor de archivos" at bounding box center [346, 164] width 58 height 10
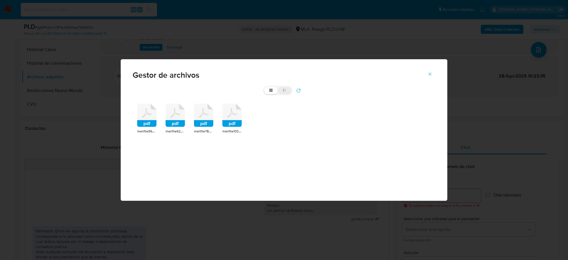
click at [282, 88] on label "list" at bounding box center [285, 90] width 14 height 7
click at [265, 87] on input "list" at bounding box center [264, 87] width 0 height 0
radio input "true"
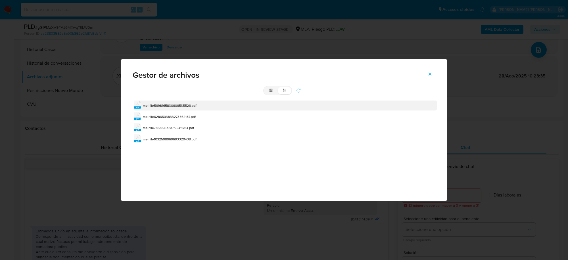
click at [146, 105] on span "melifile5698915830606535526.pdf" at bounding box center [170, 105] width 54 height 5
click at [146, 105] on div "pdf melifile5698915830606535526.pdf" at bounding box center [285, 105] width 303 height 10
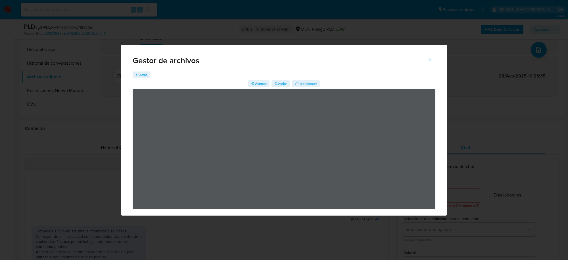
click at [142, 74] on span "Atrás" at bounding box center [144, 74] width 8 height 7
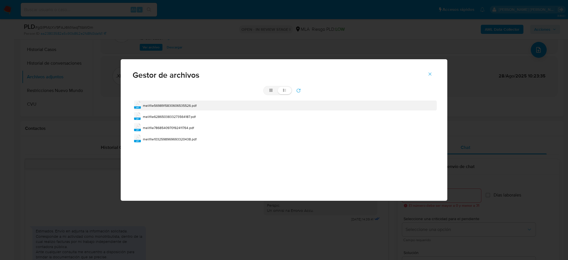
click at [167, 105] on span "melifile5698915830606535526.pdf" at bounding box center [170, 105] width 54 height 5
click at [167, 105] on div "pdf melifile5698915830606535526.pdf" at bounding box center [285, 105] width 303 height 10
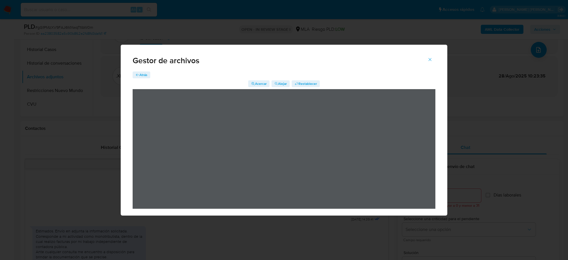
click at [143, 76] on span "Atrás" at bounding box center [144, 74] width 8 height 7
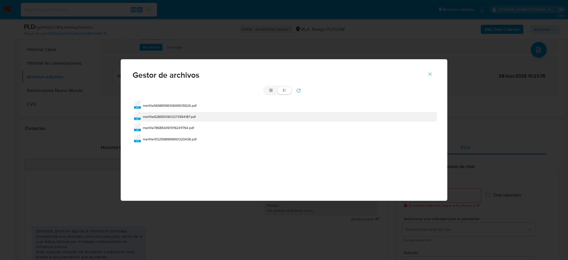
click at [154, 117] on span "melifile6286503833273564187.pdf" at bounding box center [169, 116] width 53 height 5
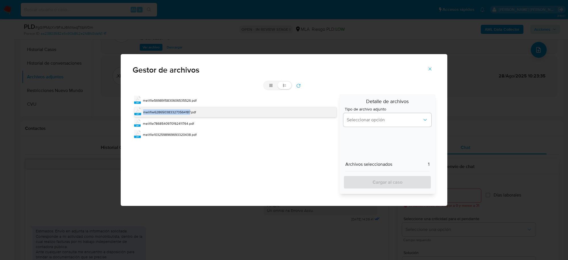
click at [154, 117] on div "pdf melifile6286503833273564187.pdf" at bounding box center [235, 112] width 203 height 10
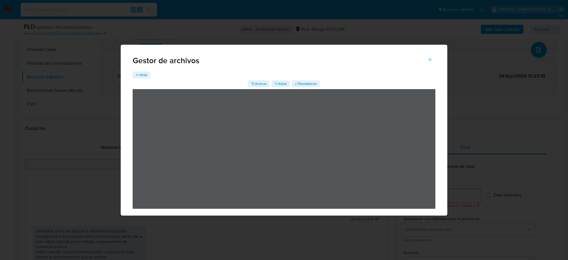
click at [142, 72] on span "Atrás" at bounding box center [144, 74] width 8 height 7
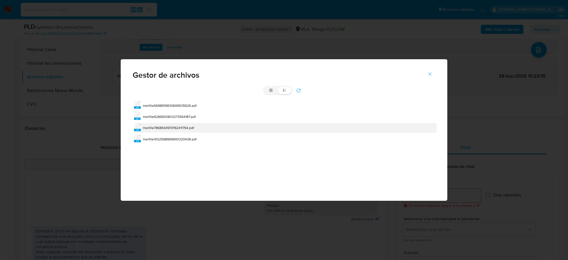
click at [155, 127] on span "melifile7868540970192411764.pdf" at bounding box center [168, 127] width 51 height 5
click at [155, 127] on div "pdf melifile7868540970192411764.pdf" at bounding box center [285, 128] width 303 height 10
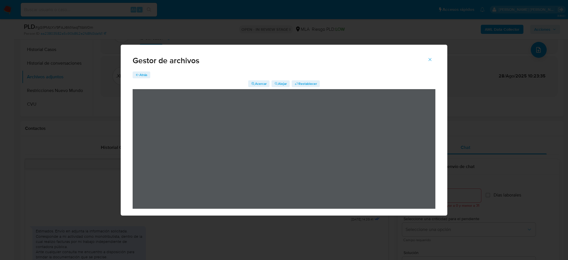
click at [144, 73] on span "Atrás" at bounding box center [144, 74] width 8 height 7
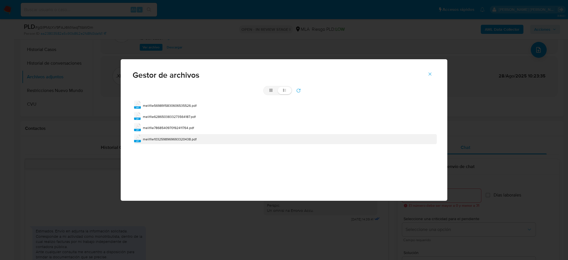
click at [151, 141] on span "melifile1032598969693320438.pdf" at bounding box center [170, 138] width 54 height 5
click at [151, 141] on div "pdf melifile5698915830606535526.pdf pdf melifile6286503833273564187.pdf pdf mel…" at bounding box center [284, 122] width 303 height 46
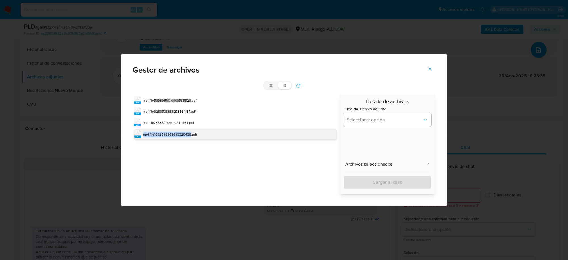
click at [151, 136] on span "melifile1032598969693320438.pdf" at bounding box center [170, 134] width 54 height 5
click at [151, 136] on div "pdf melifile1032598969693320438.pdf" at bounding box center [235, 134] width 203 height 10
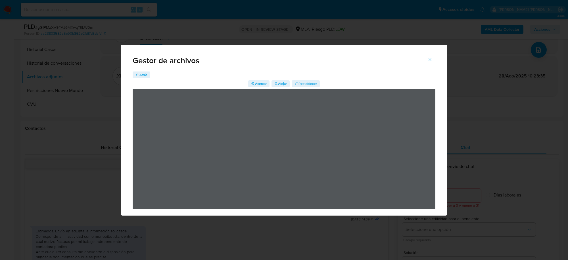
click at [141, 72] on span "Atrás" at bounding box center [144, 74] width 8 height 7
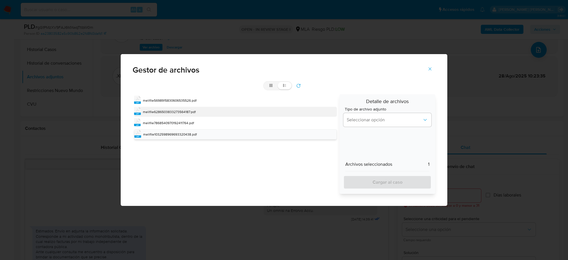
click at [150, 113] on span "melifile6286503833273564187.pdf" at bounding box center [169, 111] width 53 height 5
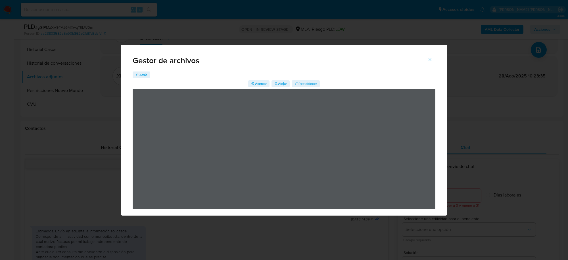
click at [145, 76] on span "Atrás" at bounding box center [144, 74] width 8 height 7
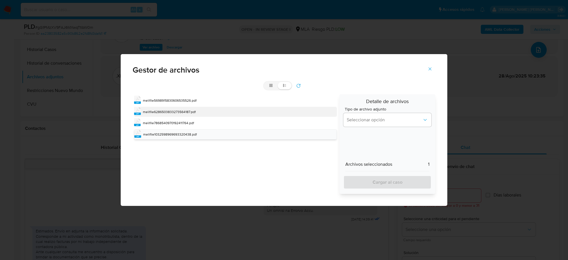
click at [150, 113] on span "melifile6286503833273564187.pdf" at bounding box center [169, 111] width 53 height 5
click at [374, 117] on span "Seleccionar opción" at bounding box center [385, 120] width 76 height 6
click at [296, 84] on button "refresh" at bounding box center [298, 85] width 13 height 9
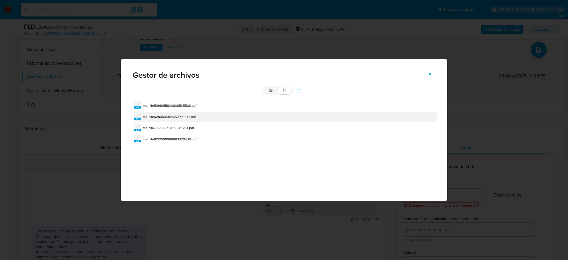
click at [164, 117] on span "melifile6286503833273564187.pdf" at bounding box center [169, 116] width 53 height 5
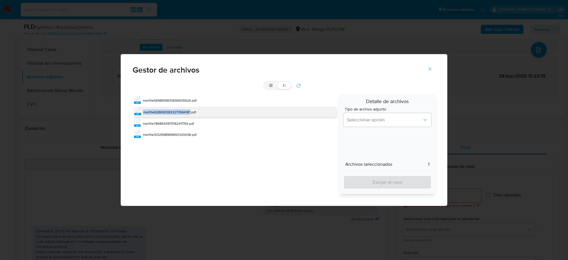
click at [164, 117] on div "pdf melifile6286503833273564187.pdf" at bounding box center [235, 112] width 203 height 10
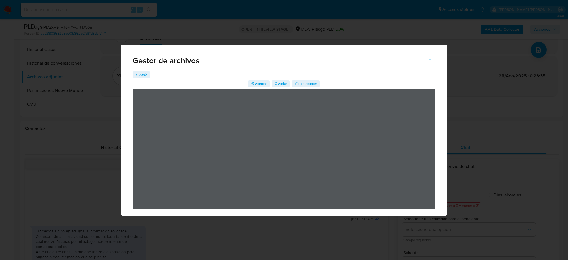
click at [141, 73] on span "Atrás" at bounding box center [144, 74] width 8 height 7
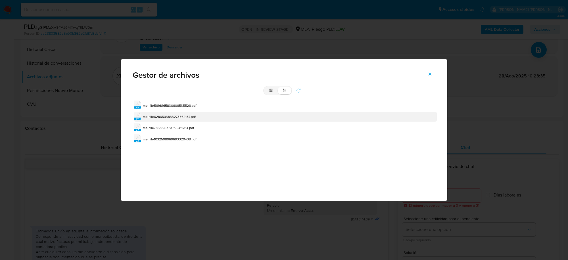
click at [162, 117] on span "melifile6286503833273564187.pdf" at bounding box center [169, 116] width 53 height 5
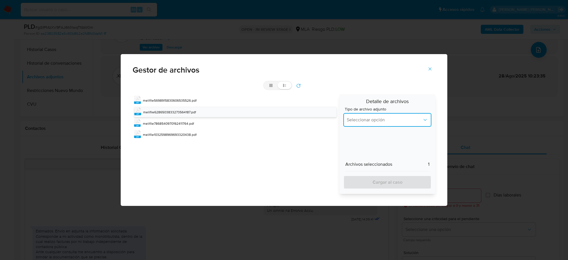
click at [387, 126] on button "Seleccionar opción" at bounding box center [388, 120] width 88 height 14
drag, startPoint x: 383, startPoint y: 133, endPoint x: 389, endPoint y: 147, distance: 15.8
click at [383, 133] on span "Resumen de comprobantes electronicos emitidos ARCA" at bounding box center [386, 134] width 78 height 11
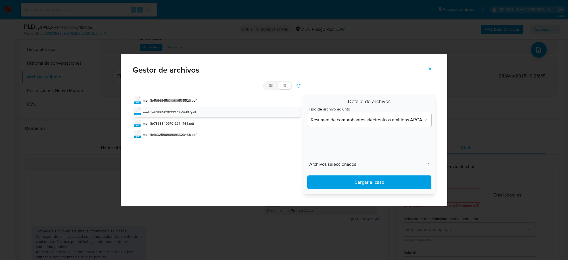
click at [386, 180] on span "Cargar al caso" at bounding box center [369, 182] width 109 height 13
click at [199, 111] on div "pdf melifile6286503833273564187.pdf" at bounding box center [217, 112] width 167 height 10
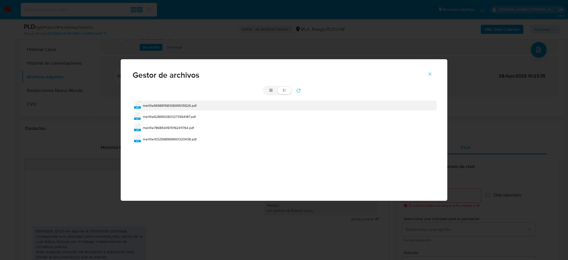
click at [168, 103] on span "melifile5698915830606535526.pdf" at bounding box center [170, 105] width 54 height 5
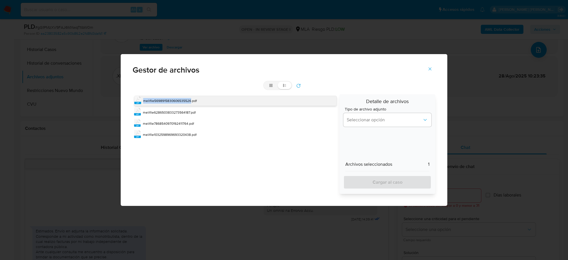
click at [168, 103] on div "melifile5698915830606535526.pdf" at bounding box center [170, 101] width 54 height 6
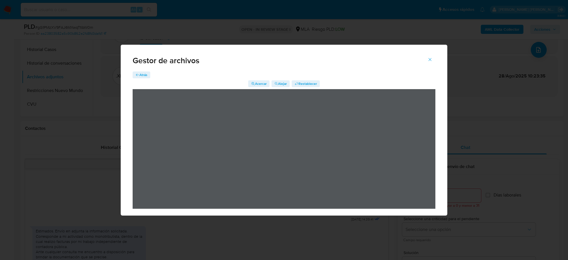
click at [147, 74] on span "Atrás" at bounding box center [144, 74] width 8 height 7
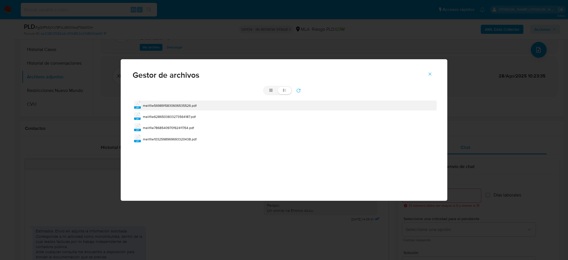
click at [160, 104] on span "melifile5698915830606535526.pdf" at bounding box center [170, 105] width 54 height 5
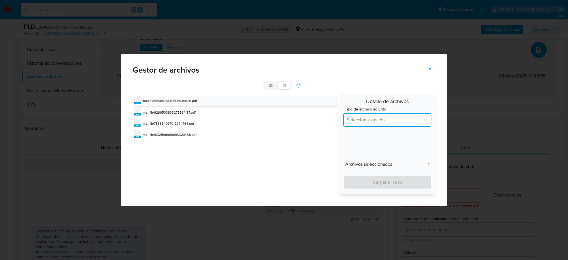
click at [368, 123] on button "Seleccionar opción" at bounding box center [388, 120] width 88 height 14
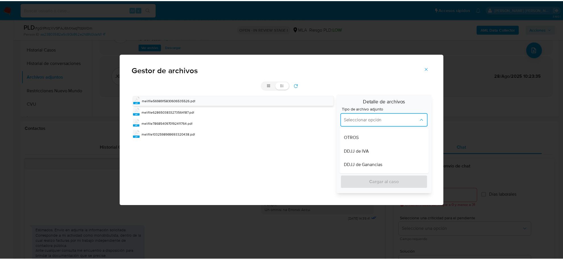
scroll to position [142, 0]
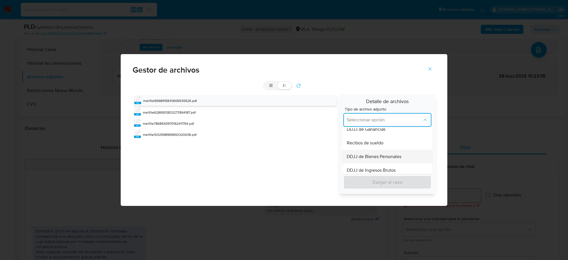
click at [393, 154] on span "DDJJ de Bienes Personales" at bounding box center [374, 156] width 55 height 6
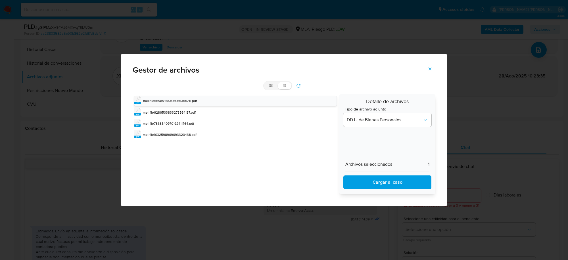
click at [390, 179] on span "Cargar al caso" at bounding box center [387, 182] width 73 height 13
click at [432, 69] on icon "Cerrar" at bounding box center [430, 68] width 5 height 5
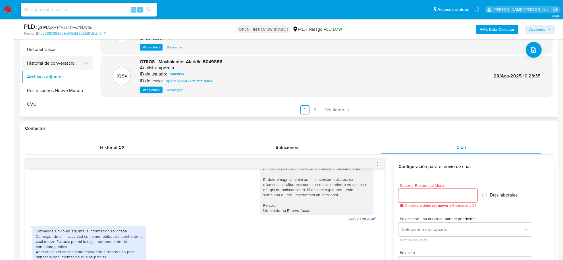
click at [49, 61] on button "Historial de conversaciones" at bounding box center [55, 63] width 67 height 14
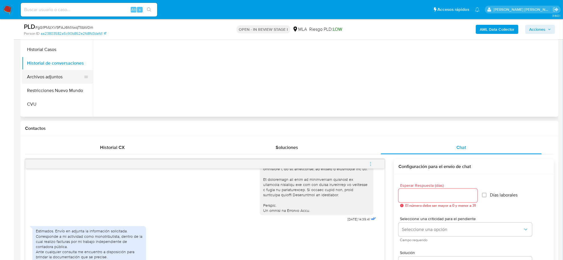
scroll to position [0, 0]
click at [56, 77] on button "Archivos adjuntos" at bounding box center [55, 77] width 67 height 14
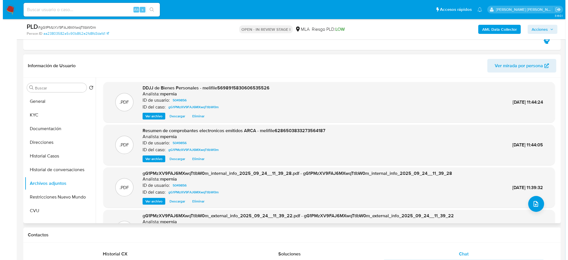
scroll to position [284, 0]
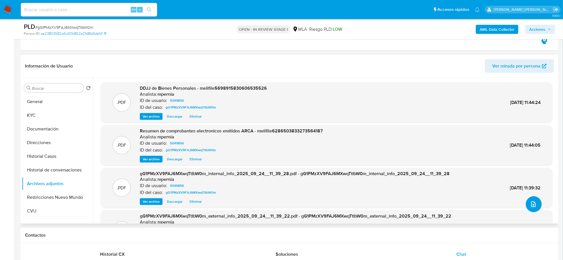
click at [530, 204] on icon "upload-file" at bounding box center [533, 203] width 7 height 7
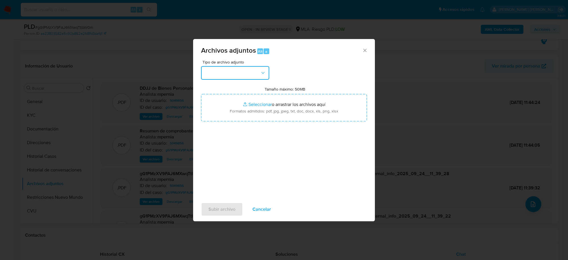
click at [256, 72] on button "button" at bounding box center [235, 73] width 68 height 14
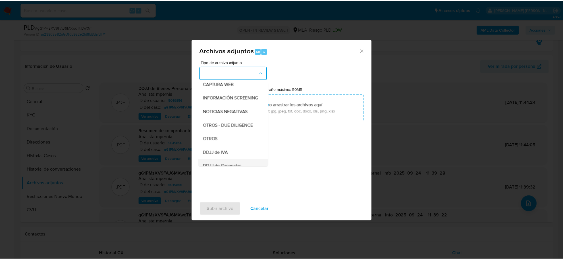
scroll to position [71, 0]
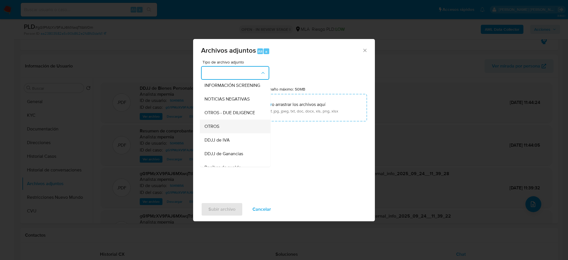
click at [220, 132] on div "OTROS" at bounding box center [234, 126] width 58 height 14
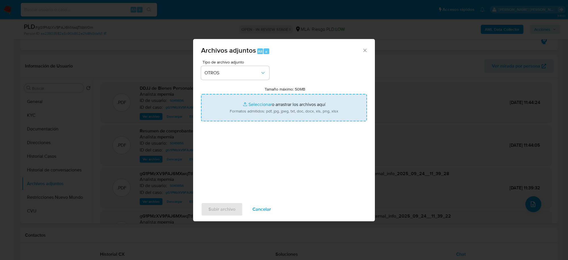
type input "C:\fakepath\agosto- Movimientos-Aladdin-5049856.xlsx"
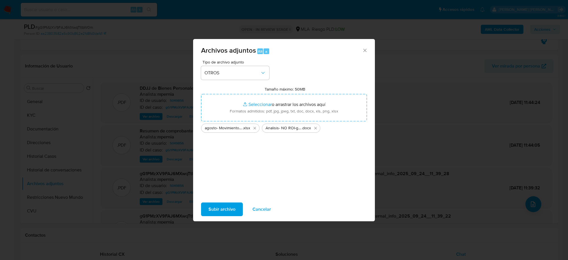
click at [226, 209] on span "Subir archivo" at bounding box center [222, 209] width 27 height 13
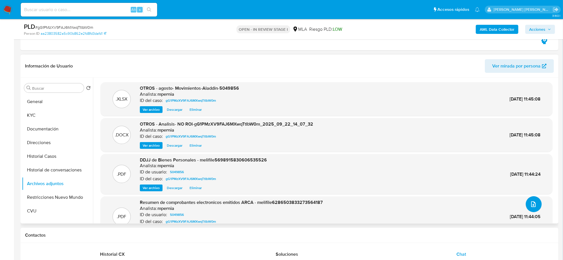
scroll to position [34, 0]
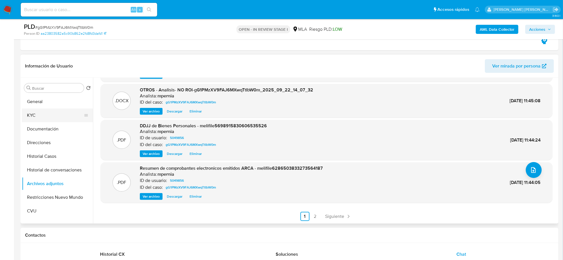
drag, startPoint x: 46, startPoint y: 113, endPoint x: 65, endPoint y: 114, distance: 19.4
click at [46, 114] on button "KYC" at bounding box center [55, 115] width 67 height 14
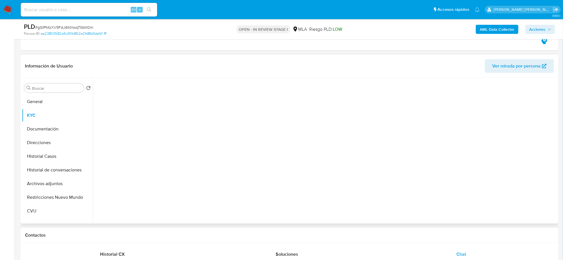
scroll to position [0, 0]
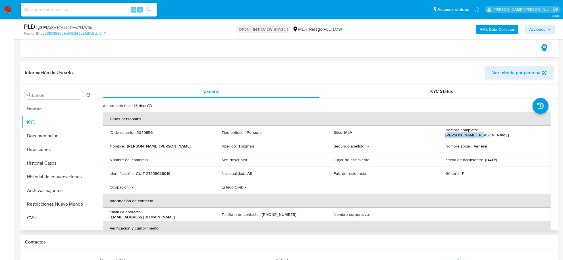
drag, startPoint x: 478, startPoint y: 134, endPoint x: 510, endPoint y: 131, distance: 32.0
click at [509, 132] on p "Vanesa Alejandra Fiszman" at bounding box center [478, 134] width 64 height 5
copy p "Vanesa Alejandra"
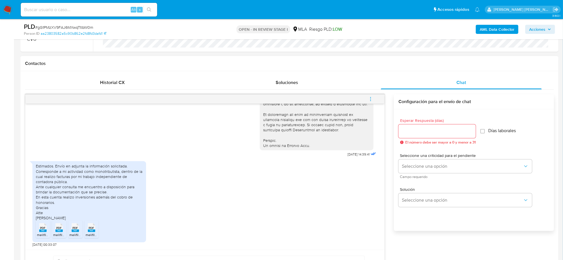
scroll to position [568, 0]
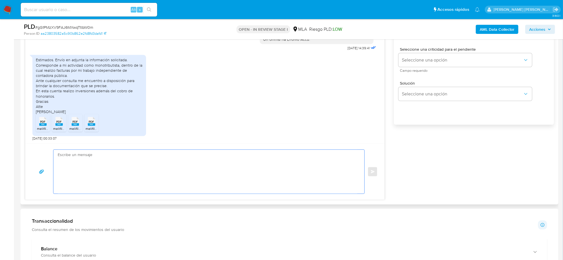
click at [98, 168] on textarea at bounding box center [208, 172] width 300 height 44
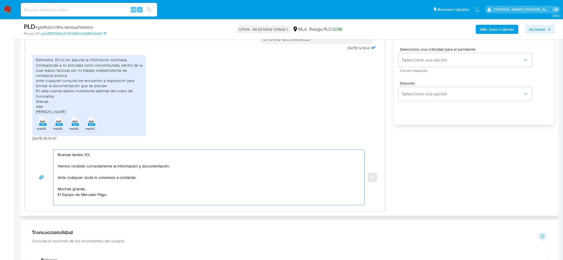
click at [87, 158] on textarea "Buenas tardes XX, Hemos recibido correctamente la información y documentación. …" at bounding box center [208, 177] width 300 height 55
paste textarea "Vanesa Alejandra"
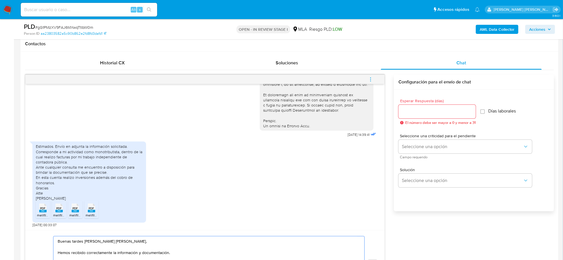
scroll to position [462, 0]
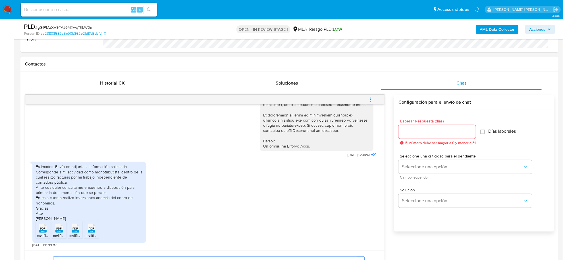
type textarea "Buenas tardes Vanesa Alejandra, Hemos recibido correctamente la información y d…"
click at [418, 132] on input "Esperar Respuesta (días)" at bounding box center [437, 131] width 77 height 7
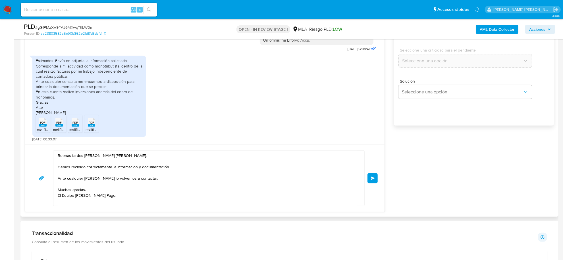
scroll to position [568, 0]
type input "0"
click at [371, 182] on button "Enviar" at bounding box center [373, 177] width 10 height 10
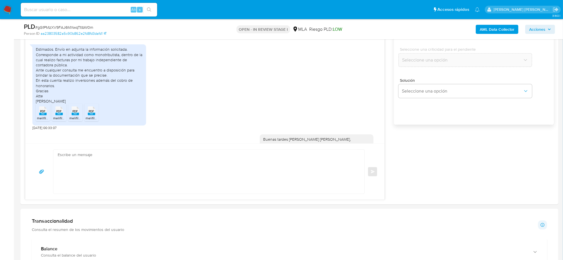
scroll to position [333, 0]
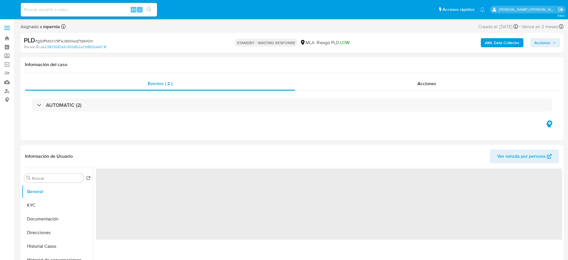
select select "10"
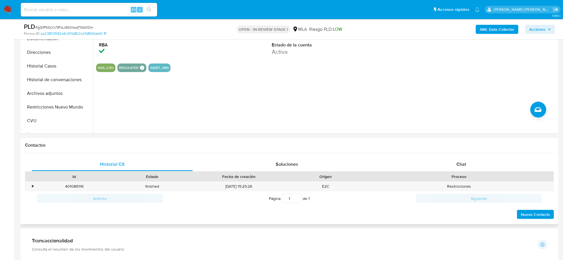
scroll to position [178, 0]
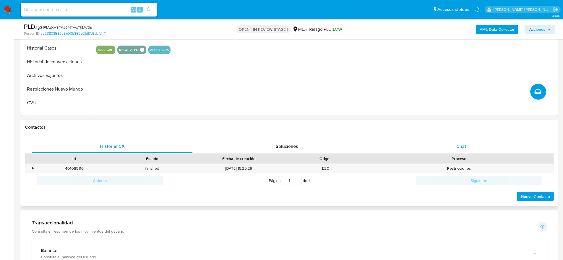
click at [466, 147] on div "Chat" at bounding box center [461, 146] width 161 height 14
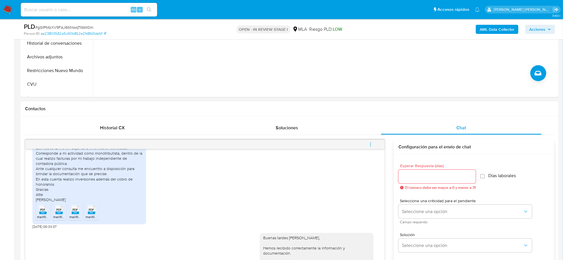
scroll to position [213, 0]
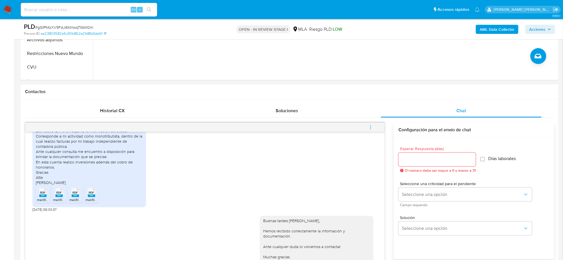
click at [373, 124] on icon "menu-action" at bounding box center [370, 126] width 5 height 5
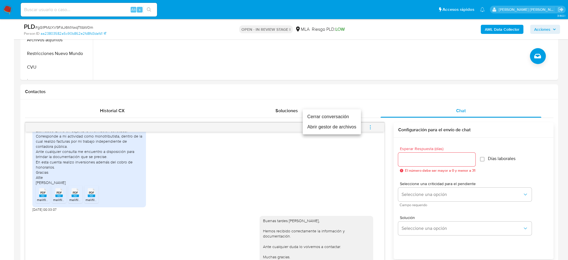
click at [333, 119] on li "Cerrar conversación" at bounding box center [332, 116] width 58 height 10
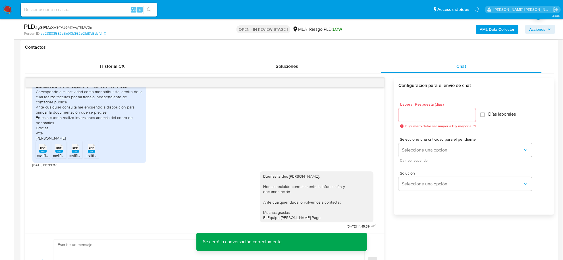
scroll to position [178, 0]
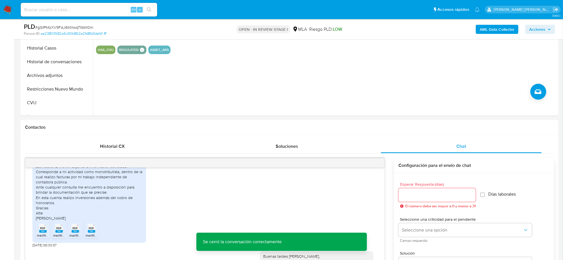
click at [547, 29] on span "Acciones" at bounding box center [540, 29] width 22 height 8
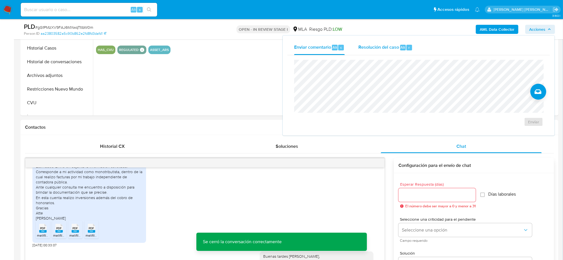
drag, startPoint x: 365, startPoint y: 46, endPoint x: 368, endPoint y: 54, distance: 8.5
click at [366, 49] on span "Resolución del caso" at bounding box center [378, 47] width 41 height 7
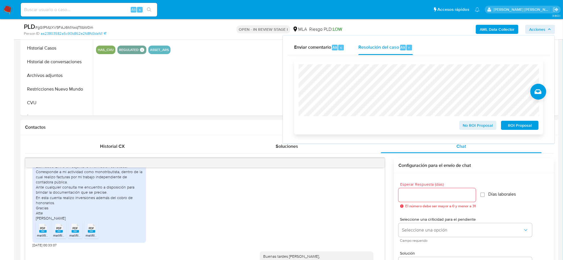
click at [477, 125] on span "No ROI Proposal" at bounding box center [478, 125] width 30 height 8
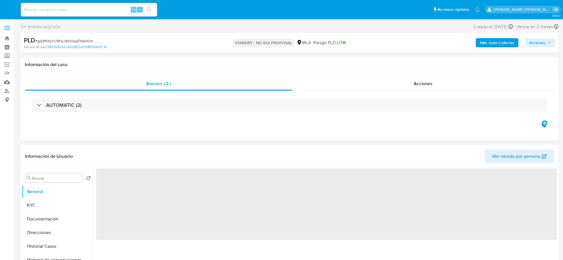
select select "10"
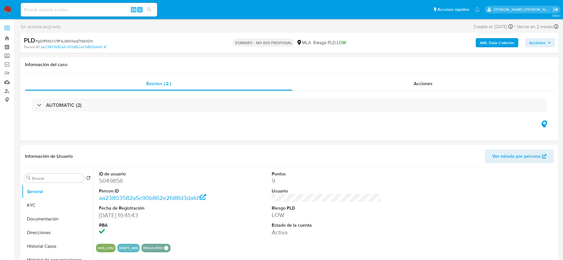
click at [77, 12] on input at bounding box center [89, 9] width 136 height 7
paste input "2481849302"
type input "2481849302"
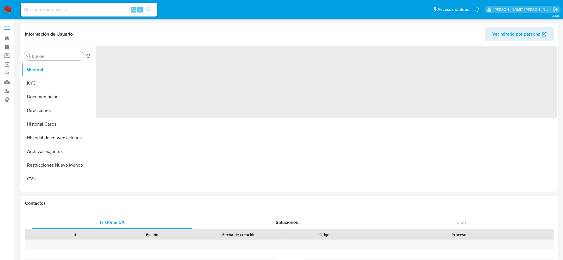
select select "10"
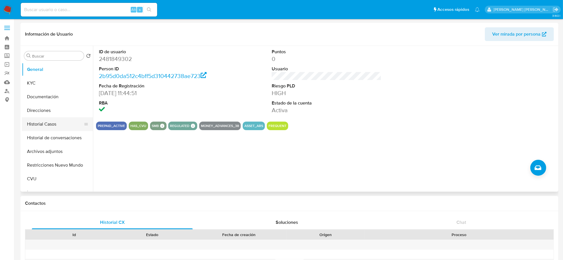
click at [44, 124] on button "Historial Casos" at bounding box center [55, 124] width 67 height 14
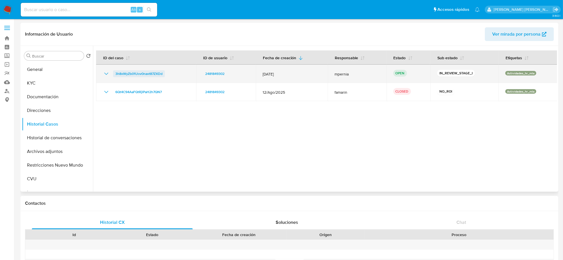
click at [128, 74] on span "3h8xWyZb01Uov0navt87ZXDd" at bounding box center [138, 73] width 47 height 7
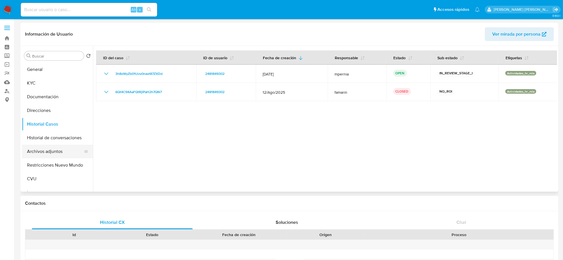
click at [56, 148] on button "Archivos adjuntos" at bounding box center [55, 151] width 67 height 14
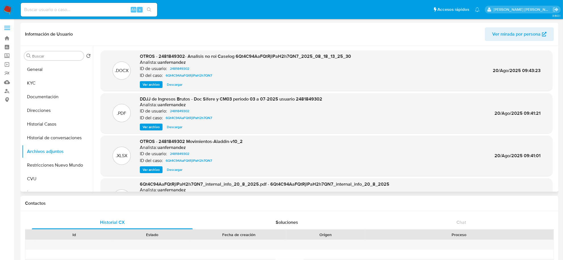
click at [161, 87] on button "Ver archivo" at bounding box center [151, 84] width 23 height 7
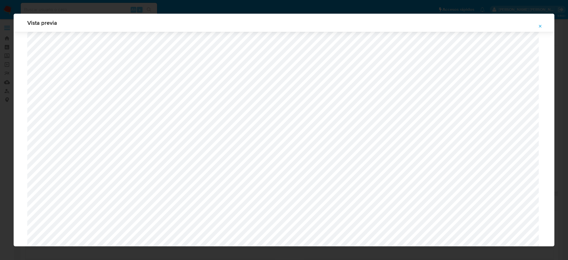
scroll to position [344, 0]
click at [540, 25] on icon "Attachment preview" at bounding box center [540, 26] width 5 height 5
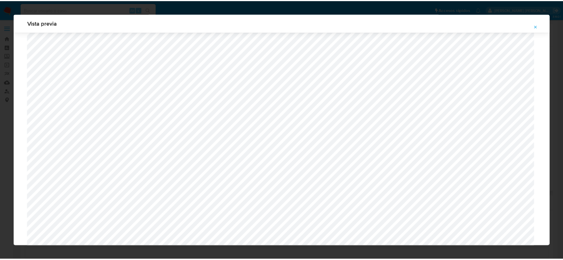
scroll to position [0, 0]
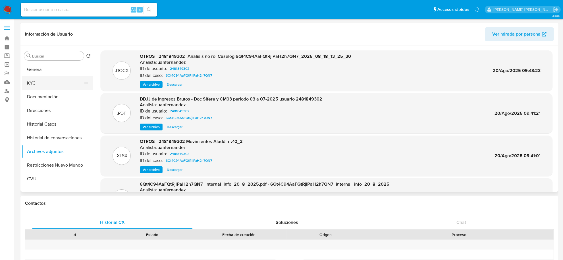
click at [24, 76] on button "KYC" at bounding box center [55, 83] width 67 height 14
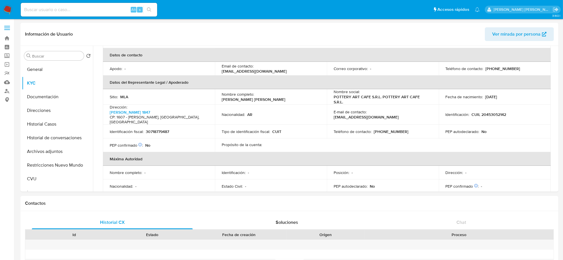
scroll to position [142, 0]
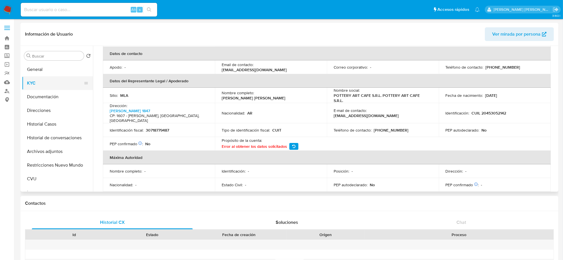
click at [37, 86] on button "KYC" at bounding box center [55, 83] width 67 height 14
click at [52, 124] on button "Historial Casos" at bounding box center [55, 124] width 67 height 14
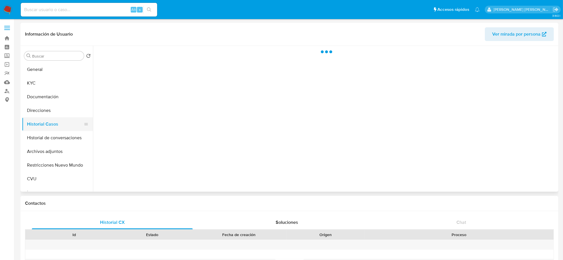
scroll to position [0, 0]
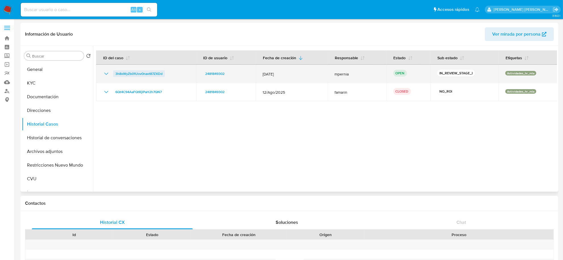
drag, startPoint x: 171, startPoint y: 72, endPoint x: 116, endPoint y: 73, distance: 54.9
click at [116, 73] on div "3h8xWyZb01Uov0navt87ZXDd" at bounding box center [146, 73] width 86 height 7
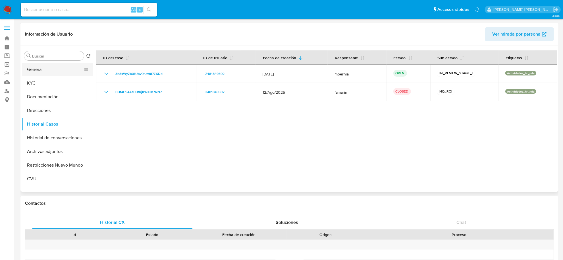
click at [37, 70] on button "General" at bounding box center [55, 70] width 67 height 14
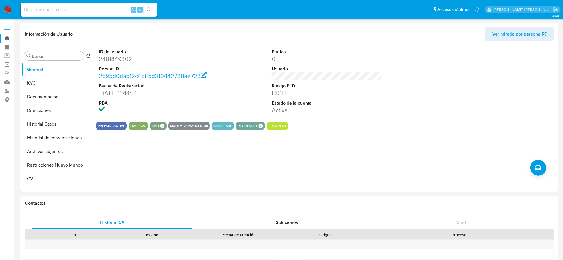
click at [8, 35] on link "Bandeja" at bounding box center [34, 38] width 68 height 9
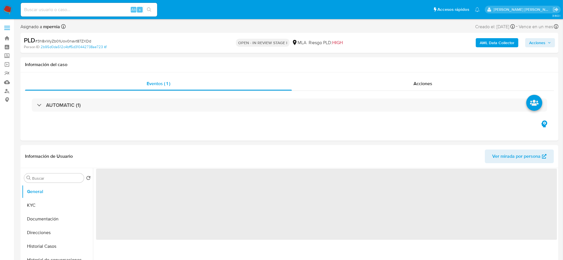
select select "10"
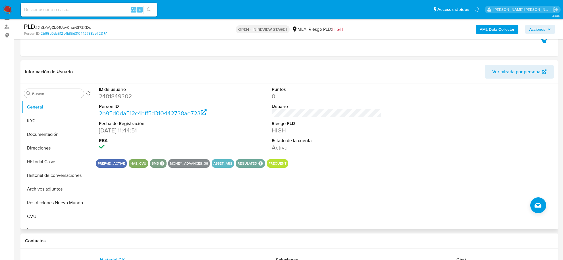
scroll to position [71, 0]
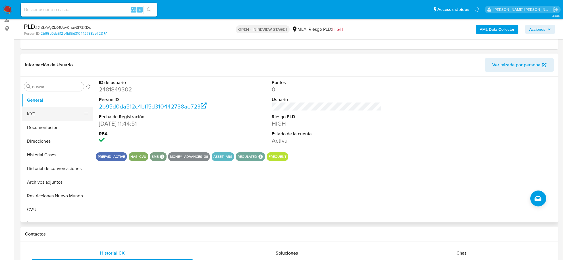
click at [26, 113] on button "KYC" at bounding box center [55, 114] width 67 height 14
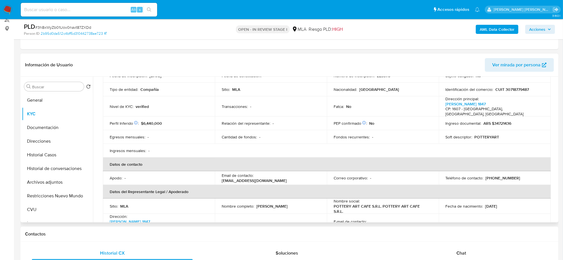
scroll to position [28, 0]
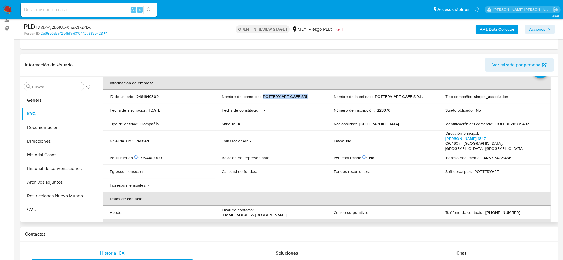
drag, startPoint x: 262, startPoint y: 97, endPoint x: 305, endPoint y: 99, distance: 42.9
click at [308, 101] on td "Nombre del comercio : POTTERY ART CAFE SRL" at bounding box center [271, 97] width 112 height 14
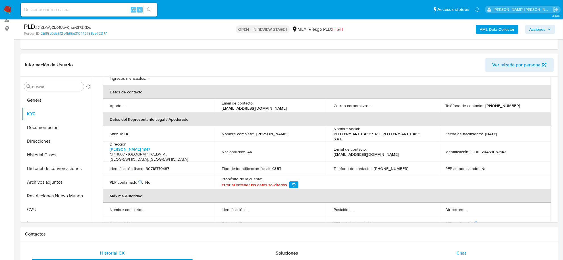
click at [461, 251] on span "Chat" at bounding box center [461, 252] width 10 height 7
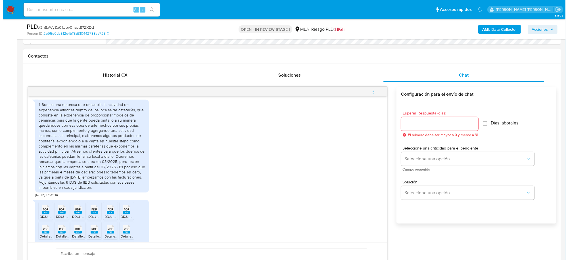
scroll to position [250, 0]
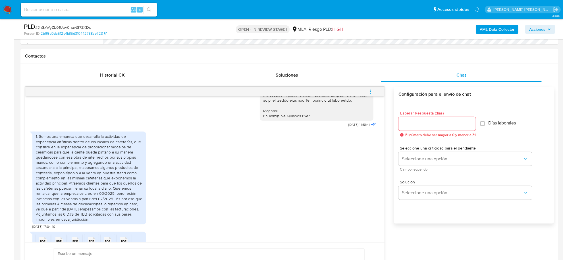
click at [371, 90] on icon "menu-action" at bounding box center [370, 91] width 5 height 5
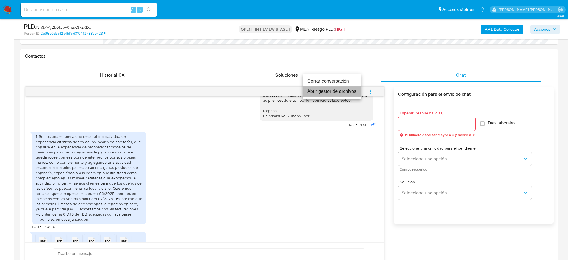
click at [347, 93] on li "Abrir gestor de archivos" at bounding box center [332, 91] width 58 height 10
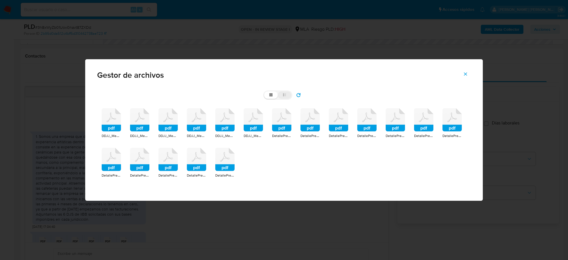
click at [287, 94] on icon at bounding box center [285, 95] width 4 height 4
click at [265, 92] on input "list" at bounding box center [264, 91] width 0 height 0
radio input "true"
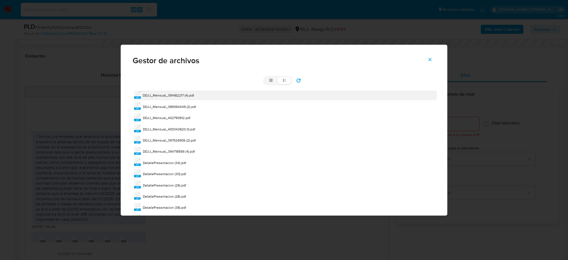
click at [169, 95] on span "DDJJ_Mensual_391482217 (4).pdf" at bounding box center [168, 95] width 51 height 5
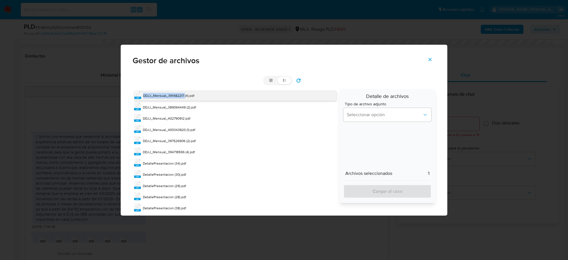
click at [169, 95] on span "DDJJ_Mensual_391482217 (4).pdf" at bounding box center [168, 95] width 51 height 5
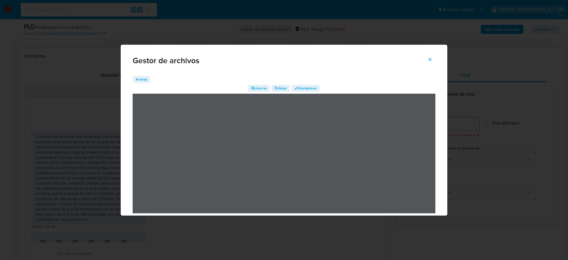
click at [143, 77] on span "Atrás" at bounding box center [144, 79] width 8 height 7
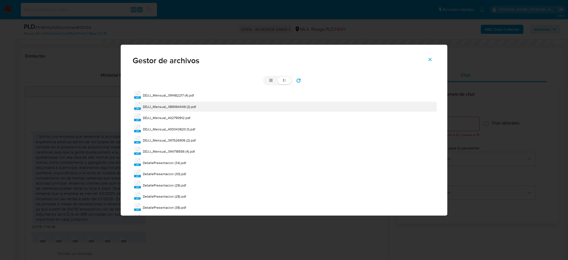
click at [163, 107] on span "DDJJ_Mensual_389064449 (2).pdf" at bounding box center [169, 106] width 53 height 5
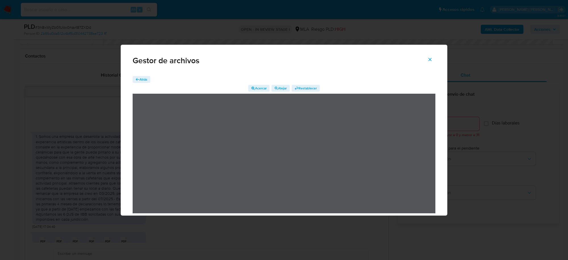
click at [141, 77] on span "Atrás" at bounding box center [144, 79] width 8 height 7
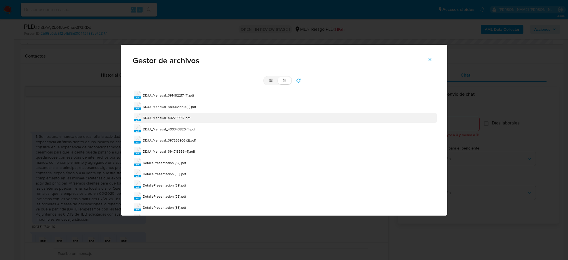
click at [164, 117] on span "DDJJ_Mensual_402790912.pdf" at bounding box center [166, 117] width 47 height 5
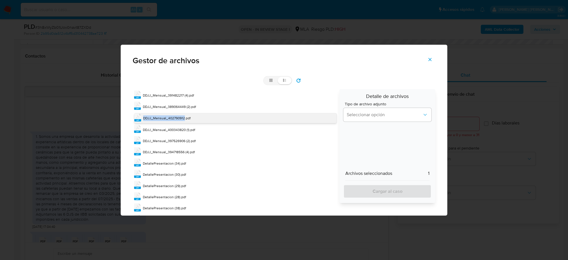
click at [164, 117] on span "DDJJ_Mensual_402790912.pdf" at bounding box center [166, 117] width 47 height 5
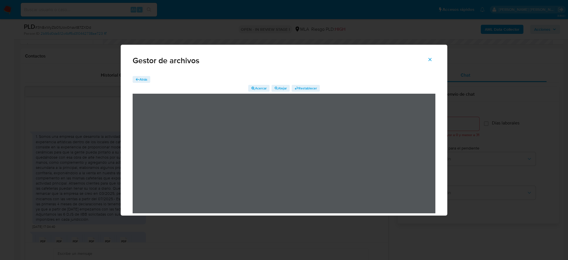
click at [142, 77] on span "Atrás" at bounding box center [144, 79] width 8 height 7
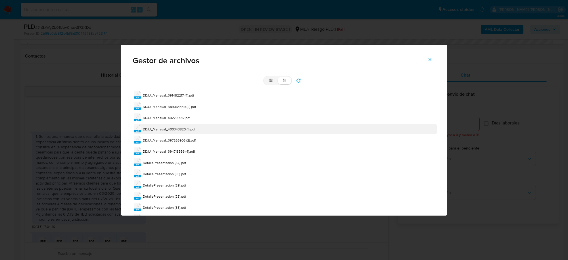
click at [175, 129] on span "DDJJ_Mensual_400343820 (1).pdf" at bounding box center [169, 128] width 52 height 5
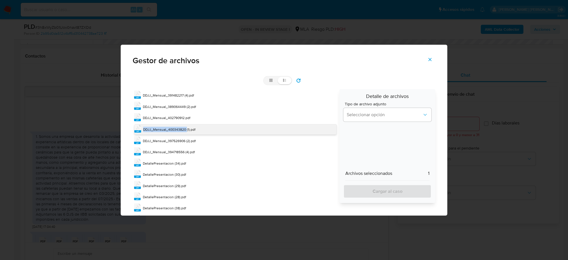
click at [175, 129] on span "DDJJ_Mensual_400343820 (1).pdf" at bounding box center [169, 129] width 52 height 5
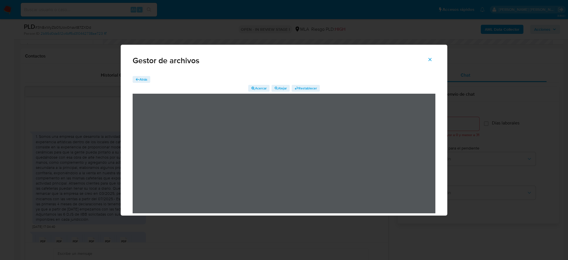
click at [140, 78] on span "Atrás" at bounding box center [144, 79] width 8 height 7
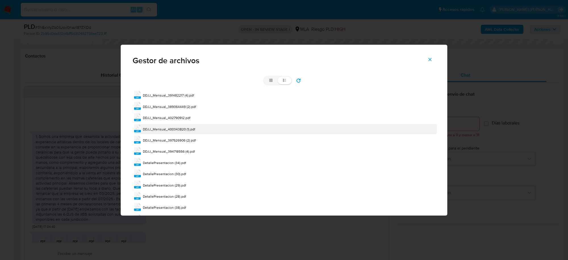
click at [167, 131] on span "DDJJ_Mensual_400343820 (1).pdf" at bounding box center [169, 128] width 52 height 5
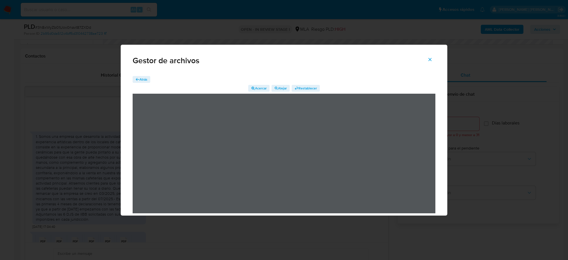
click at [141, 78] on span "Atrás" at bounding box center [144, 79] width 8 height 7
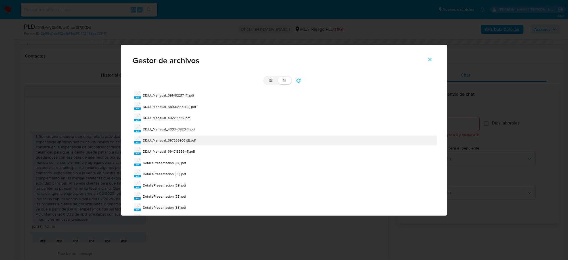
click at [156, 140] on span "DDJJ_Mensual_397526906 (2).pdf" at bounding box center [169, 140] width 53 height 5
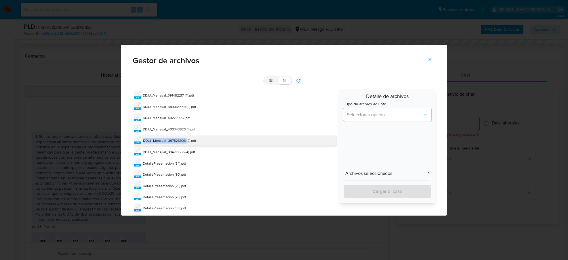
click at [156, 140] on span "DDJJ_Mensual_397526906 (2).pdf" at bounding box center [169, 140] width 53 height 5
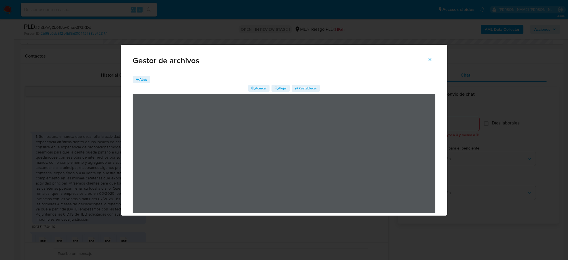
click at [144, 76] on span "Atrás" at bounding box center [144, 79] width 8 height 7
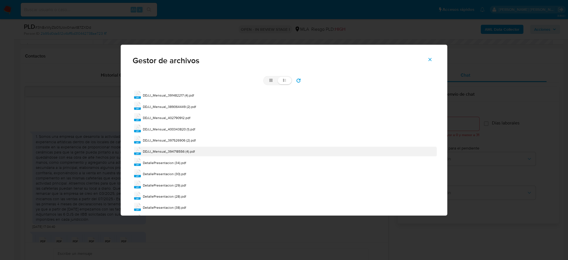
click at [157, 150] on span "DDJJ_Mensual_394718556 (4).pdf" at bounding box center [169, 151] width 52 height 5
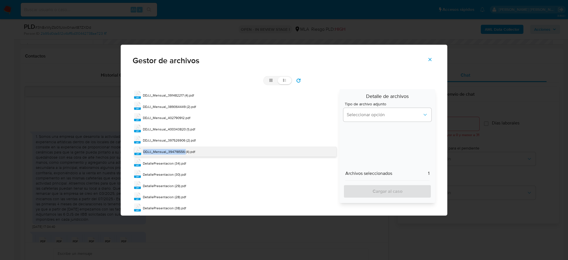
click at [157, 150] on span "DDJJ_Mensual_394718556 (4).pdf" at bounding box center [169, 151] width 52 height 5
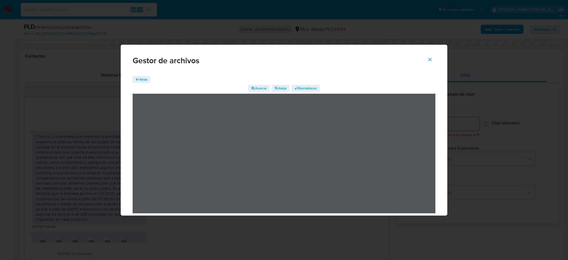
click at [142, 79] on span "Atrás" at bounding box center [144, 79] width 8 height 7
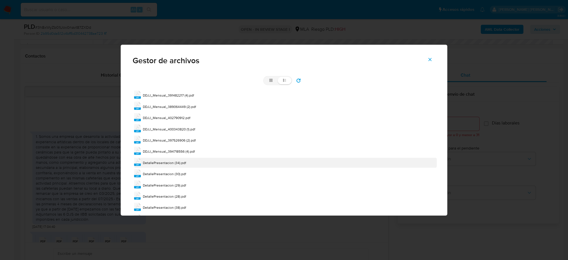
click at [155, 160] on span "DetallePresentacion (34).pdf" at bounding box center [164, 162] width 43 height 5
click at [155, 160] on div "DetallePresentacion (34).pdf" at bounding box center [164, 163] width 43 height 6
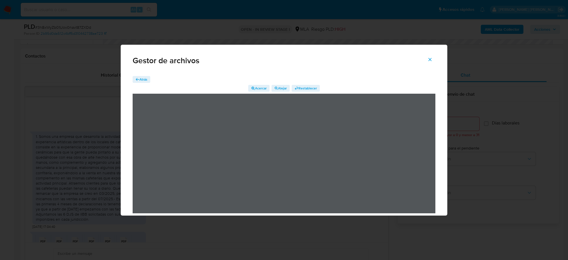
click at [144, 78] on span "Atrás" at bounding box center [144, 79] width 8 height 7
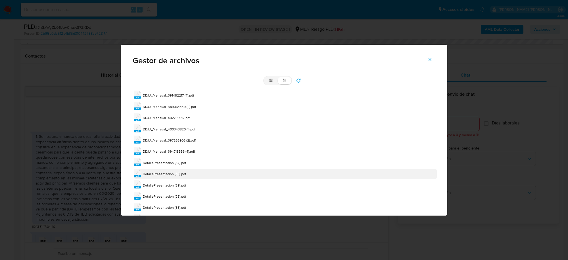
click at [165, 171] on div "pdf DetallePresentacion (30).pdf" at bounding box center [285, 174] width 303 height 10
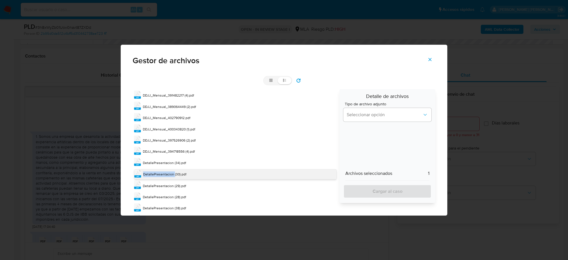
click at [165, 171] on div "pdf DetallePresentacion (30).pdf" at bounding box center [235, 174] width 203 height 10
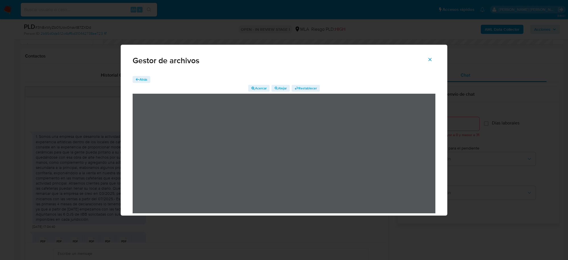
click at [138, 79] on icon "button" at bounding box center [137, 79] width 3 height 3
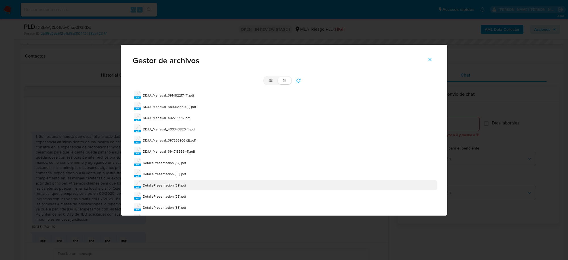
click at [166, 185] on span "DetallePresentacion (29).pdf" at bounding box center [164, 184] width 43 height 5
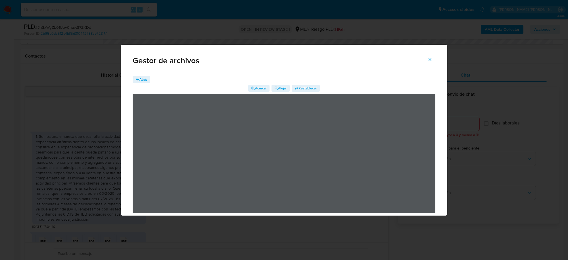
click at [142, 82] on span "Atrás" at bounding box center [144, 79] width 8 height 7
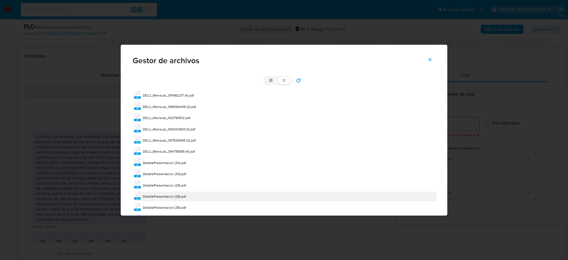
click at [163, 194] on span "DetallePresentacion (28).pdf" at bounding box center [164, 196] width 43 height 5
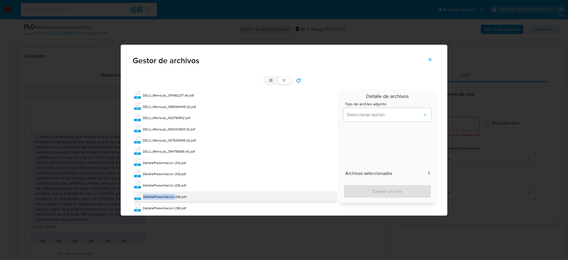
click at [163, 194] on span "DetallePresentacion (28).pdf" at bounding box center [164, 196] width 43 height 5
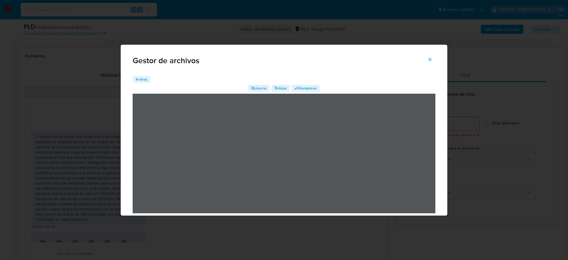
click at [142, 79] on span "Atrás" at bounding box center [144, 79] width 8 height 7
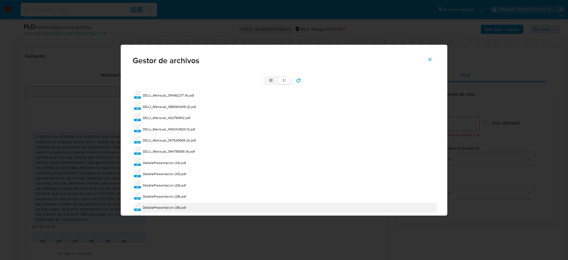
click at [176, 205] on div "pdf DetallePresentacion (38).pdf" at bounding box center [285, 207] width 303 height 10
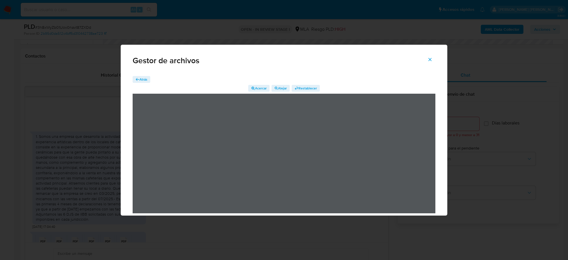
click at [142, 77] on span "Atrás" at bounding box center [144, 79] width 8 height 7
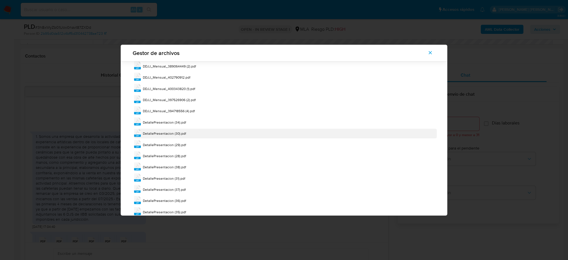
scroll to position [61, 0]
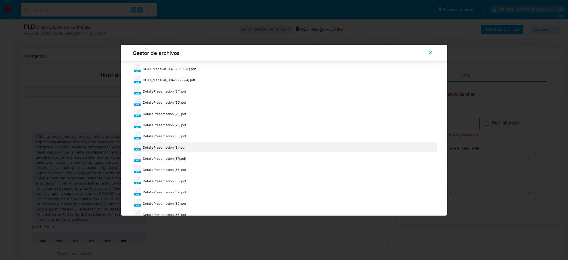
click at [171, 148] on span "DetallePresentacion (31).pdf" at bounding box center [164, 147] width 42 height 5
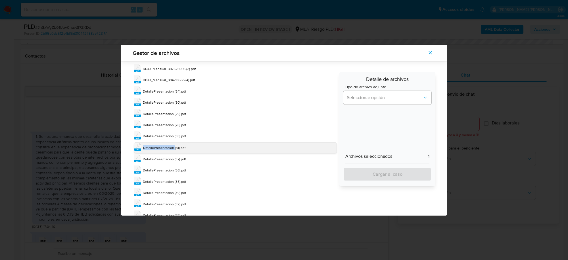
click at [171, 148] on span "DetallePresentacion (31).pdf" at bounding box center [164, 147] width 42 height 5
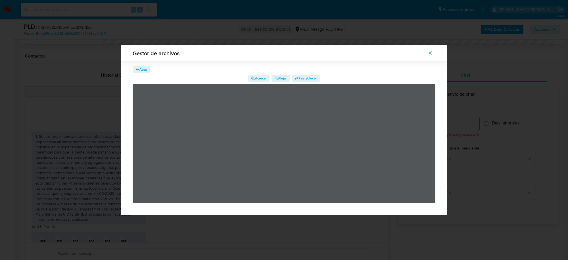
click at [144, 70] on span "Atrás" at bounding box center [144, 69] width 8 height 7
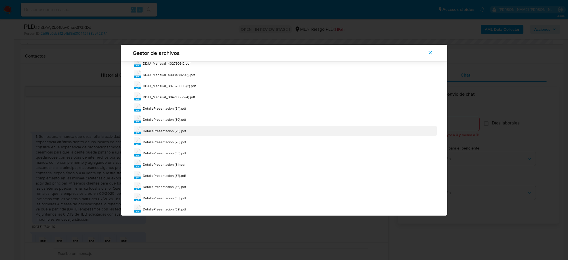
scroll to position [61, 0]
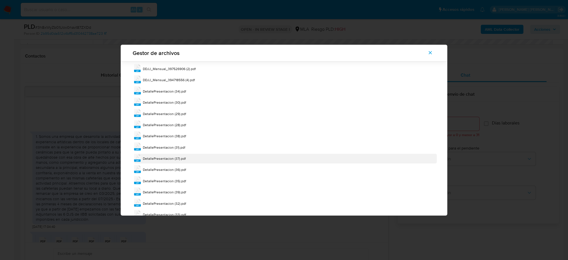
click at [182, 160] on span "DetallePresentacion (37).pdf" at bounding box center [164, 158] width 43 height 5
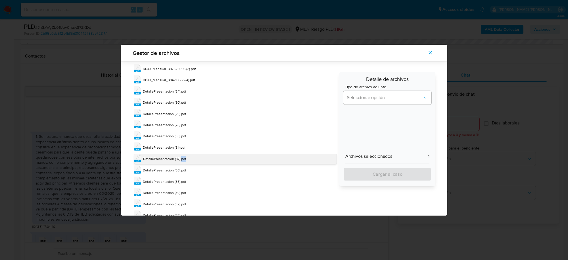
click at [182, 160] on span "DetallePresentacion (37).pdf" at bounding box center [164, 158] width 43 height 5
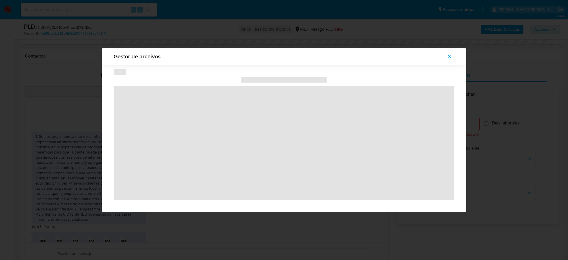
scroll to position [0, 0]
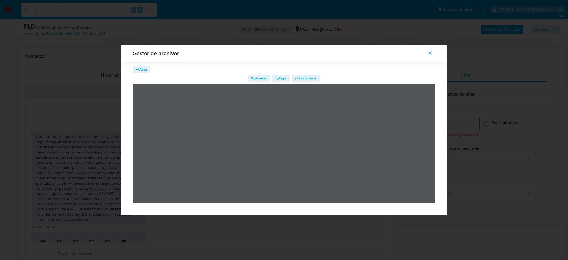
click at [144, 70] on span "Atrás" at bounding box center [144, 69] width 8 height 7
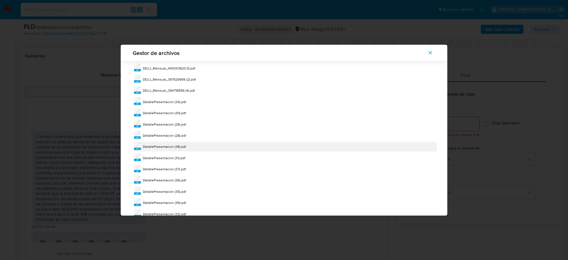
scroll to position [61, 0]
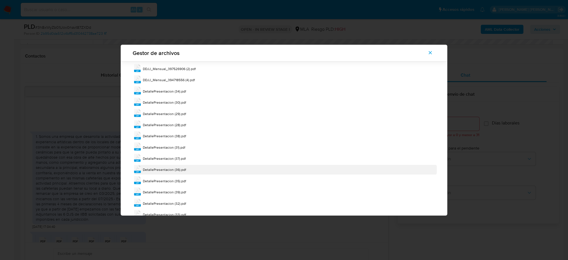
click at [172, 169] on span "DetallePresentacion (36).pdf" at bounding box center [164, 169] width 43 height 5
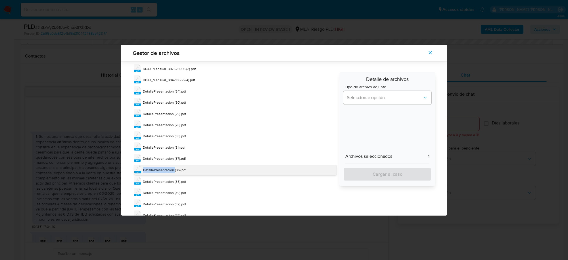
click at [172, 169] on span "DetallePresentacion (36).pdf" at bounding box center [164, 169] width 43 height 5
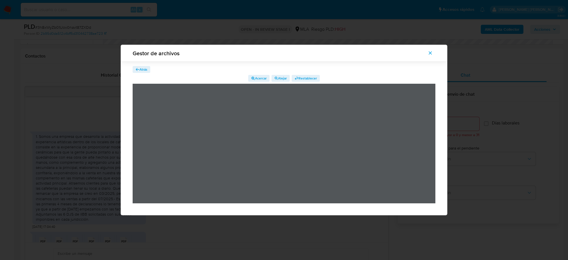
click at [143, 69] on span "Atrás" at bounding box center [144, 69] width 8 height 7
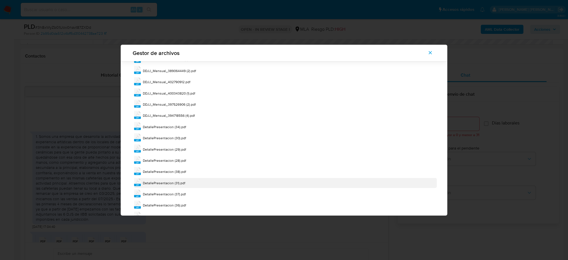
scroll to position [61, 0]
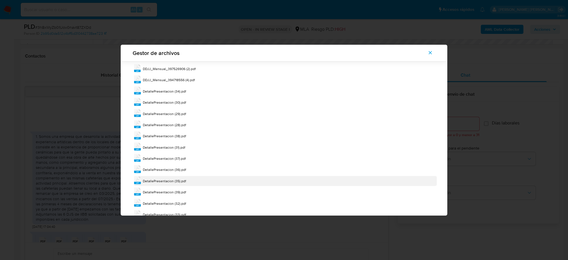
click at [180, 182] on span "DetallePresentacion (35).pdf" at bounding box center [164, 180] width 43 height 5
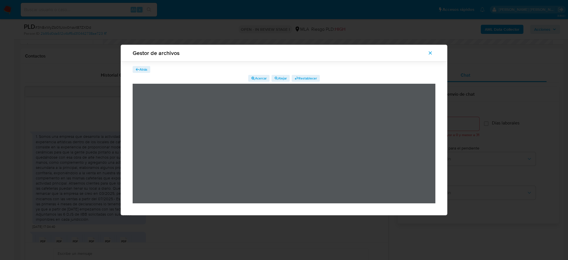
scroll to position [0, 0]
click at [146, 67] on span "Atrás" at bounding box center [144, 69] width 8 height 7
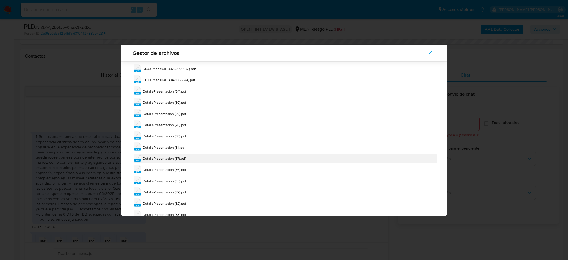
scroll to position [80, 0]
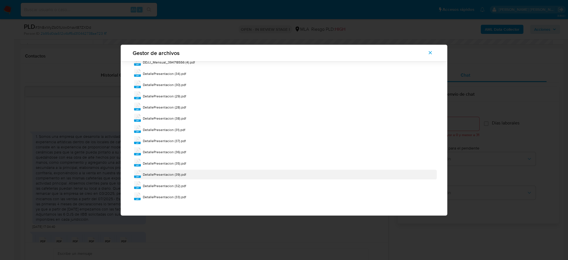
click at [180, 175] on span "DetallePresentacion (39).pdf" at bounding box center [164, 174] width 43 height 5
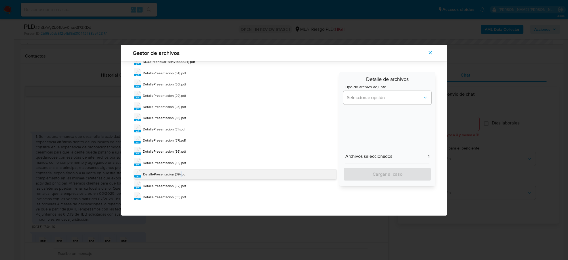
click at [180, 175] on span "DetallePresentacion (39).pdf" at bounding box center [164, 173] width 43 height 5
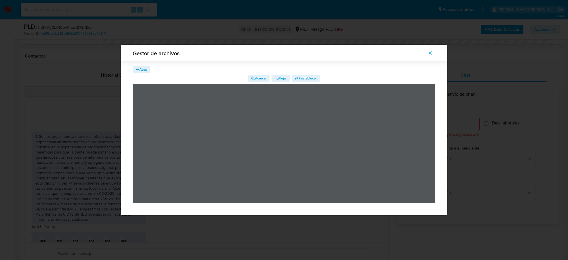
click at [140, 69] on span "Atrás" at bounding box center [144, 69] width 8 height 7
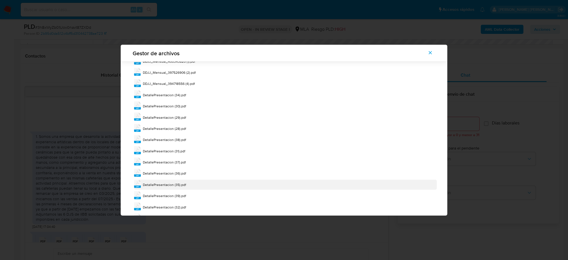
scroll to position [80, 0]
click at [171, 186] on span "DetallePresentacion (32).pdf" at bounding box center [164, 185] width 43 height 5
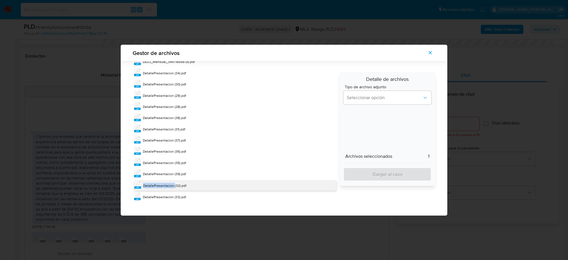
click at [171, 186] on span "DetallePresentacion (32).pdf" at bounding box center [164, 185] width 43 height 5
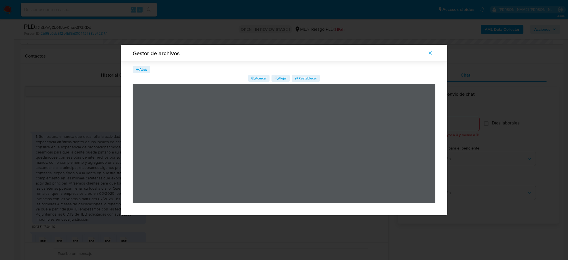
click at [143, 67] on span "Atrás" at bounding box center [144, 69] width 8 height 7
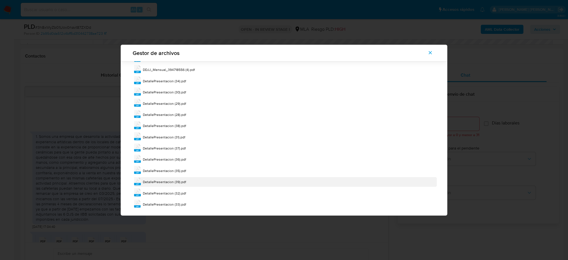
scroll to position [80, 0]
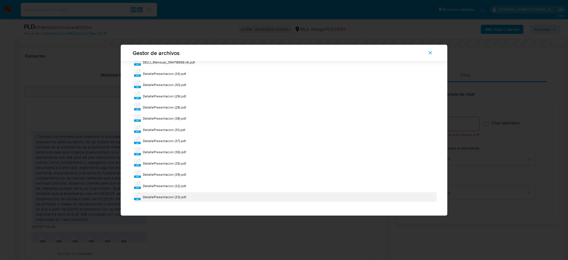
click at [170, 199] on div "DetallePresentacion (33).pdf" at bounding box center [164, 197] width 43 height 6
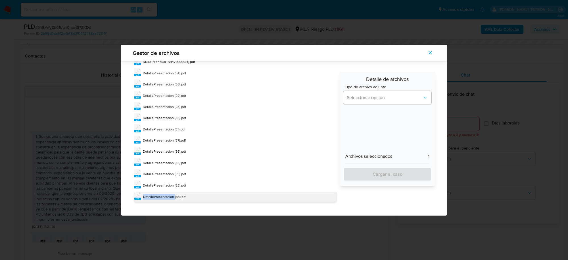
click at [170, 199] on span "DetallePresentacion (33).pdf" at bounding box center [164, 196] width 43 height 5
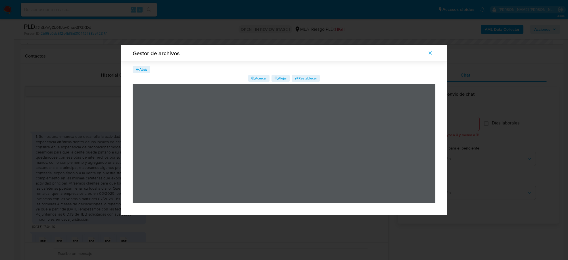
click at [144, 69] on span "Atrás" at bounding box center [144, 69] width 8 height 7
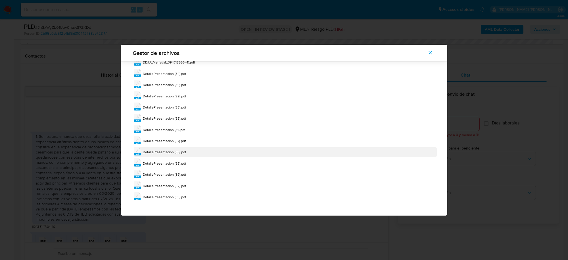
scroll to position [80, 0]
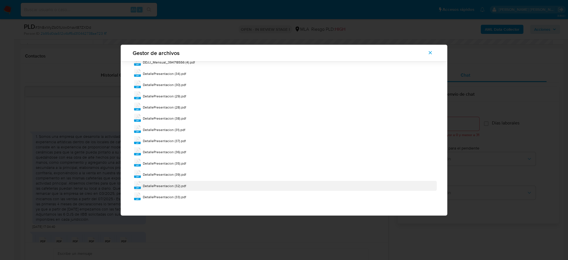
click at [168, 183] on span "DetallePresentacion (32).pdf" at bounding box center [164, 185] width 43 height 5
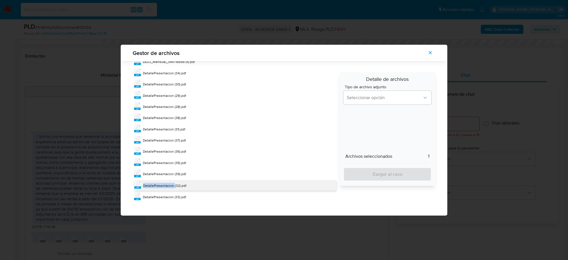
click at [168, 183] on div "DetallePresentacion (32).pdf" at bounding box center [164, 185] width 43 height 6
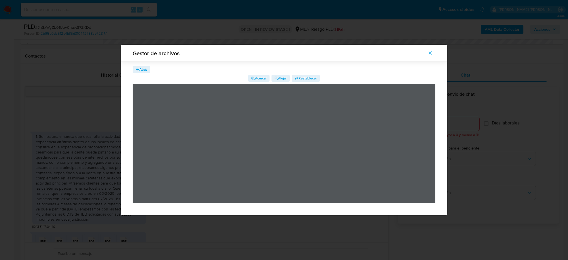
click at [142, 71] on span "Atrás" at bounding box center [144, 69] width 8 height 7
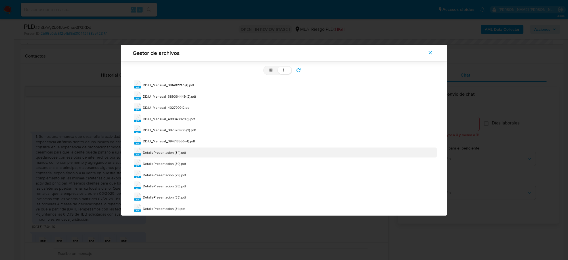
click at [172, 157] on div "pdf DetallePresentacion (34).pdf" at bounding box center [285, 152] width 303 height 10
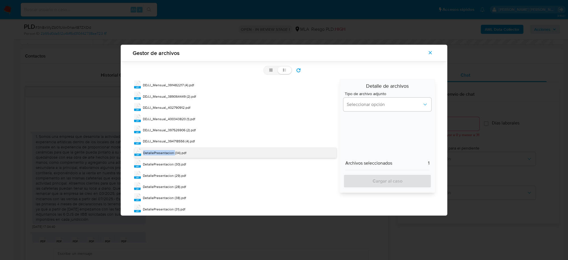
click at [172, 157] on div "pdf DetallePresentacion (34).pdf" at bounding box center [235, 152] width 203 height 10
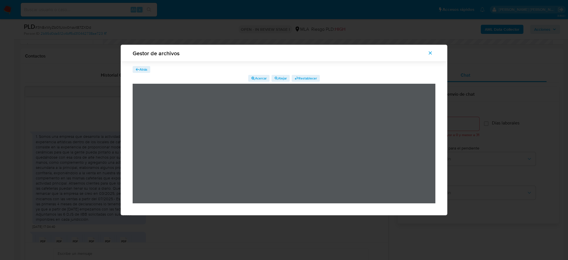
click at [143, 67] on span "Atrás" at bounding box center [144, 69] width 8 height 7
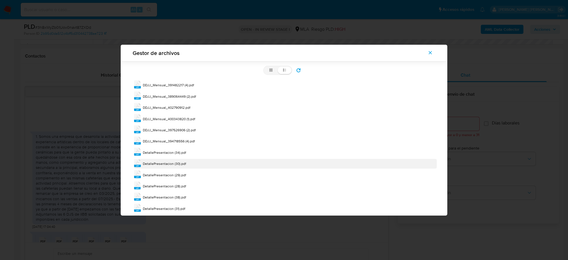
click at [166, 164] on span "DetallePresentacion (30).pdf" at bounding box center [164, 163] width 43 height 5
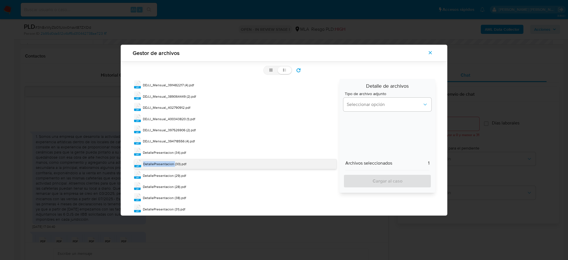
click at [165, 164] on span "DetallePresentacion (30).pdf" at bounding box center [164, 163] width 43 height 5
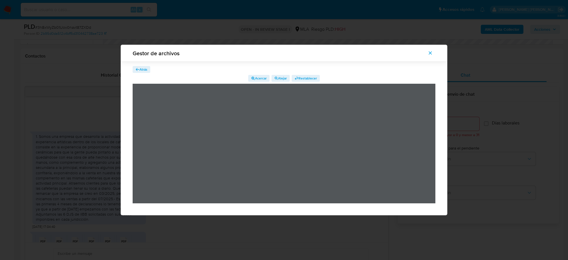
click at [145, 70] on span "Atrás" at bounding box center [144, 69] width 8 height 7
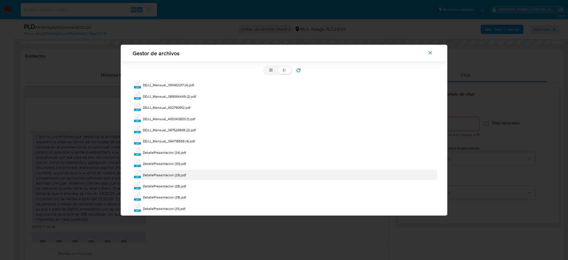
click at [176, 176] on span "DetallePresentacion (29).pdf" at bounding box center [164, 174] width 43 height 5
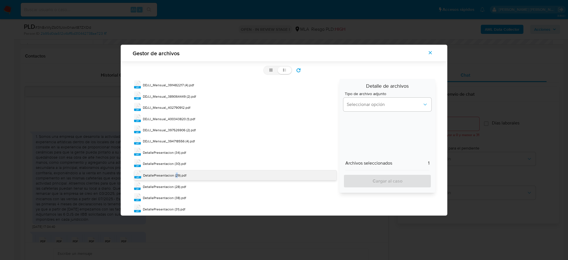
click at [176, 176] on span "DetallePresentacion (29).pdf" at bounding box center [164, 175] width 43 height 5
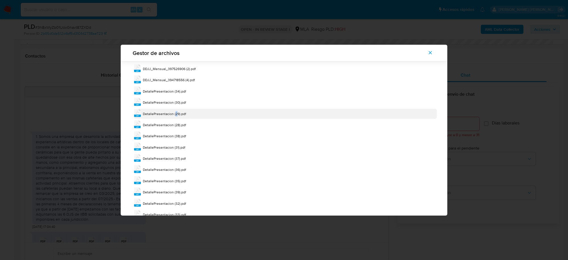
scroll to position [80, 0]
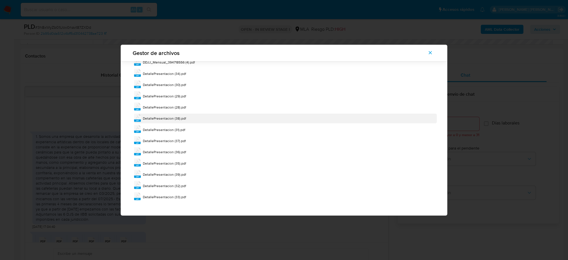
click at [172, 120] on span "DetallePresentacion (38).pdf" at bounding box center [164, 118] width 43 height 5
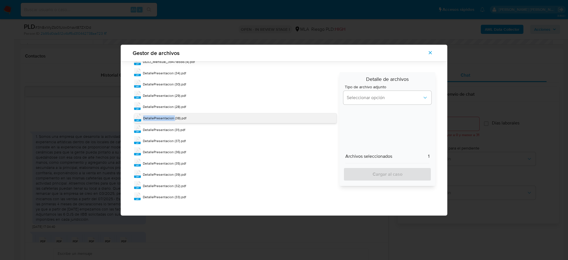
click at [172, 120] on span "DetallePresentacion (38).pdf" at bounding box center [164, 117] width 43 height 5
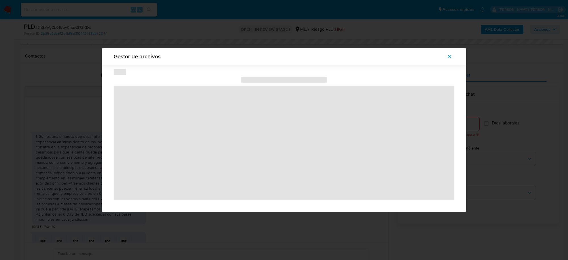
scroll to position [0, 0]
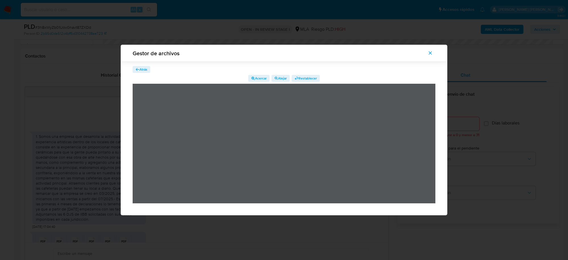
click at [142, 70] on span "Atrás" at bounding box center [144, 69] width 8 height 7
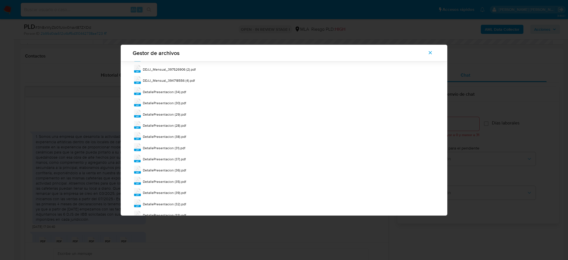
scroll to position [80, 0]
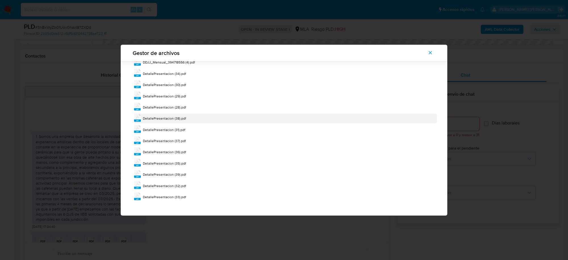
click at [167, 117] on span "DetallePresentacion (38).pdf" at bounding box center [164, 118] width 43 height 5
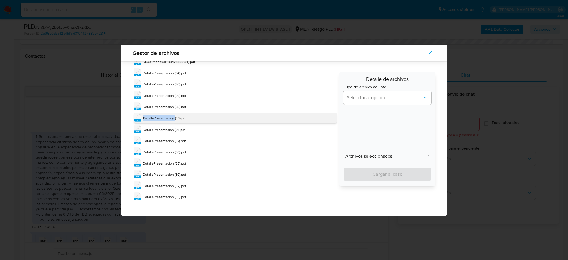
click at [167, 117] on span "DetallePresentacion (38).pdf" at bounding box center [164, 117] width 43 height 5
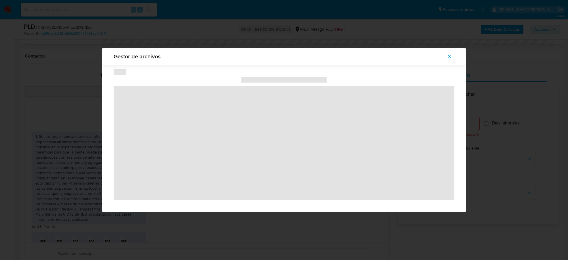
scroll to position [0, 0]
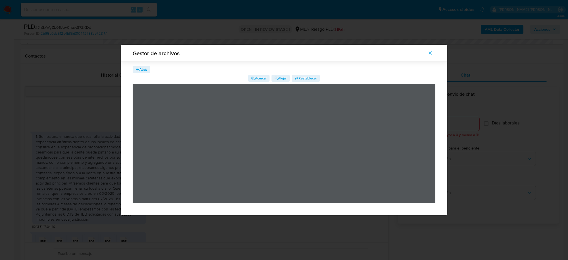
click at [143, 66] on span "Atrás" at bounding box center [144, 69] width 8 height 7
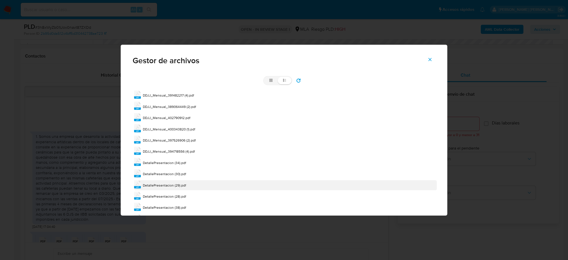
scroll to position [80, 0]
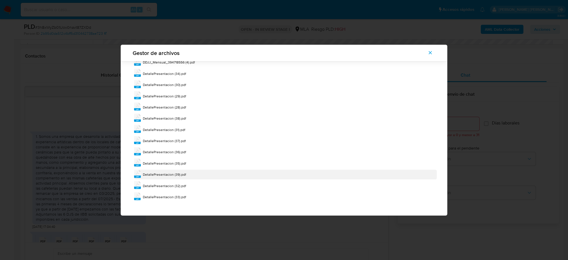
click at [171, 173] on span "DetallePresentacion (39).pdf" at bounding box center [164, 174] width 43 height 5
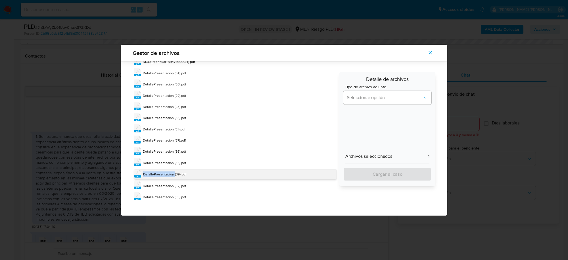
click at [171, 173] on span "DetallePresentacion (39).pdf" at bounding box center [164, 173] width 43 height 5
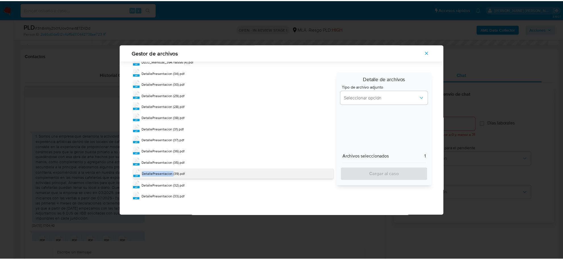
scroll to position [0, 0]
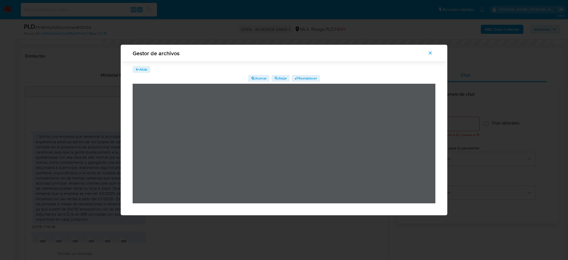
click at [431, 52] on icon "Cerrar" at bounding box center [430, 52] width 5 height 5
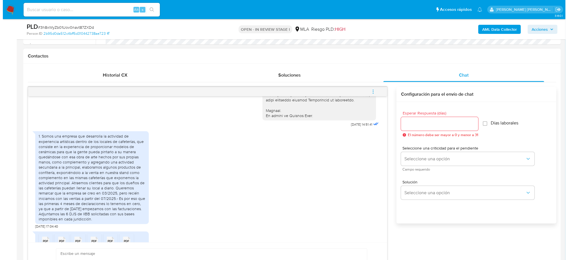
scroll to position [250, 0]
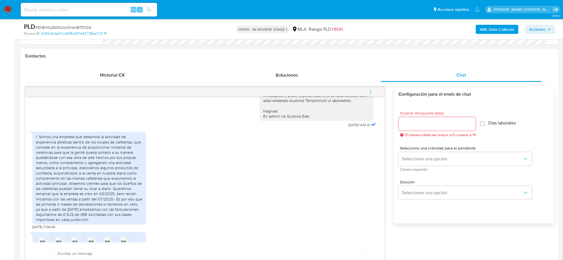
drag, startPoint x: 39, startPoint y: 148, endPoint x: 113, endPoint y: 232, distance: 111.6
click at [113, 222] on div "1.⁠ ⁠Somos una empresa que desarrolla la actividad de experiencia artísticas de…" at bounding box center [89, 178] width 107 height 88
copy div "Somos una empresa que desarrolla la actividad de experiencia artísticas dentro …"
click at [373, 92] on icon "menu-action" at bounding box center [370, 91] width 5 height 5
click at [323, 92] on li "Abrir gestor de archivos" at bounding box center [332, 91] width 58 height 10
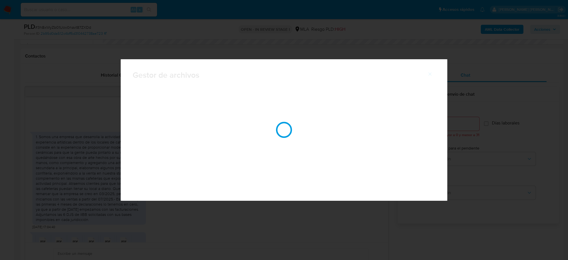
scroll to position [381, 0]
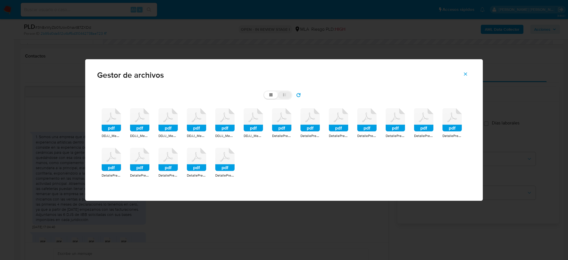
click at [285, 93] on icon at bounding box center [285, 95] width 4 height 4
click at [265, 92] on input "list" at bounding box center [264, 91] width 0 height 0
radio input "true"
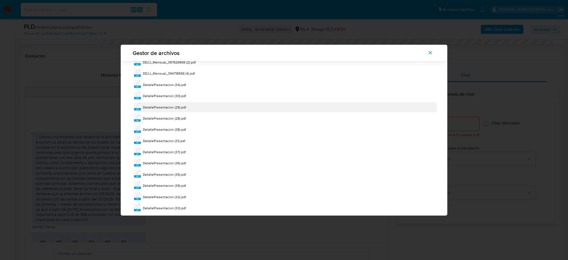
scroll to position [80, 0]
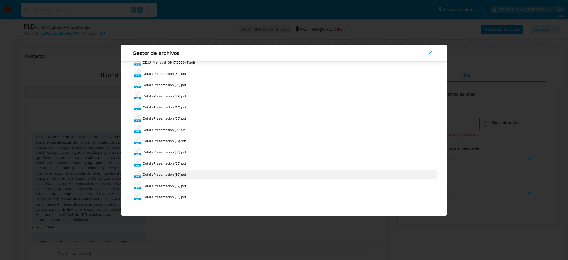
click at [180, 173] on span "DetallePresentacion (39).pdf" at bounding box center [164, 174] width 43 height 5
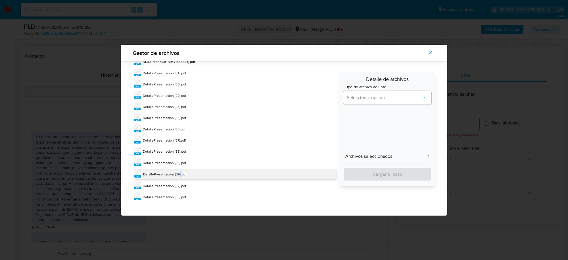
click at [179, 173] on span "DetallePresentacion (39).pdf" at bounding box center [164, 173] width 43 height 5
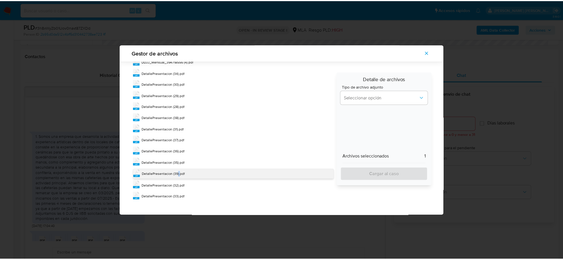
scroll to position [0, 0]
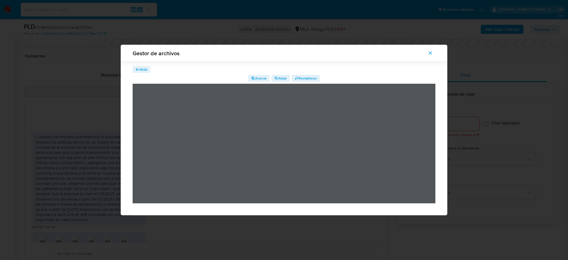
click at [139, 72] on span "Atrás" at bounding box center [142, 70] width 12 height 6
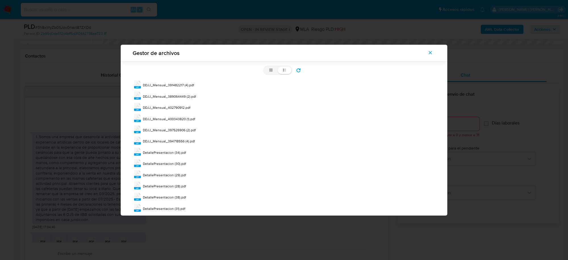
click at [431, 51] on icon "Cerrar" at bounding box center [430, 52] width 5 height 5
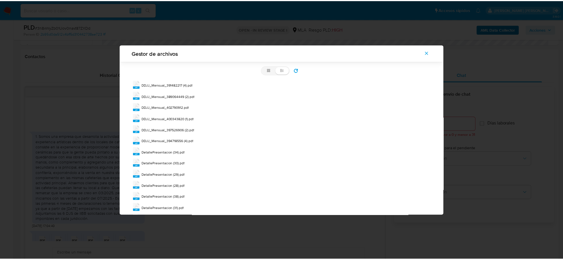
scroll to position [383, 0]
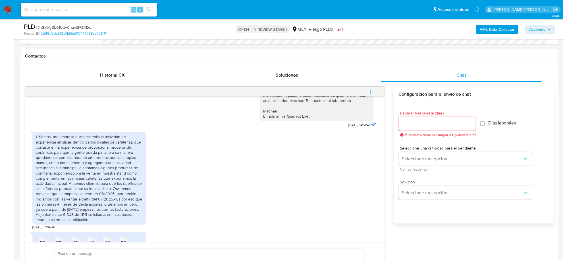
click at [488, 30] on b "AML Data Collector" at bounding box center [497, 29] width 35 height 9
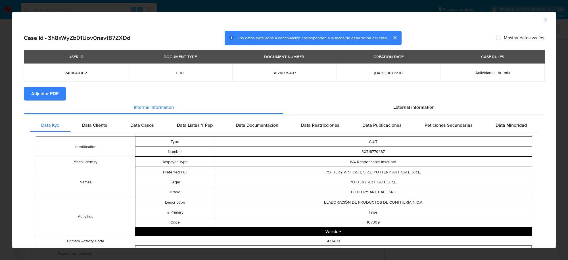
click at [58, 94] on span "Adjuntar PDF" at bounding box center [44, 93] width 27 height 13
click at [544, 20] on icon "Cerrar ventana" at bounding box center [545, 19] width 3 height 3
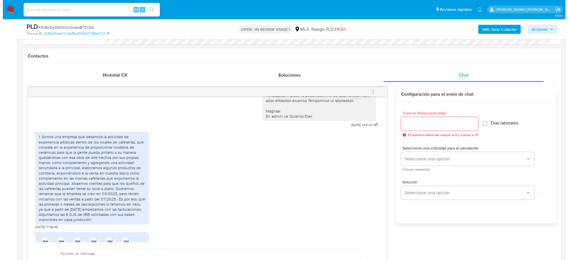
scroll to position [286, 0]
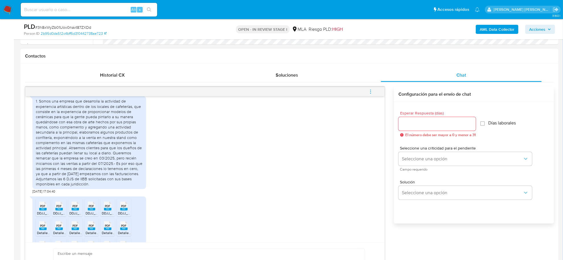
click at [370, 91] on icon "menu-action" at bounding box center [370, 91] width 5 height 5
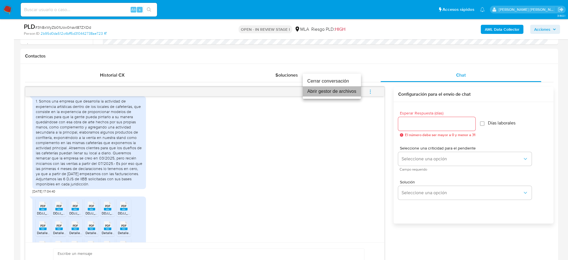
click at [325, 92] on li "Abrir gestor de archivos" at bounding box center [332, 91] width 58 height 10
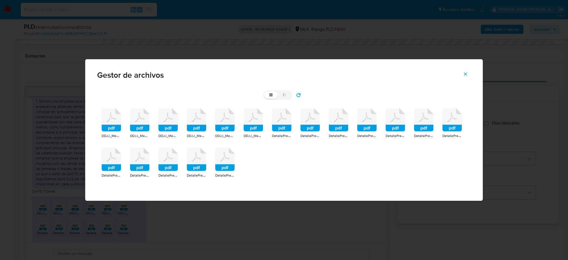
click at [289, 93] on label "list" at bounding box center [285, 94] width 14 height 7
click at [265, 92] on input "list" at bounding box center [264, 91] width 0 height 0
radio input "true"
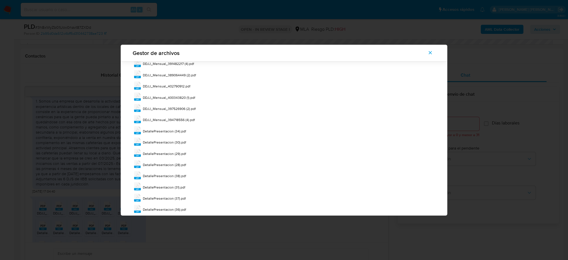
scroll to position [80, 0]
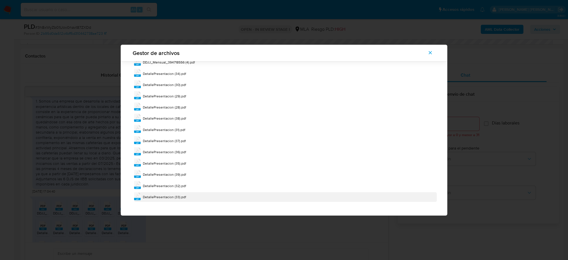
click at [175, 194] on div "pdf DetallePresentacion (33).pdf" at bounding box center [285, 197] width 303 height 10
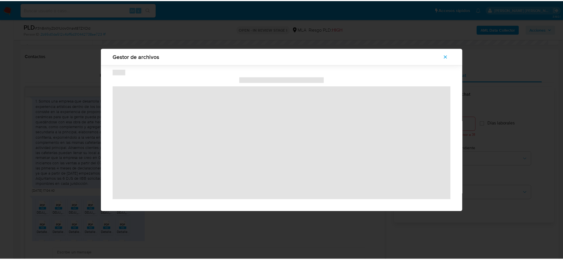
scroll to position [0, 0]
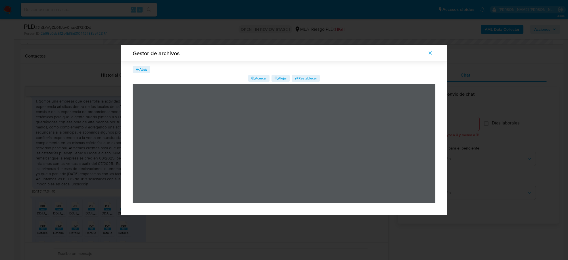
click at [431, 55] on icon "Cerrar" at bounding box center [430, 52] width 5 height 5
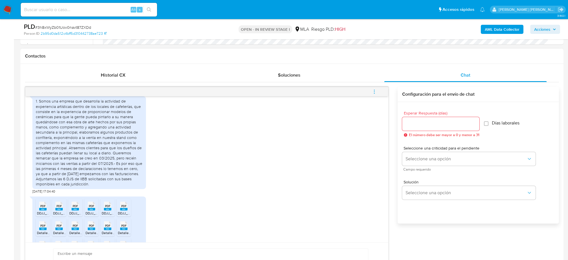
scroll to position [383, 0]
click at [369, 87] on span "menu-action" at bounding box center [370, 92] width 5 height 14
click at [313, 95] on li "Abrir gestor de archivos" at bounding box center [332, 91] width 58 height 10
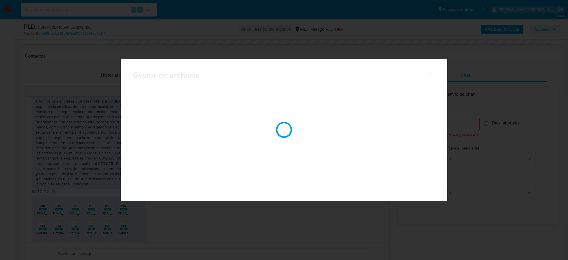
scroll to position [381, 0]
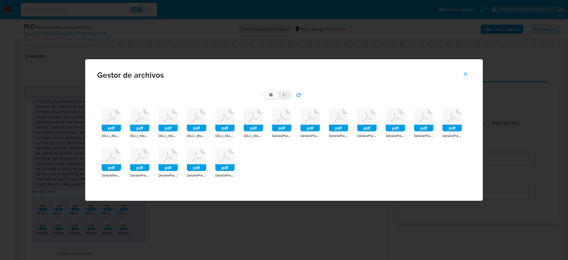
click at [285, 96] on icon at bounding box center [285, 95] width 4 height 4
click at [265, 92] on input "list" at bounding box center [264, 91] width 0 height 0
radio input "true"
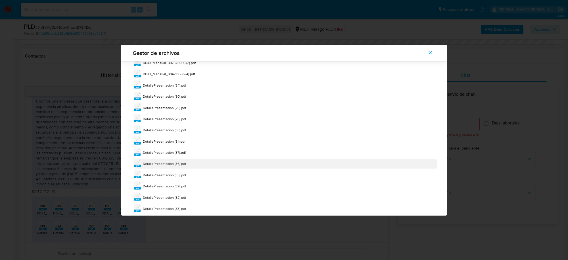
scroll to position [80, 0]
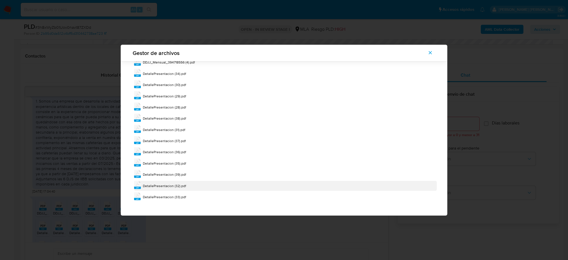
click at [174, 185] on span "DetallePresentacion (32).pdf" at bounding box center [164, 185] width 43 height 5
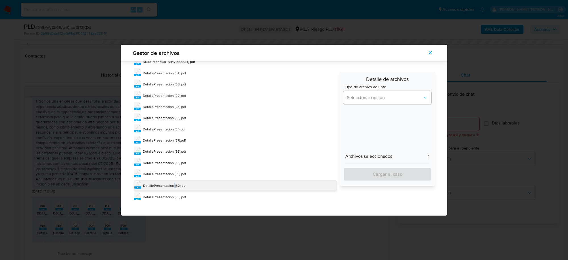
click at [174, 185] on span "DetallePresentacion (32).pdf" at bounding box center [164, 185] width 43 height 5
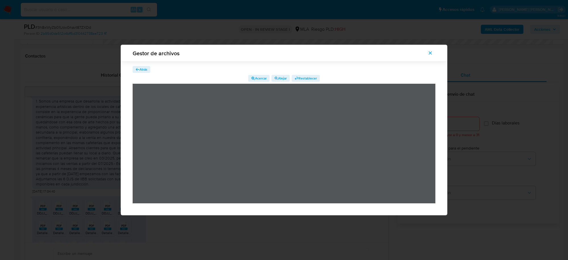
click at [145, 67] on span "Atrás" at bounding box center [144, 69] width 8 height 7
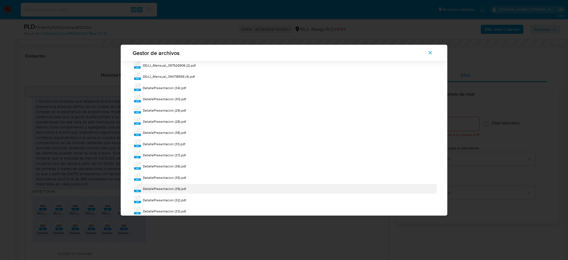
scroll to position [80, 0]
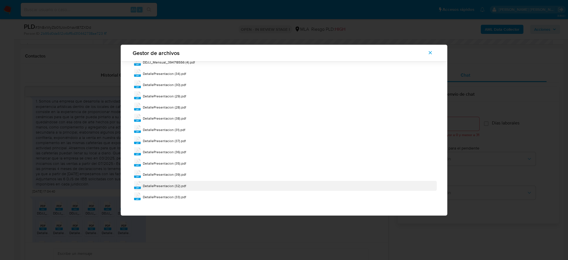
click at [167, 188] on div "DetallePresentacion (32).pdf" at bounding box center [164, 186] width 43 height 6
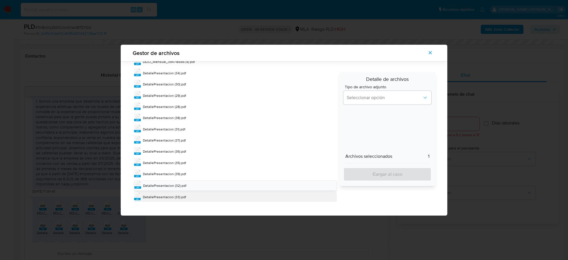
click at [171, 199] on span "DetallePresentacion (33).pdf" at bounding box center [164, 196] width 43 height 5
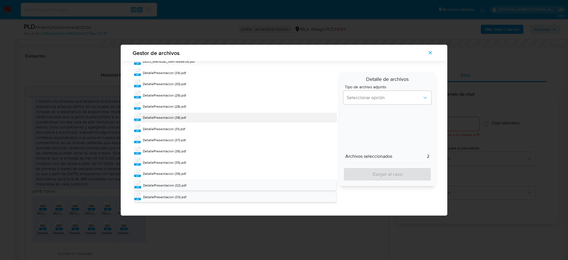
click at [173, 119] on span "DetallePresentacion (38).pdf" at bounding box center [164, 117] width 43 height 5
click at [180, 175] on span "DetallePresentacion (39).pdf" at bounding box center [164, 173] width 43 height 5
click at [362, 103] on button "Seleccionar opción" at bounding box center [388, 98] width 88 height 14
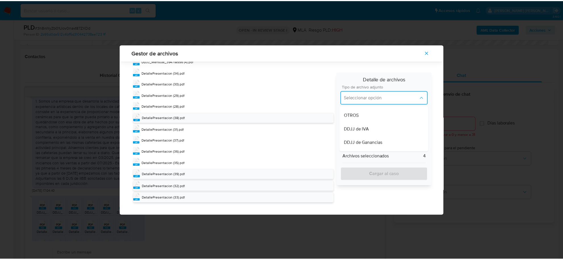
scroll to position [142, 0]
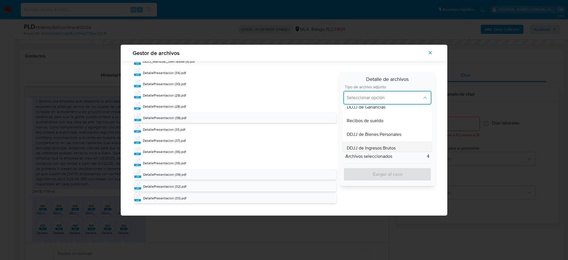
click at [371, 145] on span "DDJJ de Ingresos Brutos" at bounding box center [371, 148] width 49 height 6
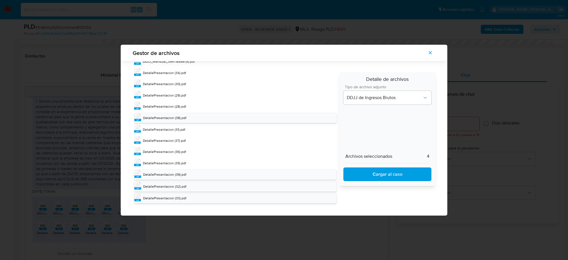
click at [378, 174] on span "Cargar al caso" at bounding box center [387, 174] width 73 height 13
click at [429, 53] on icon "Cerrar" at bounding box center [430, 52] width 5 height 5
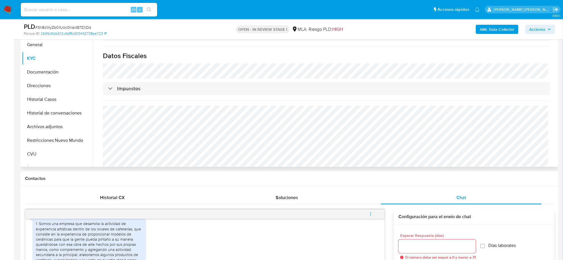
scroll to position [107, 0]
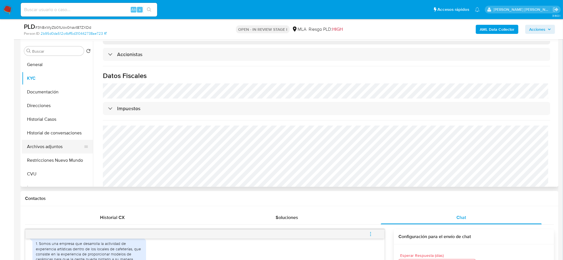
click at [43, 148] on button "Archivos adjuntos" at bounding box center [55, 147] width 67 height 14
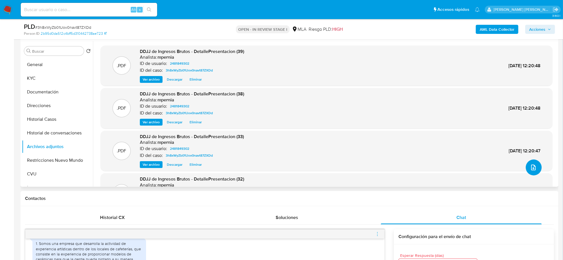
click at [526, 167] on button "upload-file" at bounding box center [534, 167] width 16 height 16
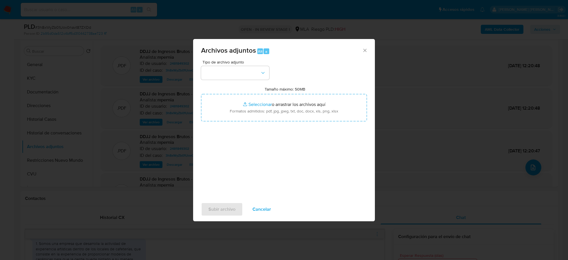
click at [259, 80] on div "Tipo de archivo adjunto Tamaño máximo: 50MB Seleccionar archivos Seleccionar o …" at bounding box center [284, 127] width 166 height 134
click at [254, 72] on button "button" at bounding box center [235, 73] width 68 height 14
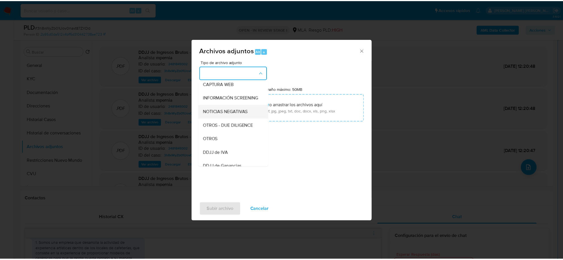
scroll to position [71, 0]
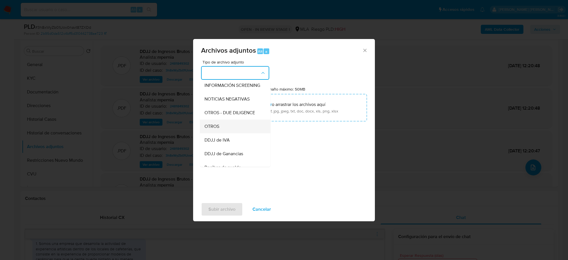
click at [218, 124] on div "OTROS" at bounding box center [234, 126] width 58 height 14
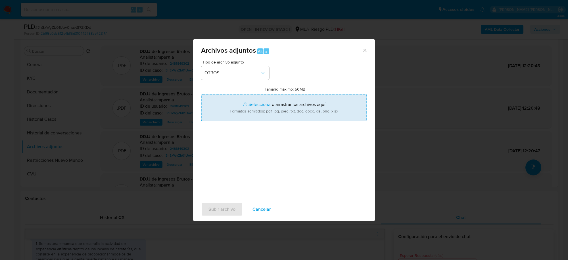
type input "C:\fakepath\Movimientos-Aladdin-2481849302.xlsx"
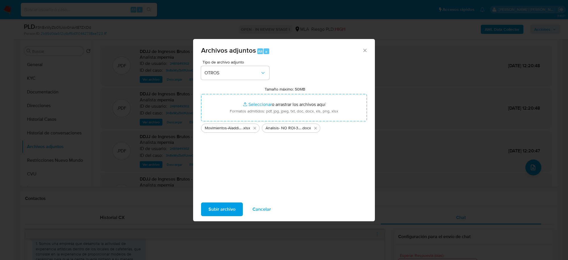
drag, startPoint x: 18, startPoint y: 129, endPoint x: 235, endPoint y: 207, distance: 230.4
click at [235, 207] on span "Subir archivo" at bounding box center [222, 209] width 27 height 13
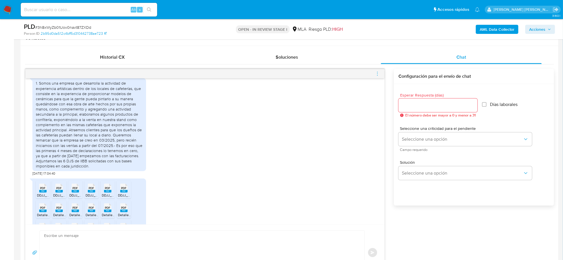
scroll to position [355, 0]
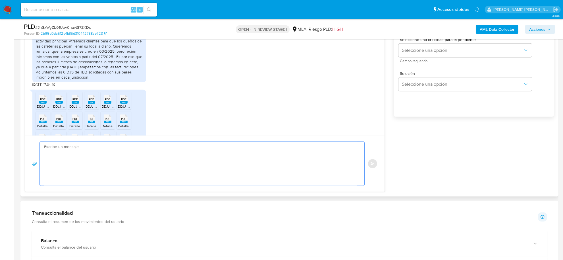
click at [105, 164] on textarea at bounding box center [200, 164] width 313 height 44
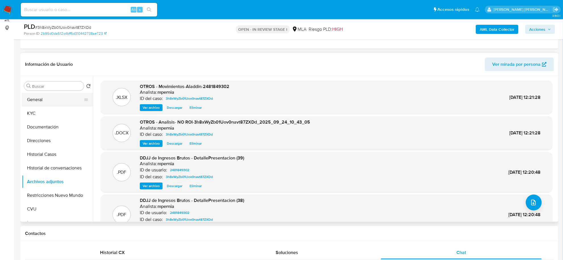
scroll to position [71, 0]
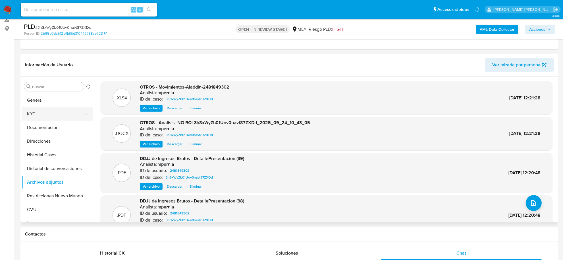
click at [46, 115] on button "KYC" at bounding box center [55, 114] width 67 height 14
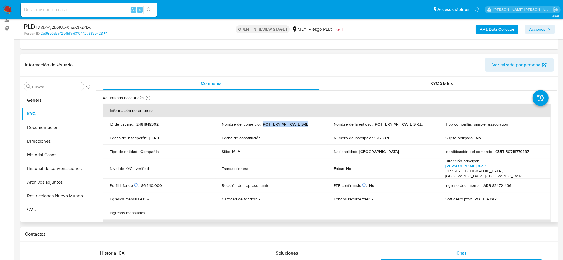
drag, startPoint x: 262, startPoint y: 124, endPoint x: 311, endPoint y: 125, distance: 48.6
click at [311, 125] on div "Nombre del comercio : POTTERY ART CAFE SRL" at bounding box center [271, 123] width 98 height 5
copy p "POTTERY ART CAFE SRL"
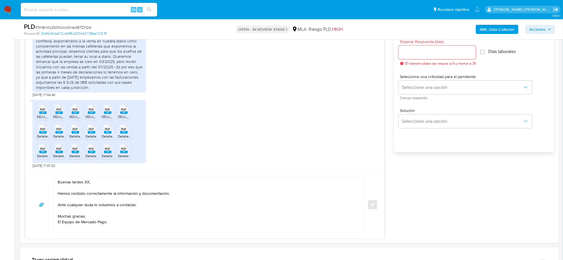
scroll to position [391, 0]
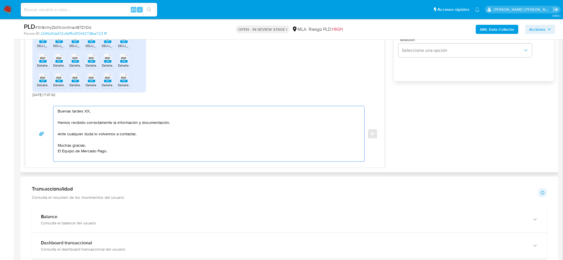
click at [86, 110] on textarea "Buenas tardes XX, Hemos recibido correctamente la información y documentación. …" at bounding box center [208, 133] width 300 height 55
type textarea "Buenas tardes E, Hemos recibido correctamente la información y documentación. A…"
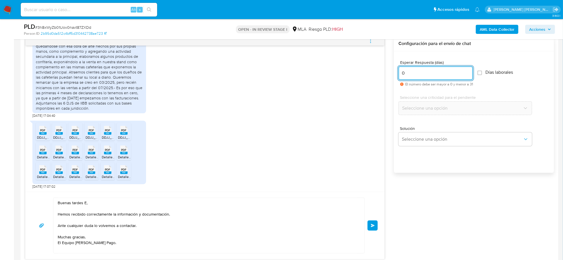
scroll to position [385, 0]
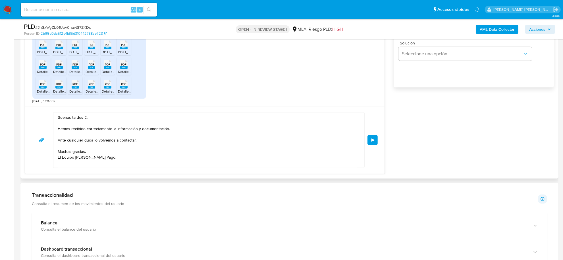
type input "0"
click at [86, 117] on textarea "Buenas tardes E, Hemos recibido correctamente la información y documentación. A…" at bounding box center [208, 139] width 300 height 55
paste textarea "POTTERY ART CAFE SRL"
click at [121, 140] on textarea "Buenas tardes Equipo de POTTERY ART CAFE SRL, Hemos recibido correctamente la i…" at bounding box center [208, 139] width 300 height 55
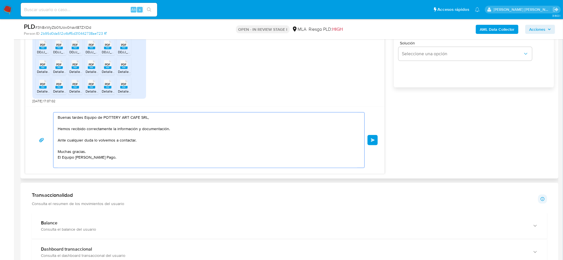
click at [118, 141] on textarea "Buenas tardes Equipo de POTTERY ART CAFE SRL, Hemos recibido correctamente la i…" at bounding box center [208, 139] width 300 height 55
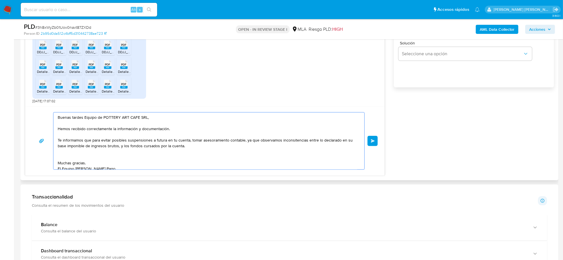
click at [290, 141] on textarea "Buenas tardes Equipo de POTTERY ART CAFE SRL, Hemos recibido correctamente la i…" at bounding box center [208, 140] width 300 height 57
click at [164, 141] on textarea "Buenas tardes Equipo de POTTERY ART CAFE SRL, Hemos recibido correctamente la i…" at bounding box center [208, 140] width 300 height 57
click at [165, 141] on textarea "Buenas tardes Equipo de POTTERY ART CAFE SRL, Hemos recibido correctamente la i…" at bounding box center [208, 140] width 300 height 57
click at [190, 141] on textarea "Buenas tardes Equipo de POTTERY ART CAFE SRL, Hemos recibido correctamente la i…" at bounding box center [208, 140] width 300 height 57
click at [263, 139] on textarea "Buenas tardes Equipo de POTTERY ART CAFE SRL, Hemos recibido correctamente la i…" at bounding box center [208, 140] width 300 height 57
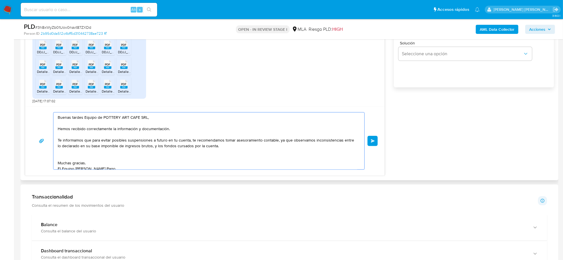
click at [262, 142] on textarea "Buenas tardes Equipo de POTTERY ART CAFE SRL, Hemos recibido correctamente la i…" at bounding box center [208, 140] width 300 height 57
click at [260, 142] on textarea "Buenas tardes Equipo de POTTERY ART CAFE SRL, Hemos recibido correctamente la i…" at bounding box center [208, 140] width 300 height 57
click at [262, 157] on textarea "Buenas tardes Equipo de POTTERY ART CAFE SRL, Hemos recibido correctamente la i…" at bounding box center [208, 140] width 300 height 57
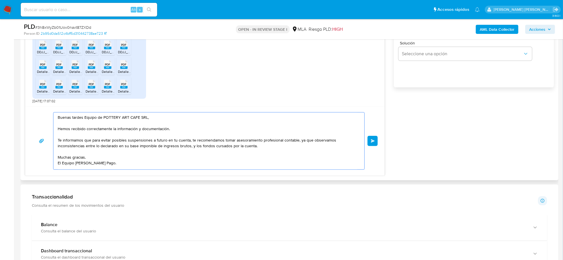
type textarea "Buenas tardes Equipo de POTTERY ART CAFE SRL, Hemos recibido correctamente la i…"
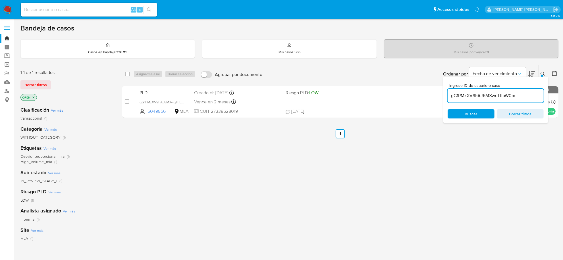
click at [472, 93] on input "gG1PMzXV9FAJ6MXwqTtIbW0m" at bounding box center [496, 95] width 96 height 7
drag, startPoint x: 0, startPoint y: 0, endPoint x: 472, endPoint y: 93, distance: 481.5
click at [472, 93] on input "gG1PMzXV9FAJ6MXwqTtIbW0m" at bounding box center [496, 95] width 96 height 7
type input "3h8xWyZb01Uov0navt87ZXDd"
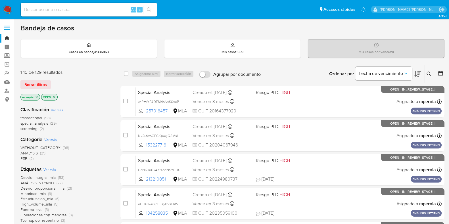
click at [67, 6] on input at bounding box center [89, 9] width 136 height 7
paste input "13786135"
type input "13786135"
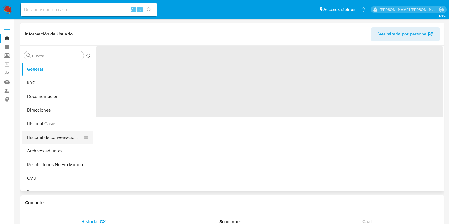
select select "10"
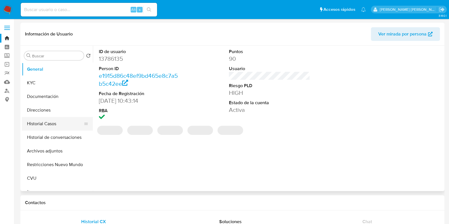
click at [45, 127] on button "Historial Casos" at bounding box center [55, 124] width 67 height 14
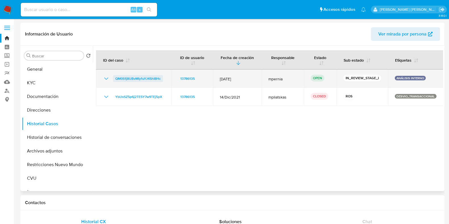
click at [134, 80] on span "QM0S1j8UBvMIy1uYJ4ShI8Hc" at bounding box center [137, 78] width 45 height 7
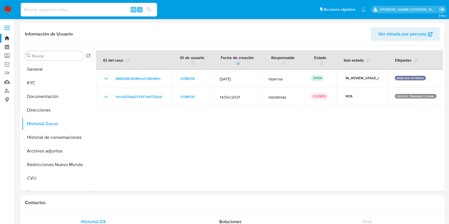
click at [63, 11] on input at bounding box center [89, 9] width 136 height 7
paste input "116222284"
type input "116222284"
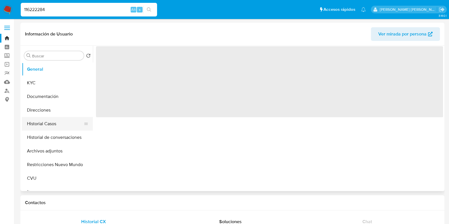
select select "10"
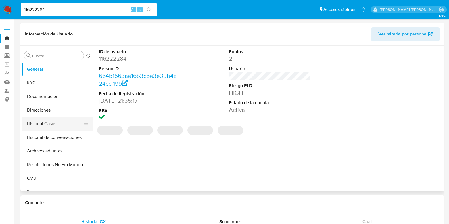
click at [55, 123] on button "Historial Casos" at bounding box center [55, 124] width 67 height 14
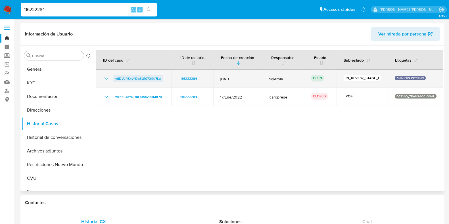
click at [150, 79] on span "y8DVeRSxyYDq3Uj070I9s7Lq" at bounding box center [137, 78] width 45 height 7
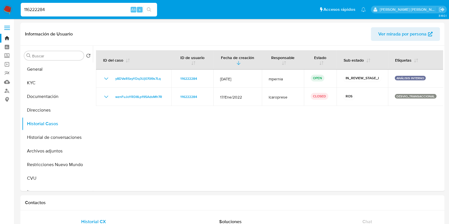
click at [36, 10] on input "116222284" at bounding box center [89, 9] width 136 height 7
click at [35, 10] on input "116222284" at bounding box center [89, 9] width 136 height 7
paste input "34258835"
type input "134258835"
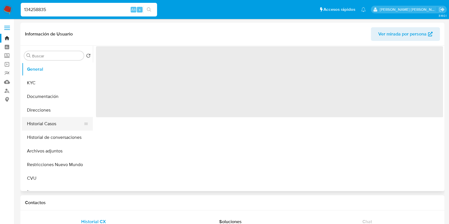
click at [52, 122] on button "Historial Casos" at bounding box center [55, 124] width 67 height 14
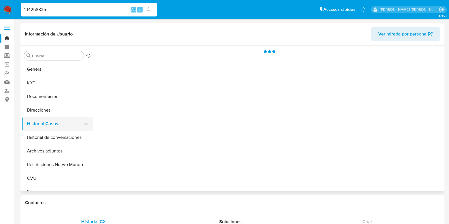
select select "10"
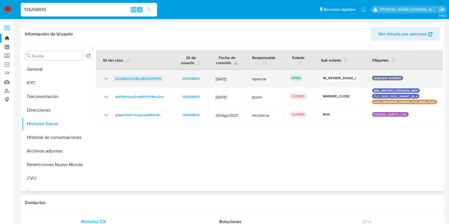
click at [125, 78] on span "eULK8wu1rn0EsyBVsOifVHL9" at bounding box center [138, 78] width 46 height 7
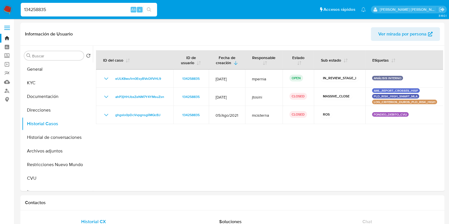
click at [100, 9] on input "134258835" at bounding box center [89, 9] width 136 height 7
paste input "53227716"
type input "153227716"
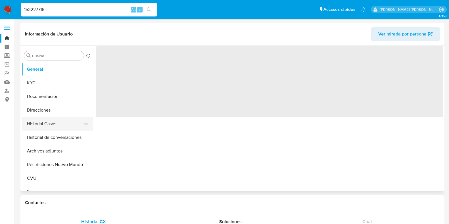
click at [46, 121] on button "Historial Casos" at bounding box center [55, 124] width 67 height 14
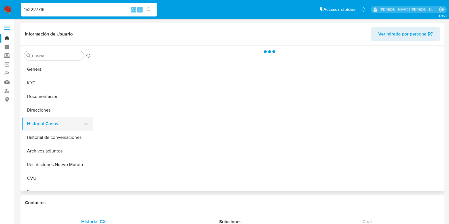
select select "10"
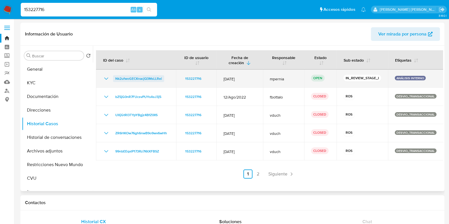
click at [134, 77] on span "Nk2ufwoGECKnacjQ3MsLLRei" at bounding box center [138, 78] width 47 height 7
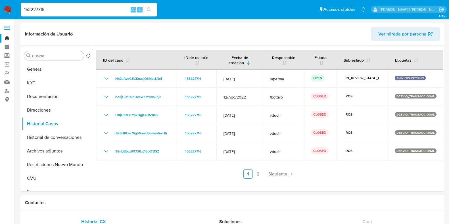
click at [67, 9] on input "153227716" at bounding box center [89, 9] width 136 height 7
paste input "7817309"
type input "157817309"
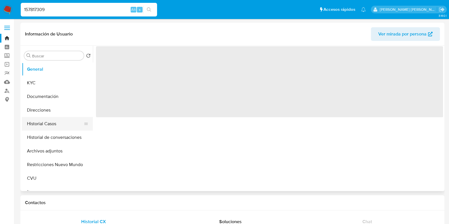
select select "10"
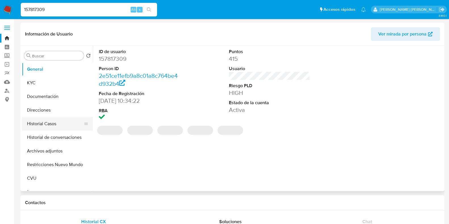
click at [50, 123] on button "Historial Casos" at bounding box center [55, 124] width 67 height 14
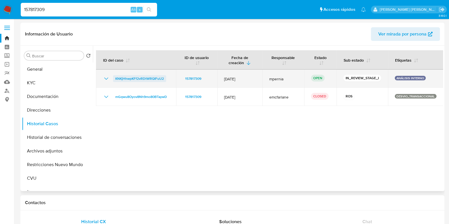
click at [148, 82] on span "KNKjHhwpKFf2vRDtWRQIFuU2" at bounding box center [139, 78] width 49 height 7
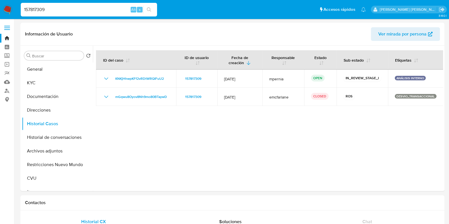
click at [73, 9] on input "157817309" at bounding box center [89, 9] width 136 height 7
paste input "68633065"
type input "168633065"
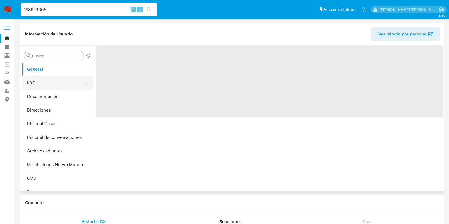
select select "10"
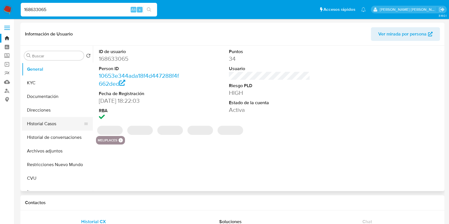
click at [42, 124] on button "Historial Casos" at bounding box center [55, 124] width 67 height 14
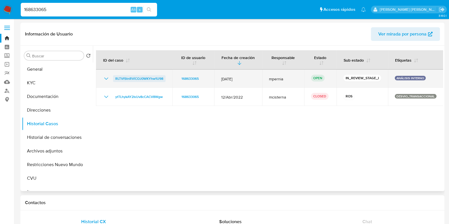
click at [133, 77] on span "RLTVfStnRViCOJ0WKYhw1U98" at bounding box center [139, 78] width 48 height 7
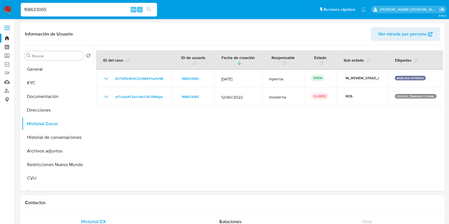
click at [43, 8] on input "168633065" at bounding box center [89, 9] width 136 height 7
paste input "93070659"
type input "193070659"
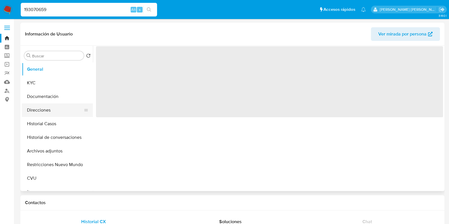
select select "10"
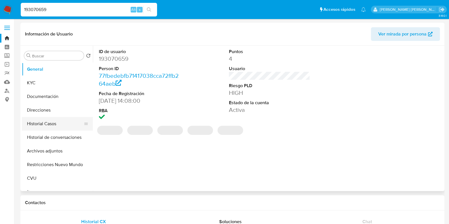
click at [40, 129] on button "Historial Casos" at bounding box center [55, 124] width 67 height 14
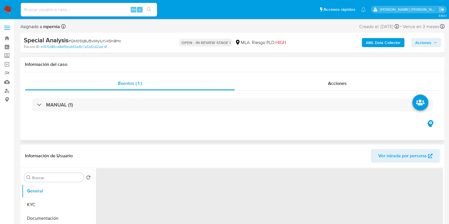
select select "10"
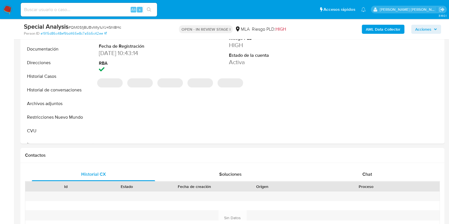
scroll to position [178, 0]
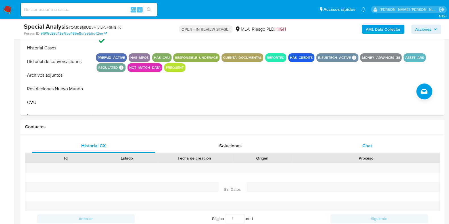
click at [367, 147] on span "Chat" at bounding box center [368, 146] width 10 height 7
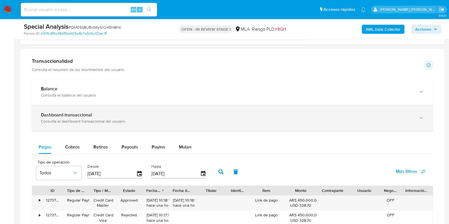
scroll to position [497, 0]
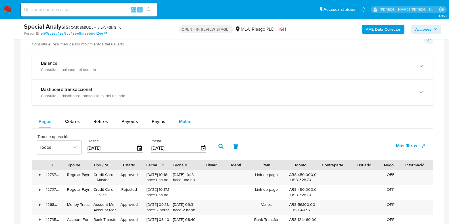
click at [185, 121] on span "Mulan" at bounding box center [185, 121] width 13 height 7
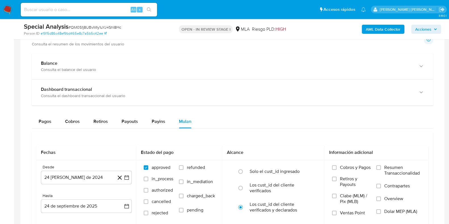
click at [1, 32] on aside "Bandeja Tablero Screening Búsqueda en Listas Watchlist Herramientas Operaciones…" at bounding box center [7, 85] width 14 height 1165
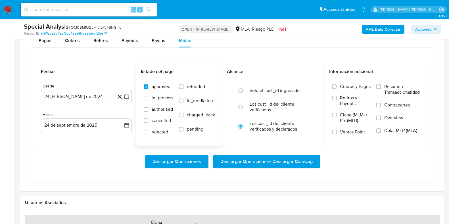
scroll to position [568, 0]
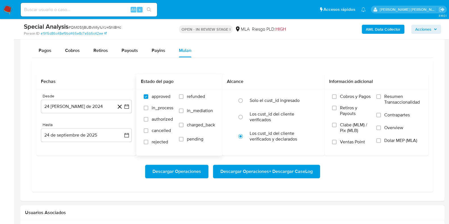
click at [192, 95] on span "refunded" at bounding box center [196, 97] width 18 height 6
click at [184, 95] on input "refunded" at bounding box center [181, 96] width 5 height 5
checkbox input "true"
click at [387, 142] on span "Dolar MEP (MLA)" at bounding box center [401, 141] width 33 height 6
click at [381, 142] on input "Dolar MEP (MLA)" at bounding box center [379, 140] width 5 height 5
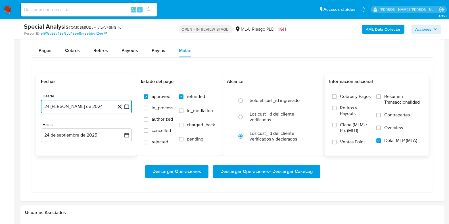
click at [94, 106] on button "24 [PERSON_NAME] de 2024" at bounding box center [86, 107] width 91 height 14
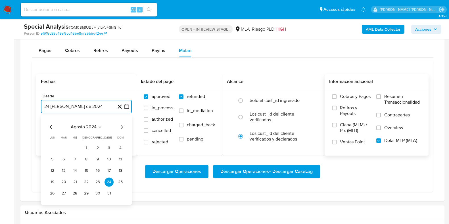
click at [99, 127] on icon "Seleccionar mes y año" at bounding box center [100, 127] width 5 height 5
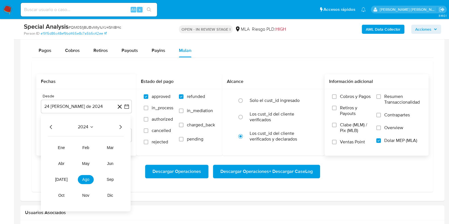
click at [123, 128] on icon "Año siguiente" at bounding box center [120, 127] width 7 height 7
click at [86, 166] on button "may" at bounding box center [86, 163] width 16 height 9
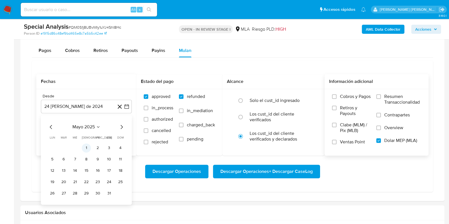
click at [84, 145] on button "1" at bounding box center [86, 148] width 9 height 9
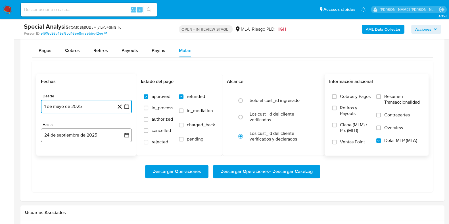
click at [74, 134] on button "24 de septiembre de 2025" at bounding box center [86, 135] width 91 height 14
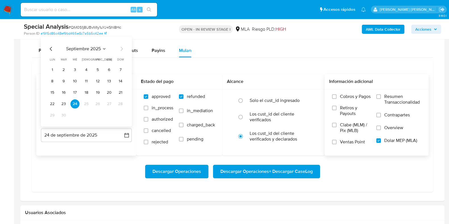
click at [51, 47] on icon "Mes anterior" at bounding box center [51, 48] width 7 height 7
click at [121, 114] on button "31" at bounding box center [120, 115] width 9 height 9
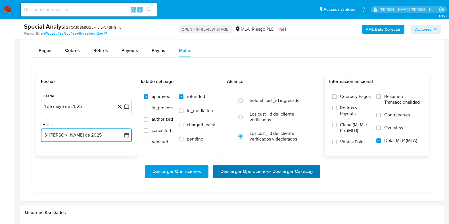
click at [273, 175] on span "Descargar Operaciones + Descargar CaseLog" at bounding box center [267, 171] width 92 height 13
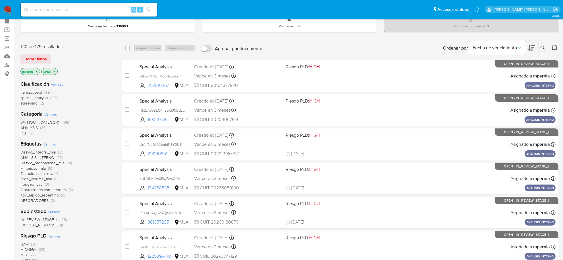
scroll to position [71, 0]
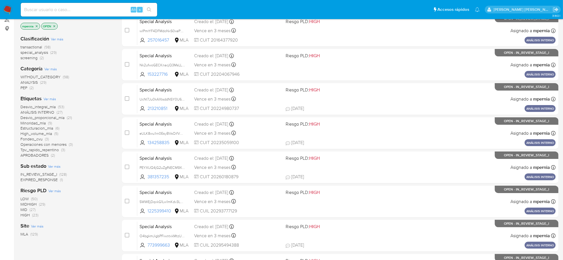
click at [51, 175] on span "IN_REVIEW_STAGE_I" at bounding box center [38, 174] width 37 height 6
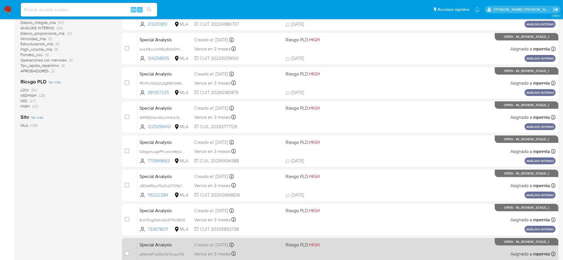
scroll to position [209, 0]
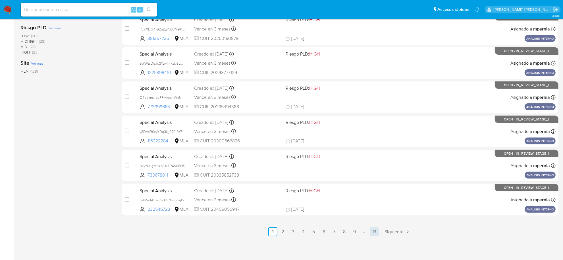
click at [374, 232] on link "13" at bounding box center [374, 231] width 9 height 9
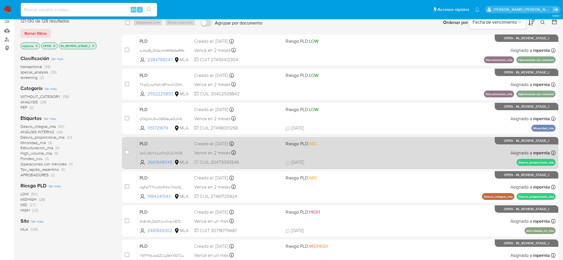
scroll to position [141, 0]
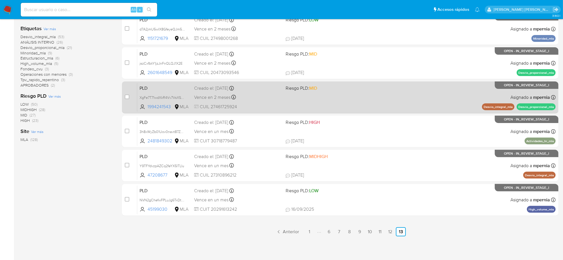
click at [171, 89] on span "PLD" at bounding box center [165, 87] width 50 height 7
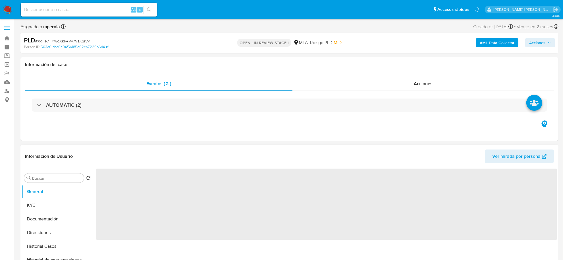
select select "10"
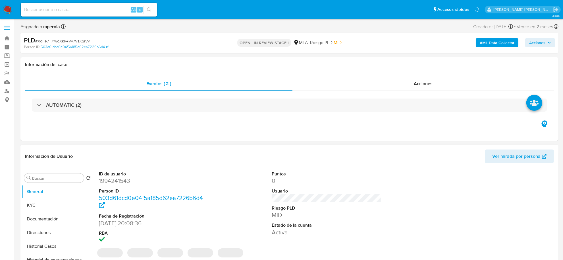
click at [108, 180] on dd "1994241543" at bounding box center [154, 181] width 110 height 8
copy dd "1994241543"
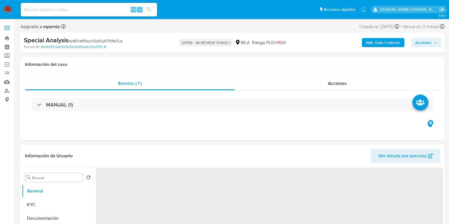
select select "10"
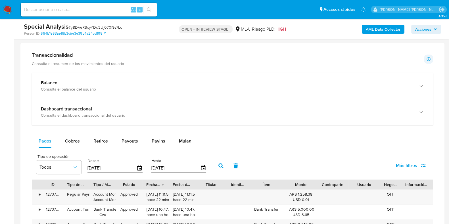
scroll to position [355, 0]
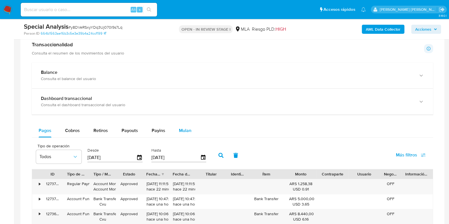
click at [187, 128] on span "Mulan" at bounding box center [185, 130] width 13 height 7
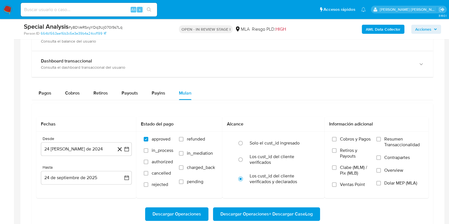
scroll to position [462, 0]
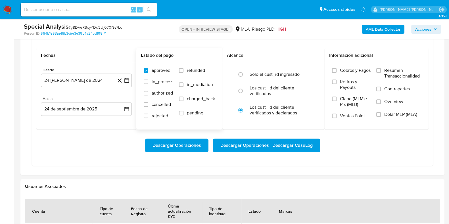
click at [192, 72] on span "refunded" at bounding box center [196, 71] width 18 height 6
click at [184, 72] on input "refunded" at bounding box center [181, 70] width 5 height 5
checkbox input "true"
click at [405, 119] on label "Dolar MEP (MLA)" at bounding box center [399, 118] width 45 height 13
click at [381, 117] on input "Dolar MEP (MLA)" at bounding box center [379, 114] width 5 height 5
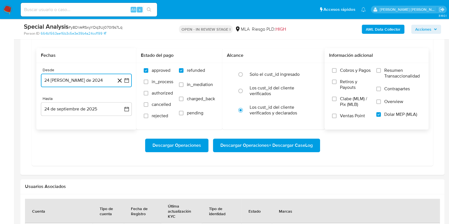
click at [88, 76] on button "24 [PERSON_NAME] de 2024" at bounding box center [86, 81] width 91 height 14
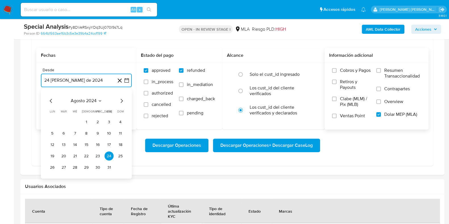
click at [97, 101] on button "agosto 2024" at bounding box center [87, 101] width 32 height 6
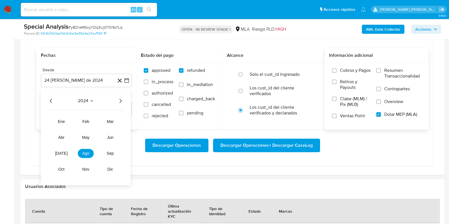
click at [121, 102] on icon "Año siguiente" at bounding box center [120, 101] width 7 height 7
click at [88, 137] on span "may" at bounding box center [85, 138] width 7 height 5
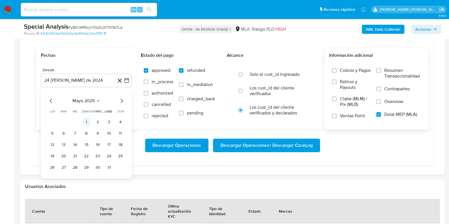
click at [88, 121] on button "1" at bounding box center [86, 122] width 9 height 9
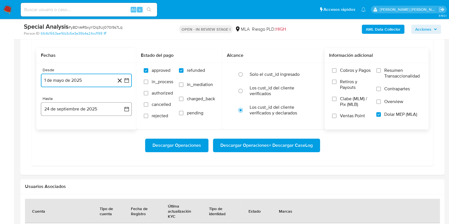
click at [89, 113] on button "24 de septiembre de 2025" at bounding box center [86, 109] width 91 height 14
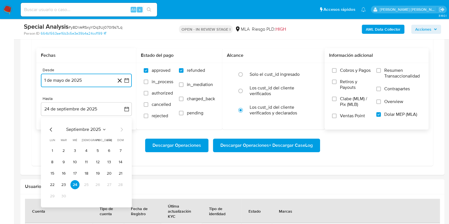
click at [51, 127] on icon "Mes anterior" at bounding box center [51, 129] width 7 height 7
click at [119, 193] on button "31" at bounding box center [120, 196] width 9 height 9
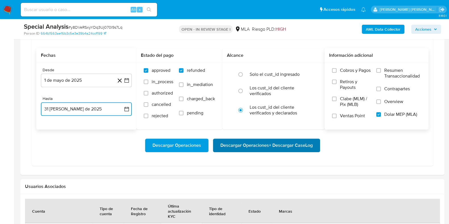
click at [251, 148] on span "Descargar Operaciones + Descargar CaseLog" at bounding box center [267, 145] width 92 height 13
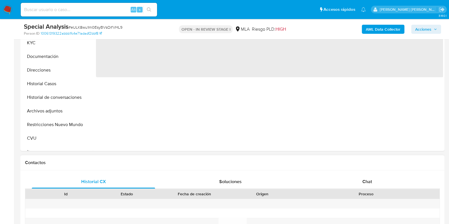
select select "10"
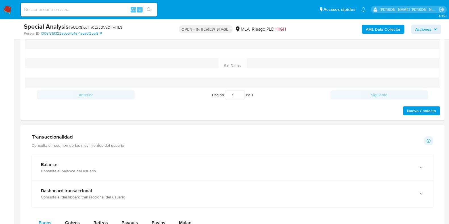
scroll to position [391, 0]
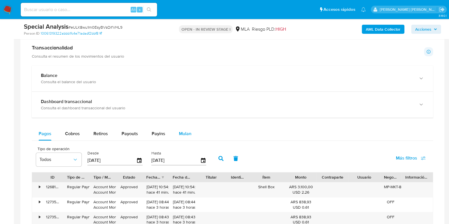
click at [187, 132] on span "Mulan" at bounding box center [185, 133] width 13 height 7
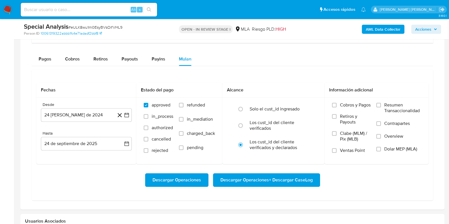
scroll to position [497, 0]
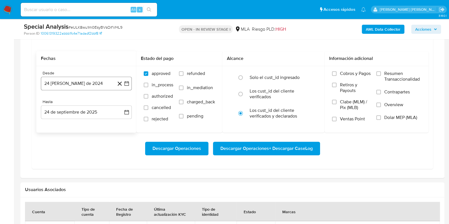
click at [66, 78] on button "24 [PERSON_NAME] de 2024" at bounding box center [86, 84] width 91 height 14
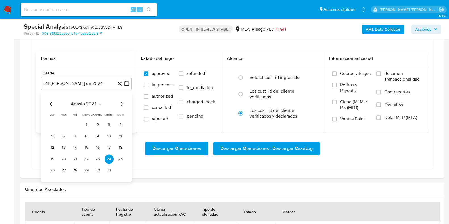
click at [97, 103] on button "agosto 2024" at bounding box center [87, 104] width 32 height 6
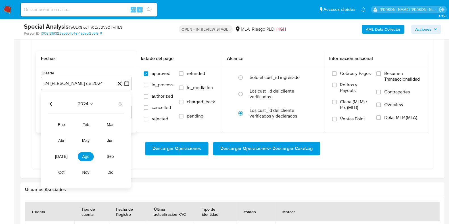
click at [120, 105] on icon "Año siguiente" at bounding box center [120, 104] width 7 height 7
click at [89, 141] on span "may" at bounding box center [85, 140] width 7 height 5
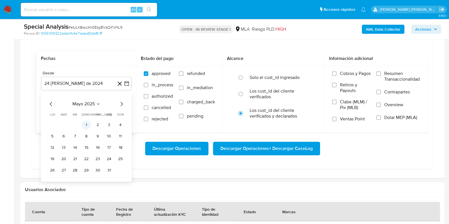
click at [85, 121] on button "1" at bounding box center [86, 125] width 9 height 9
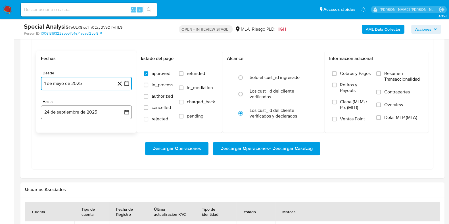
click at [80, 115] on button "24 de septiembre de 2025" at bounding box center [86, 112] width 91 height 14
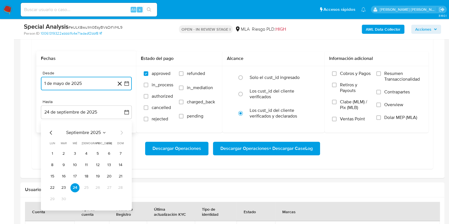
click at [51, 130] on icon "Mes anterior" at bounding box center [51, 132] width 7 height 7
click at [120, 196] on button "31" at bounding box center [120, 199] width 9 height 9
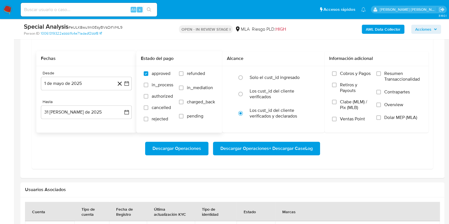
click at [192, 76] on label "refunded" at bounding box center [197, 78] width 36 height 14
click at [184, 76] on input "refunded" at bounding box center [181, 73] width 5 height 5
checkbox input "true"
click at [389, 116] on span "Dolar MEP (MLA)" at bounding box center [401, 118] width 33 height 6
click at [381, 116] on input "Dolar MEP (MLA)" at bounding box center [379, 117] width 5 height 5
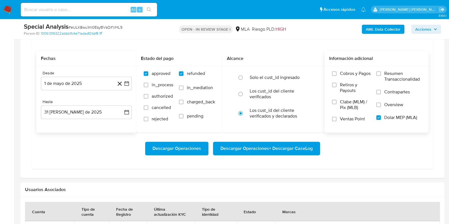
click at [288, 150] on span "Descargar Operaciones + Descargar CaseLog" at bounding box center [267, 148] width 92 height 13
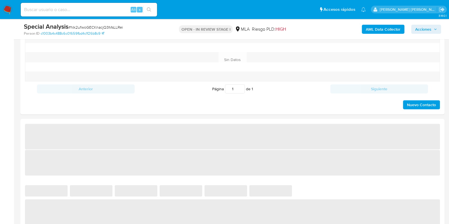
select select "10"
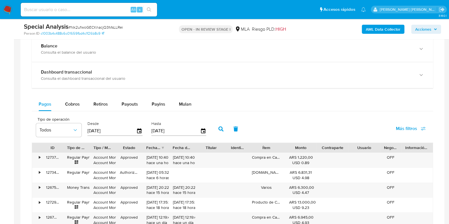
scroll to position [426, 0]
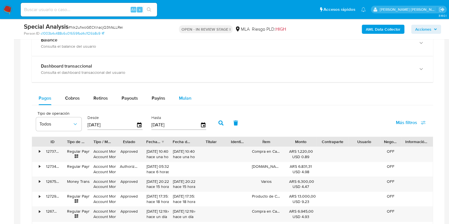
click at [188, 97] on span "Mulan" at bounding box center [185, 98] width 13 height 7
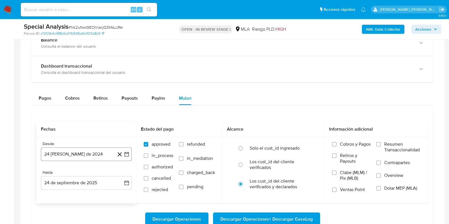
click at [80, 151] on button "24 [PERSON_NAME] de 2024" at bounding box center [86, 155] width 91 height 14
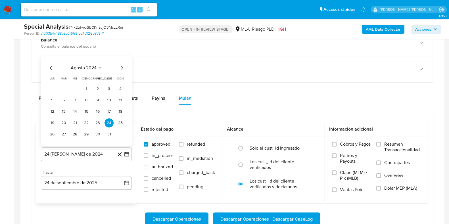
click at [101, 65] on button "agosto 2024" at bounding box center [87, 68] width 32 height 6
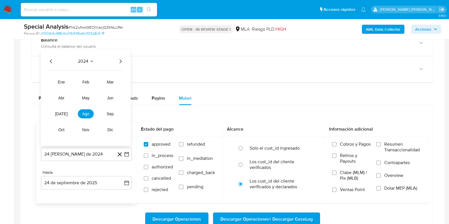
click at [121, 63] on icon "Año siguiente" at bounding box center [120, 61] width 7 height 7
click at [91, 97] on button "may" at bounding box center [86, 98] width 16 height 9
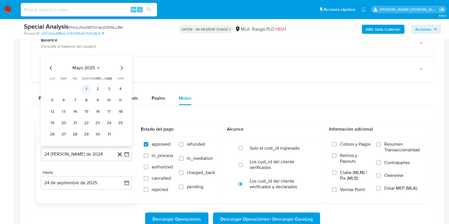
click at [87, 88] on button "1" at bounding box center [86, 88] width 9 height 9
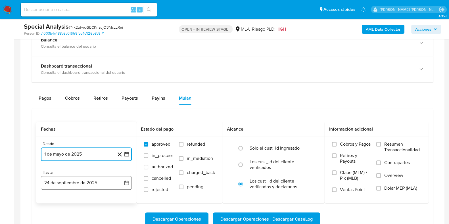
click at [90, 178] on button "24 de septiembre de 2025" at bounding box center [86, 183] width 91 height 14
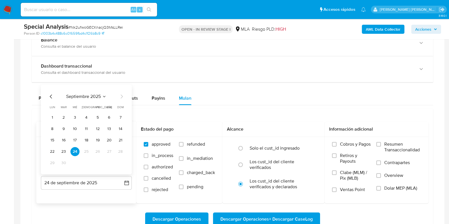
click at [51, 97] on icon "Mes anterior" at bounding box center [51, 96] width 7 height 7
click at [117, 164] on button "31" at bounding box center [120, 163] width 9 height 9
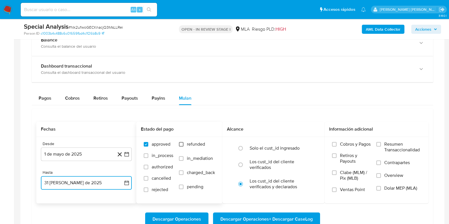
click at [180, 146] on input "refunded" at bounding box center [181, 144] width 5 height 5
checkbox input "true"
click at [391, 189] on span "Dolar MEP (MLA)" at bounding box center [401, 189] width 33 height 6
click at [381, 189] on input "Dolar MEP (MLA)" at bounding box center [379, 188] width 5 height 5
click at [306, 217] on span "Descargar Operaciones + Descargar CaseLog" at bounding box center [267, 219] width 92 height 13
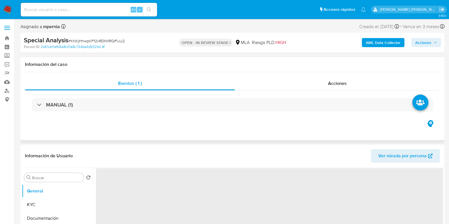
select select "10"
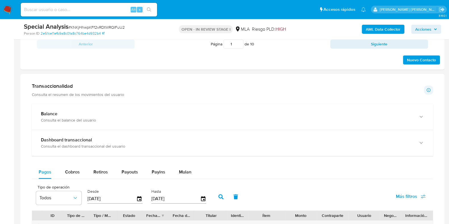
scroll to position [426, 0]
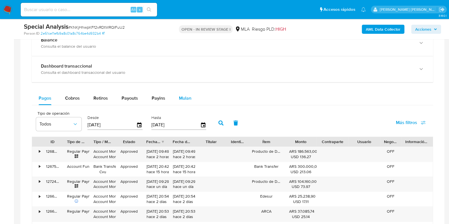
click at [185, 96] on span "Mulan" at bounding box center [185, 98] width 13 height 7
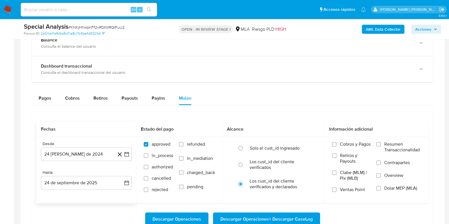
scroll to position [497, 0]
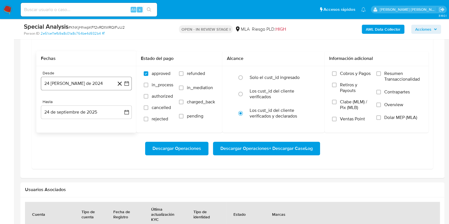
click at [73, 80] on button "24 [PERSON_NAME] de 2024" at bounding box center [86, 84] width 91 height 14
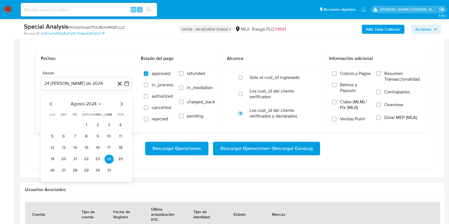
click at [98, 102] on icon "Seleccionar mes y año" at bounding box center [100, 104] width 5 height 5
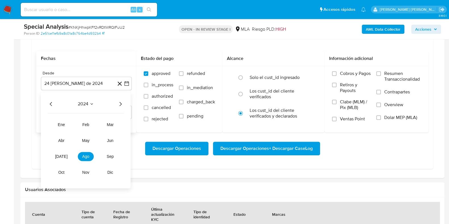
click at [118, 102] on icon "Año siguiente" at bounding box center [120, 104] width 7 height 7
click at [87, 141] on span "may" at bounding box center [85, 140] width 7 height 5
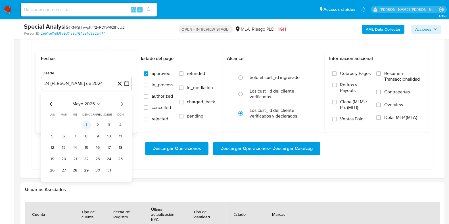
click at [86, 123] on button "1" at bounding box center [86, 125] width 9 height 9
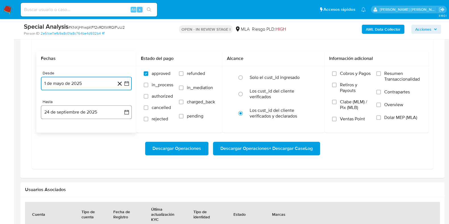
click at [84, 114] on button "24 de septiembre de 2025" at bounding box center [86, 112] width 91 height 14
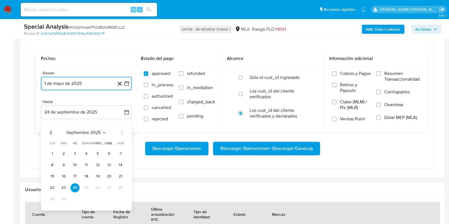
click at [53, 129] on icon "Mes anterior" at bounding box center [51, 132] width 7 height 7
click at [119, 198] on button "31" at bounding box center [120, 199] width 9 height 9
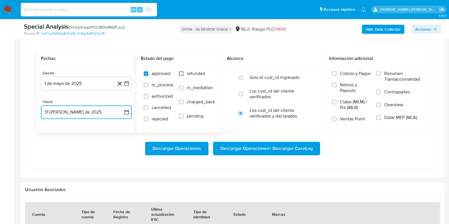
click at [182, 73] on input "refunded" at bounding box center [181, 73] width 5 height 5
checkbox input "true"
click at [384, 115] on label "Dolar MEP (MLA)" at bounding box center [399, 121] width 45 height 13
click at [381, 115] on input "Dolar MEP (MLA)" at bounding box center [379, 117] width 5 height 5
click at [294, 150] on span "Descargar Operaciones + Descargar CaseLog" at bounding box center [267, 148] width 92 height 13
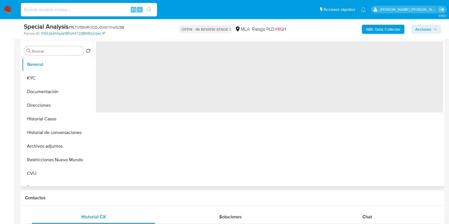
select select "10"
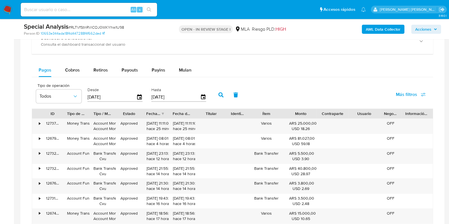
scroll to position [426, 0]
click at [183, 70] on span "Mulan" at bounding box center [185, 69] width 13 height 7
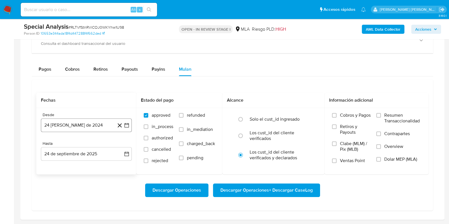
click at [76, 122] on button "24 [PERSON_NAME] de 2024" at bounding box center [86, 126] width 91 height 14
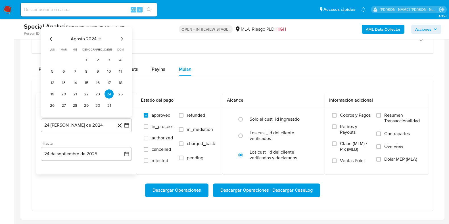
click at [99, 38] on icon "Seleccionar mes y año" at bounding box center [100, 39] width 5 height 5
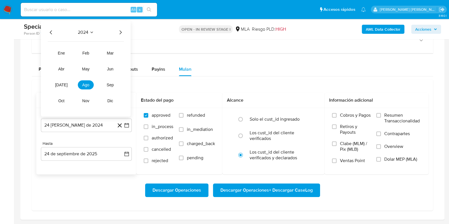
click at [121, 32] on icon "Año siguiente" at bounding box center [121, 32] width 2 height 4
click at [85, 72] on button "may" at bounding box center [86, 69] width 16 height 9
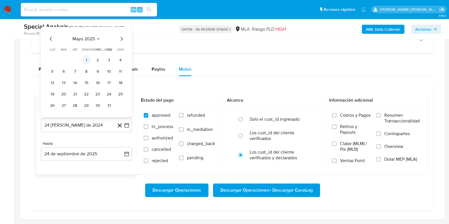
click at [87, 60] on button "1" at bounding box center [86, 59] width 9 height 9
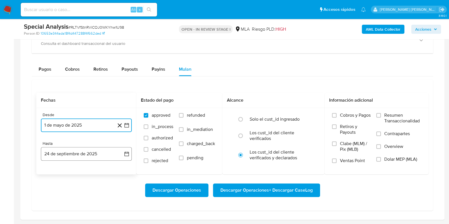
click at [83, 157] on button "24 de septiembre de 2025" at bounding box center [86, 154] width 91 height 14
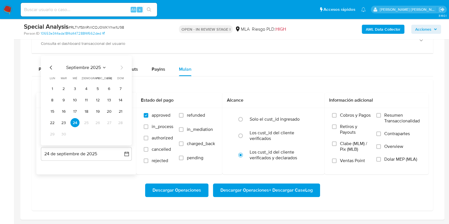
click at [49, 69] on icon "Mes anterior" at bounding box center [51, 67] width 7 height 7
click at [123, 133] on button "31" at bounding box center [120, 134] width 9 height 9
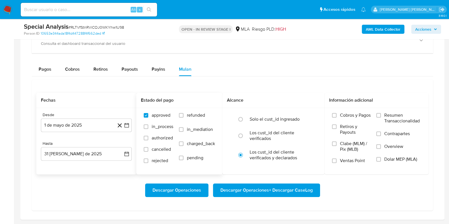
click at [188, 118] on span "refunded" at bounding box center [196, 116] width 18 height 6
click at [184, 118] on input "refunded" at bounding box center [181, 115] width 5 height 5
checkbox input "true"
click at [388, 157] on span "Dolar MEP (MLA)" at bounding box center [401, 160] width 33 height 6
click at [381, 157] on input "Dolar MEP (MLA)" at bounding box center [379, 159] width 5 height 5
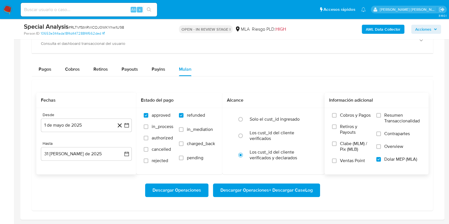
click at [305, 188] on span "Descargar Operaciones + Descargar CaseLog" at bounding box center [267, 190] width 92 height 13
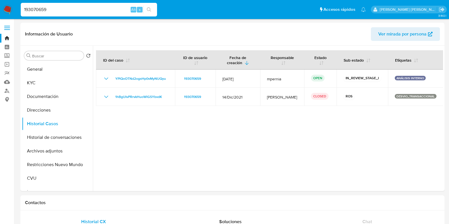
select select "10"
click at [46, 12] on input "193070659" at bounding box center [89, 9] width 136 height 7
paste input "213210851"
type input "213210851"
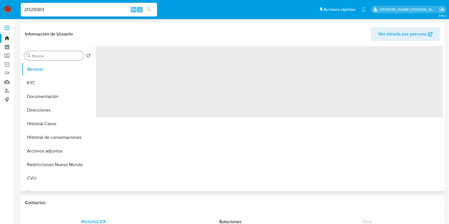
select select "10"
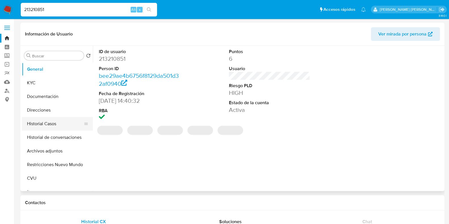
click at [48, 126] on button "Historial Casos" at bounding box center [55, 124] width 67 height 14
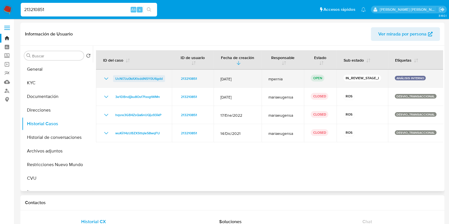
click at [121, 78] on span "UcNl7Ju0kAXtsddNSY0U6gdd" at bounding box center [138, 78] width 47 height 7
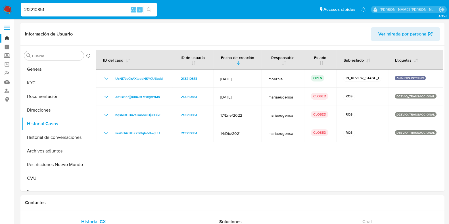
click at [31, 11] on input "213210851" at bounding box center [89, 9] width 136 height 7
paste input "32546723"
type input "232546723"
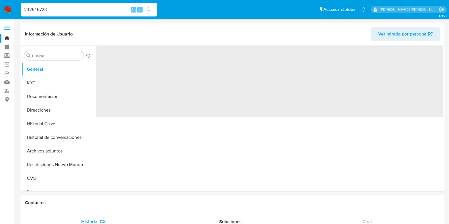
select select "10"
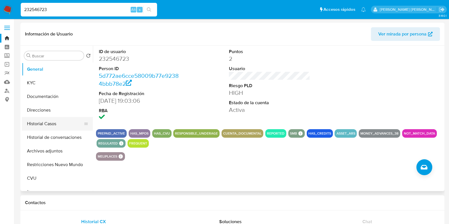
click at [49, 123] on button "Historial Casos" at bounding box center [55, 124] width 67 height 14
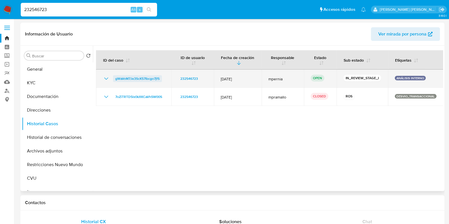
click at [126, 77] on span "gWaVoM7Je3ScK57Ibcgo7jfS" at bounding box center [137, 78] width 44 height 7
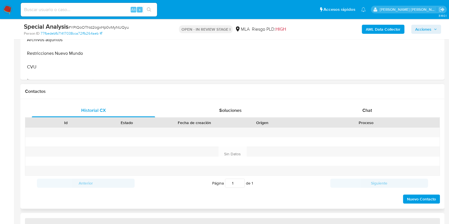
select select "10"
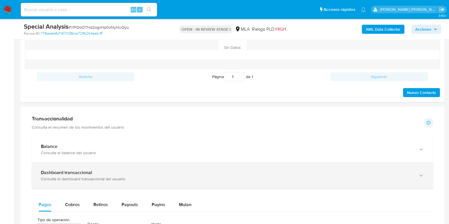
scroll to position [391, 0]
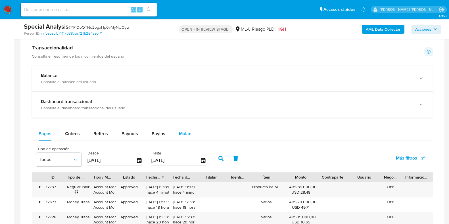
click at [182, 135] on span "Mulan" at bounding box center [185, 133] width 13 height 7
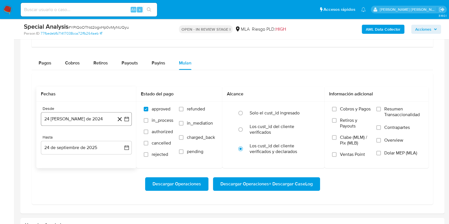
scroll to position [462, 0]
click at [75, 115] on button "24 [PERSON_NAME] de 2024" at bounding box center [86, 119] width 91 height 14
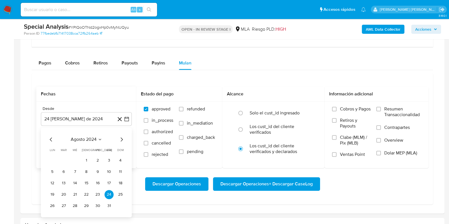
click at [99, 138] on icon "Seleccionar mes y año" at bounding box center [100, 139] width 5 height 5
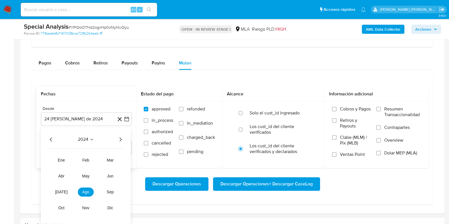
click at [120, 137] on icon "Año siguiente" at bounding box center [120, 139] width 7 height 7
click at [86, 176] on span "may" at bounding box center [85, 176] width 7 height 5
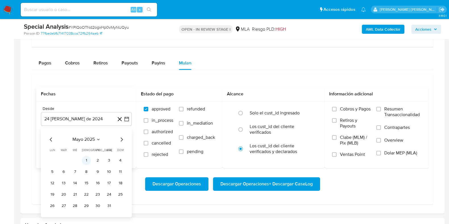
click at [87, 158] on button "1" at bounding box center [86, 160] width 9 height 9
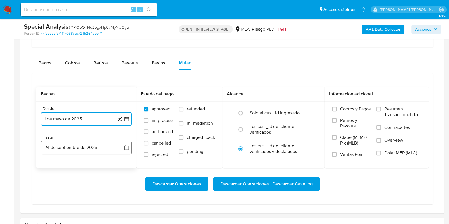
click at [83, 148] on button "24 de septiembre de 2025" at bounding box center [86, 148] width 91 height 14
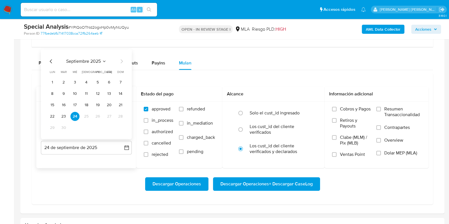
click at [52, 60] on icon "Mes anterior" at bounding box center [51, 61] width 7 height 7
click at [120, 128] on button "31" at bounding box center [120, 127] width 9 height 9
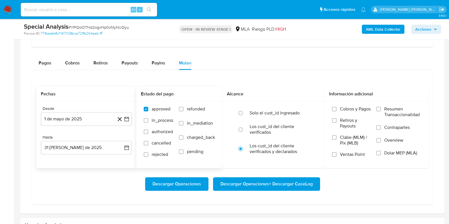
click at [192, 111] on label "refunded" at bounding box center [197, 113] width 36 height 14
click at [184, 111] on input "refunded" at bounding box center [181, 109] width 5 height 5
checkbox input "true"
click at [391, 153] on span "Dolar MEP (MLA)" at bounding box center [401, 153] width 33 height 6
click at [381, 153] on input "Dolar MEP (MLA)" at bounding box center [379, 153] width 5 height 5
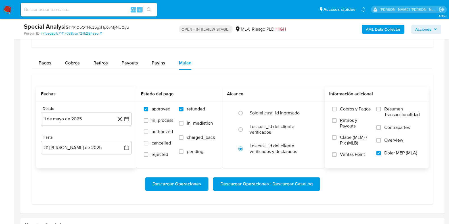
click at [273, 183] on span "Descargar Operaciones + Descargar CaseLog" at bounding box center [267, 184] width 92 height 13
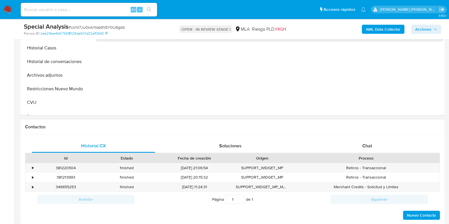
select select "10"
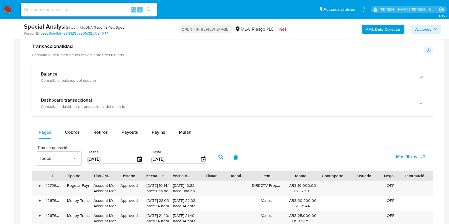
scroll to position [426, 0]
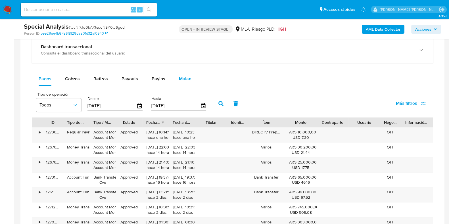
click at [179, 80] on span "Mulan" at bounding box center [185, 79] width 13 height 7
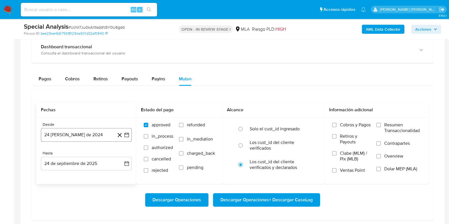
click at [74, 139] on button "24 [PERSON_NAME] de 2024" at bounding box center [86, 135] width 91 height 14
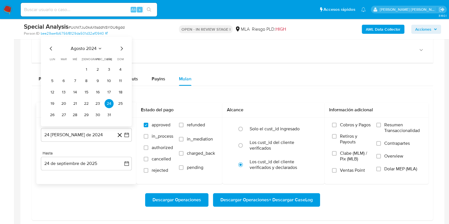
click at [100, 48] on icon "Seleccionar mes y año" at bounding box center [100, 48] width 3 height 1
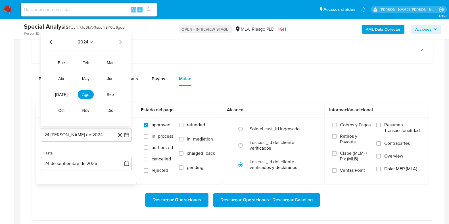
click at [121, 43] on icon "Año siguiente" at bounding box center [120, 42] width 7 height 7
click at [86, 82] on td "may" at bounding box center [86, 78] width 16 height 9
click at [86, 79] on span "may" at bounding box center [85, 78] width 7 height 5
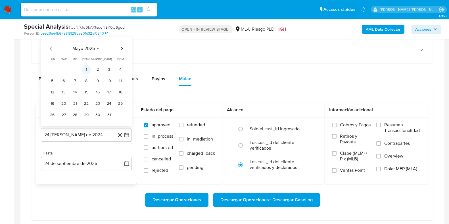
click at [88, 67] on button "1" at bounding box center [86, 69] width 9 height 9
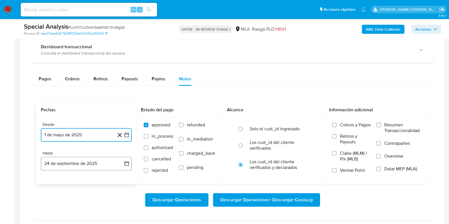
click at [69, 161] on button "24 de septiembre de 2025" at bounding box center [86, 164] width 91 height 14
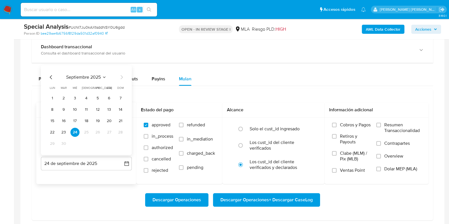
click at [52, 77] on icon "Mes anterior" at bounding box center [51, 77] width 7 height 7
click at [117, 143] on button "31" at bounding box center [120, 143] width 9 height 9
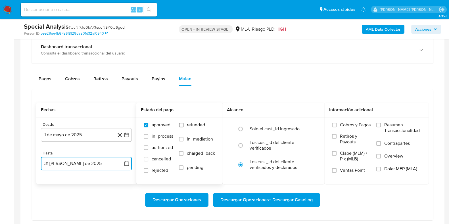
click at [182, 125] on input "refunded" at bounding box center [181, 125] width 5 height 5
checkbox input "true"
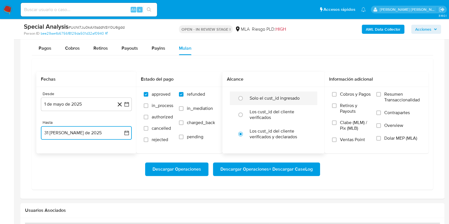
scroll to position [497, 0]
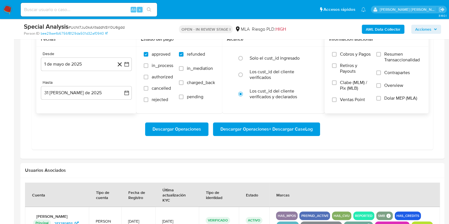
click at [388, 99] on span "Dolar MEP (MLA)" at bounding box center [401, 99] width 33 height 6
click at [381, 99] on input "Dolar MEP (MLA)" at bounding box center [379, 98] width 5 height 5
click at [280, 130] on span "Descargar Operaciones + Descargar CaseLog" at bounding box center [267, 129] width 92 height 13
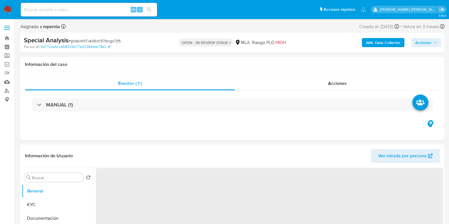
select select "10"
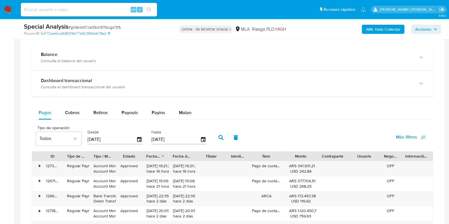
scroll to position [426, 0]
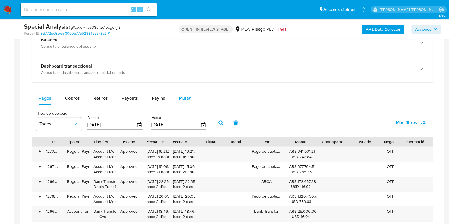
click at [182, 100] on span "Mulan" at bounding box center [185, 98] width 13 height 7
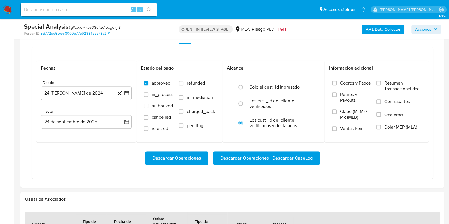
scroll to position [533, 0]
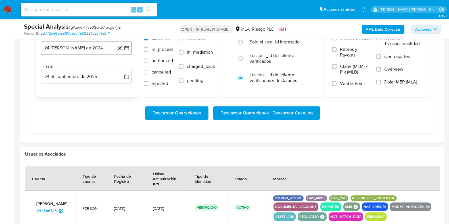
click at [68, 48] on button "24 [PERSON_NAME] de 2024" at bounding box center [86, 48] width 91 height 14
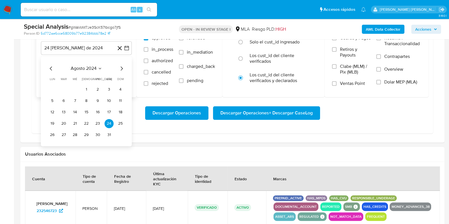
click at [96, 66] on span "agosto 2024" at bounding box center [84, 69] width 26 height 6
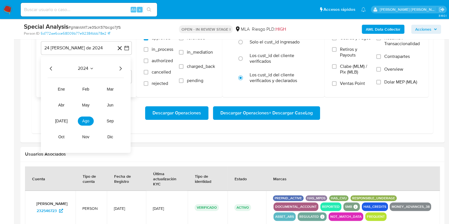
click at [121, 68] on icon "Año siguiente" at bounding box center [120, 68] width 7 height 7
click at [88, 107] on button "may" at bounding box center [86, 105] width 16 height 9
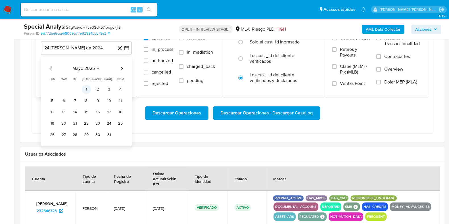
click at [86, 89] on button "1" at bounding box center [86, 89] width 9 height 9
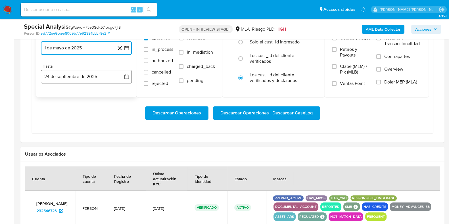
click at [84, 76] on button "24 de septiembre de 2025" at bounding box center [86, 77] width 91 height 14
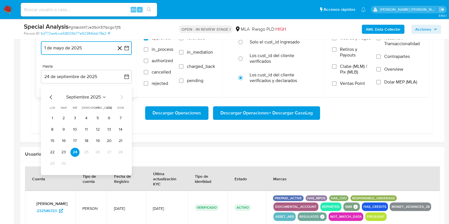
click at [48, 95] on icon "Mes anterior" at bounding box center [51, 97] width 7 height 7
drag, startPoint x: 121, startPoint y: 161, endPoint x: 142, endPoint y: 142, distance: 28.4
click at [121, 161] on button "31" at bounding box center [120, 163] width 9 height 9
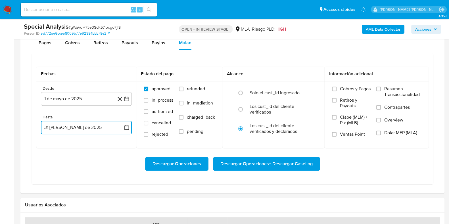
scroll to position [462, 0]
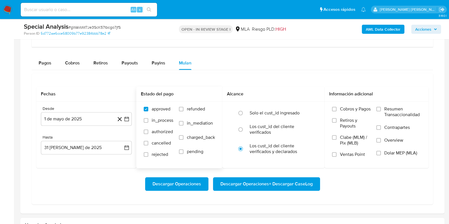
click at [193, 109] on span "refunded" at bounding box center [196, 109] width 18 height 6
click at [184, 109] on input "refunded" at bounding box center [181, 109] width 5 height 5
checkbox input "true"
click at [394, 153] on span "Dolar MEP (MLA)" at bounding box center [401, 153] width 33 height 6
click at [381, 153] on input "Dolar MEP (MLA)" at bounding box center [379, 153] width 5 height 5
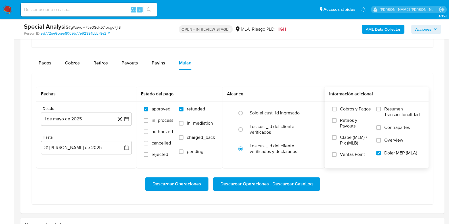
click at [298, 182] on span "Descargar Operaciones + Descargar CaseLog" at bounding box center [267, 184] width 92 height 13
